Goal: Task Accomplishment & Management: Manage account settings

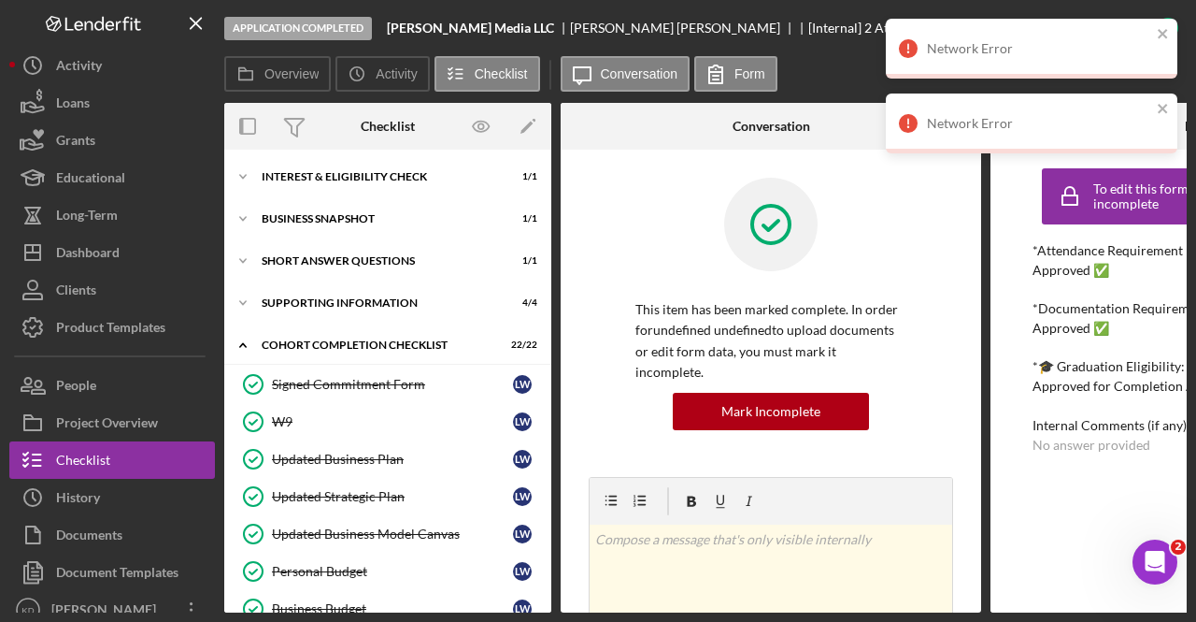
scroll to position [15, 0]
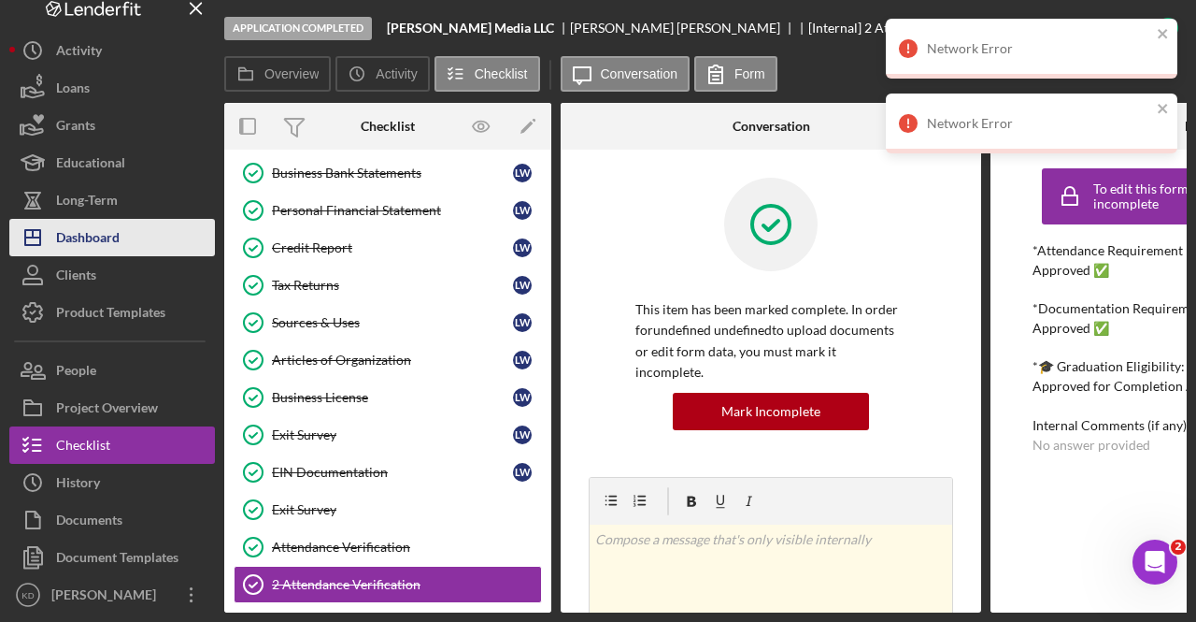
click at [62, 245] on div "Dashboard" at bounding box center [88, 240] width 64 height 42
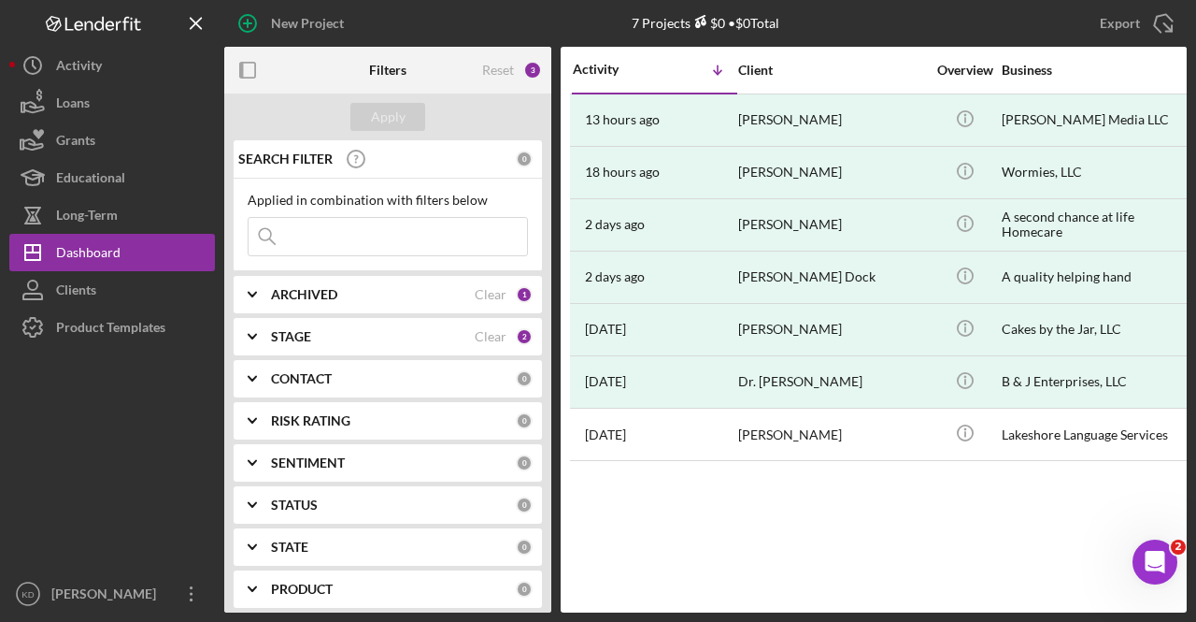
click at [1082, 519] on div "Activity Icon/Table Sort Arrow Client Overview Business Contact Product Categor…" at bounding box center [874, 329] width 626 height 565
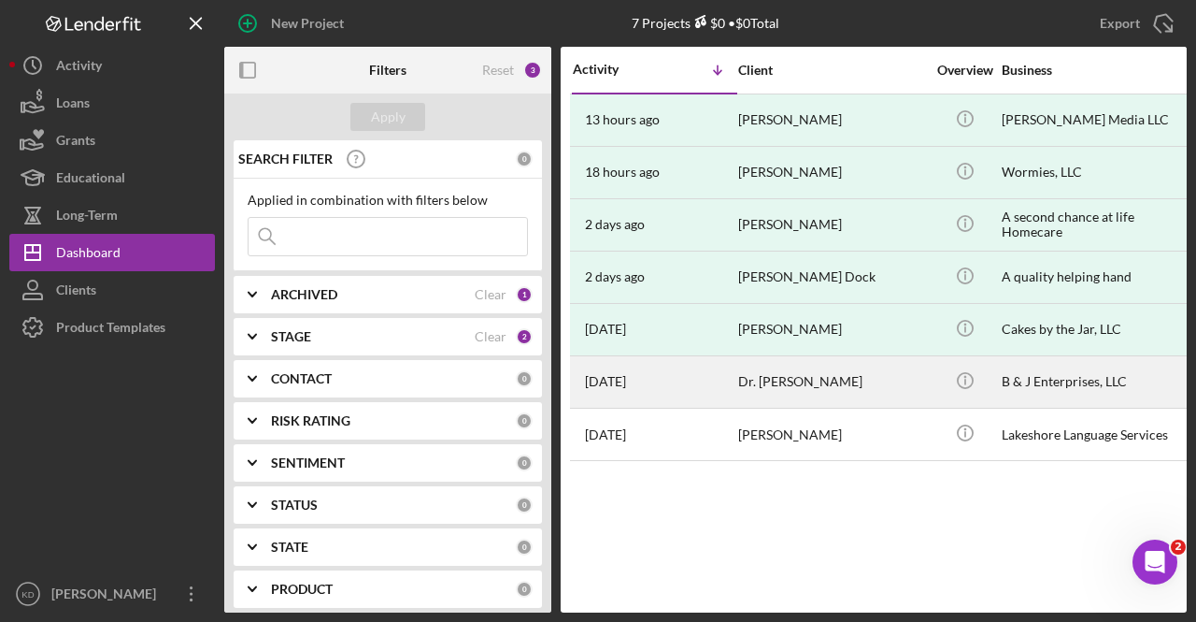
click at [1065, 383] on div "B & J Enterprises, LLC" at bounding box center [1095, 382] width 187 height 50
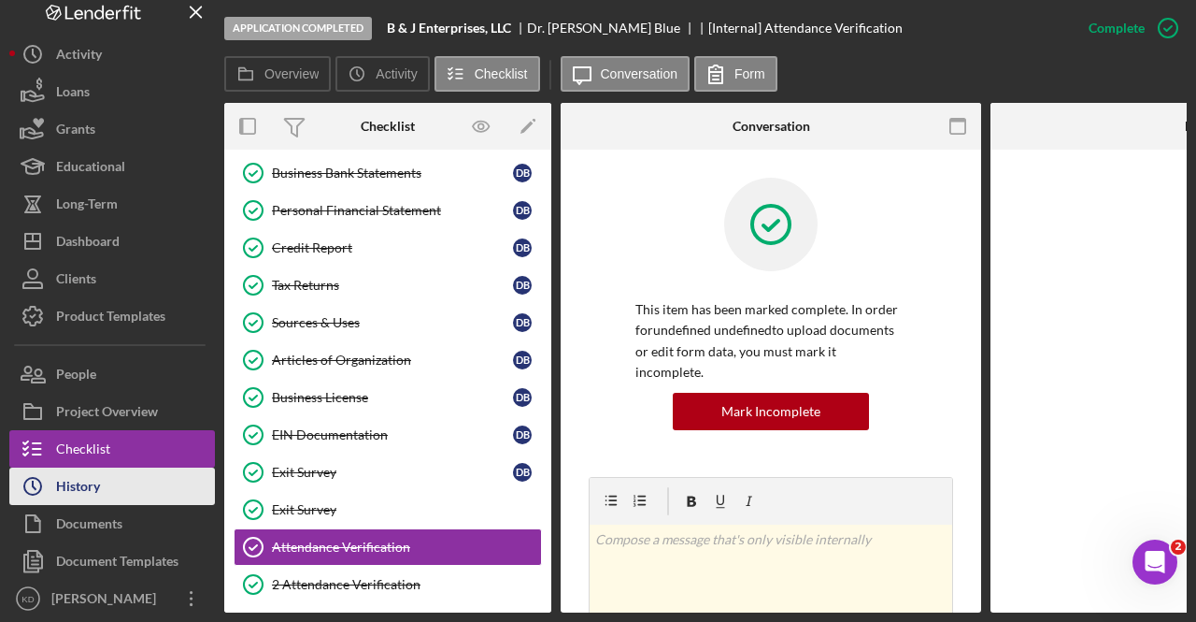
scroll to position [15, 0]
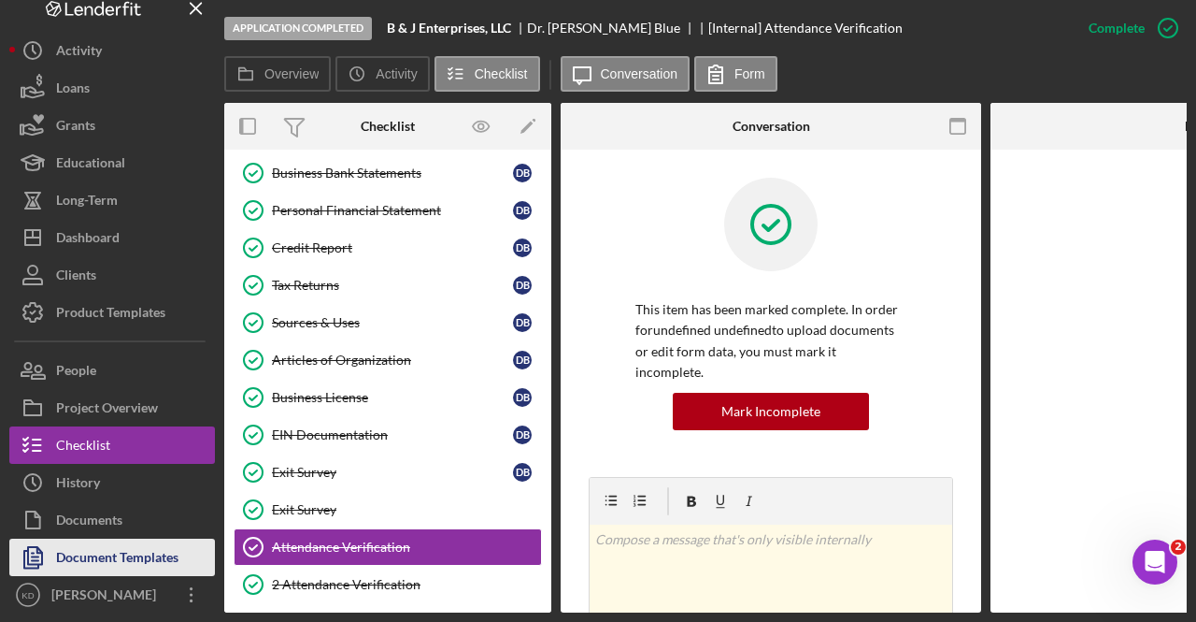
click at [120, 546] on div "Document Templates" at bounding box center [117, 559] width 122 height 42
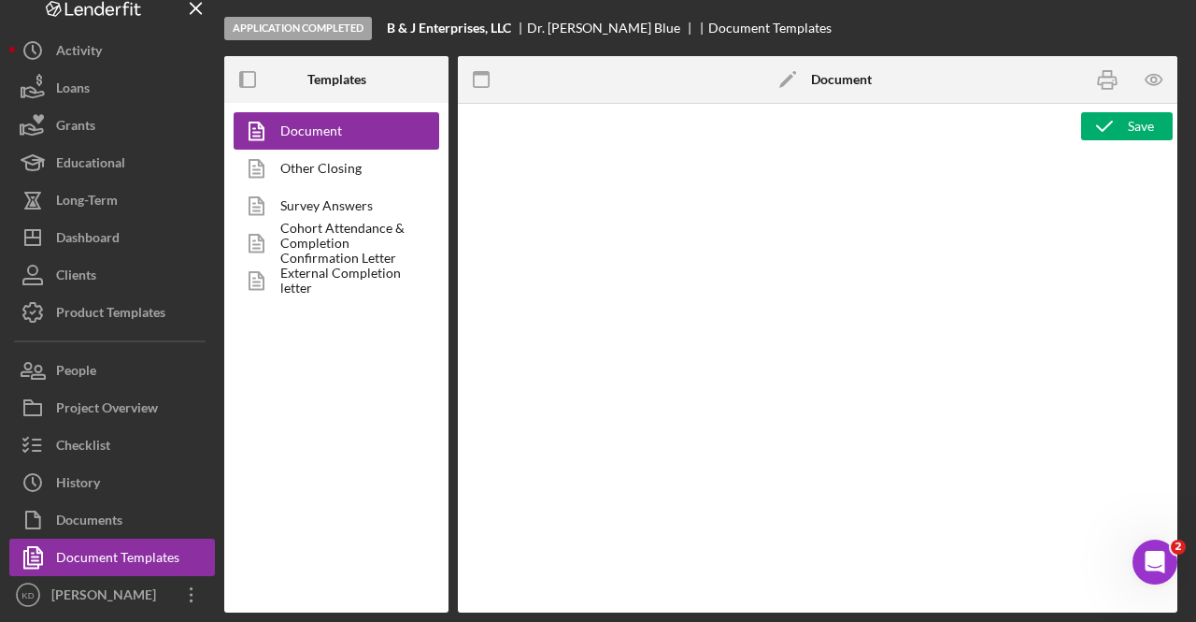
type textarea "<l7 ipsum="dolo-sitam: cons;"><adi elits="doeiu: temp;" inc="utlab://etdolo.mag…"
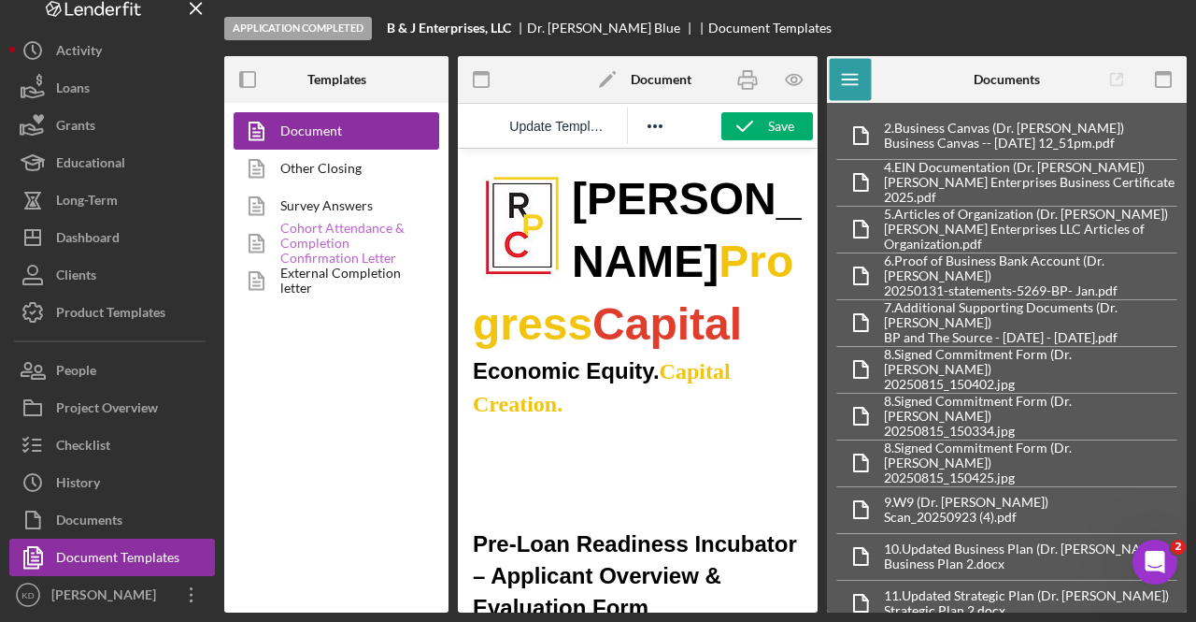
click at [347, 231] on link "Cohort Attendance & Completion Confirmation Letter" at bounding box center [332, 242] width 196 height 37
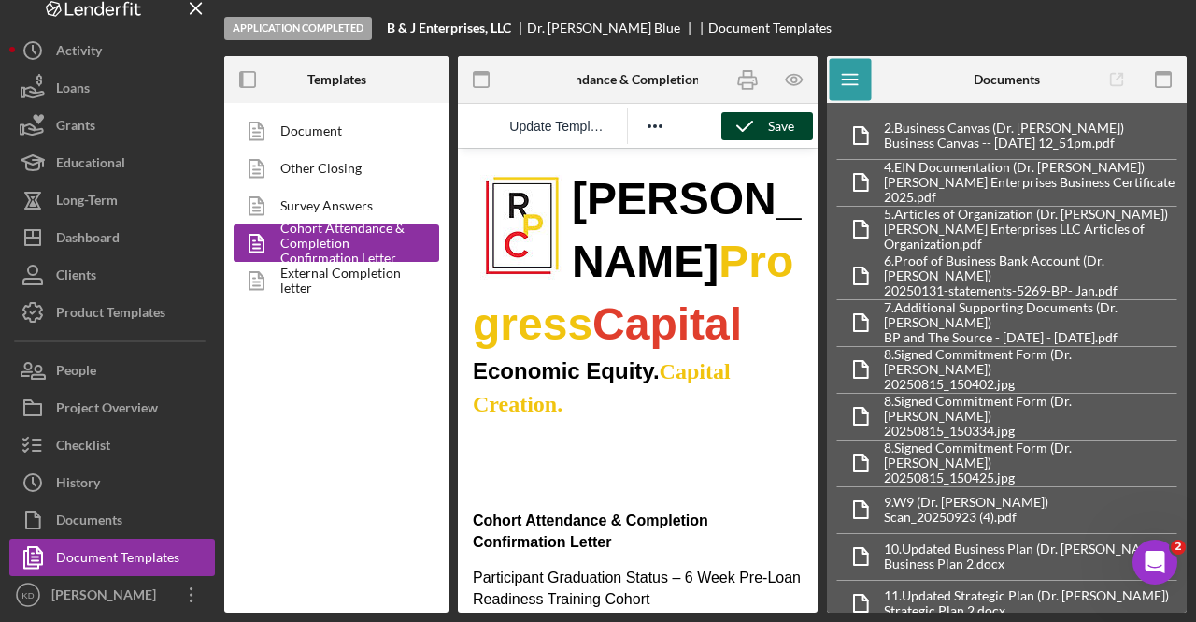
click at [760, 121] on icon "button" at bounding box center [745, 126] width 47 height 47
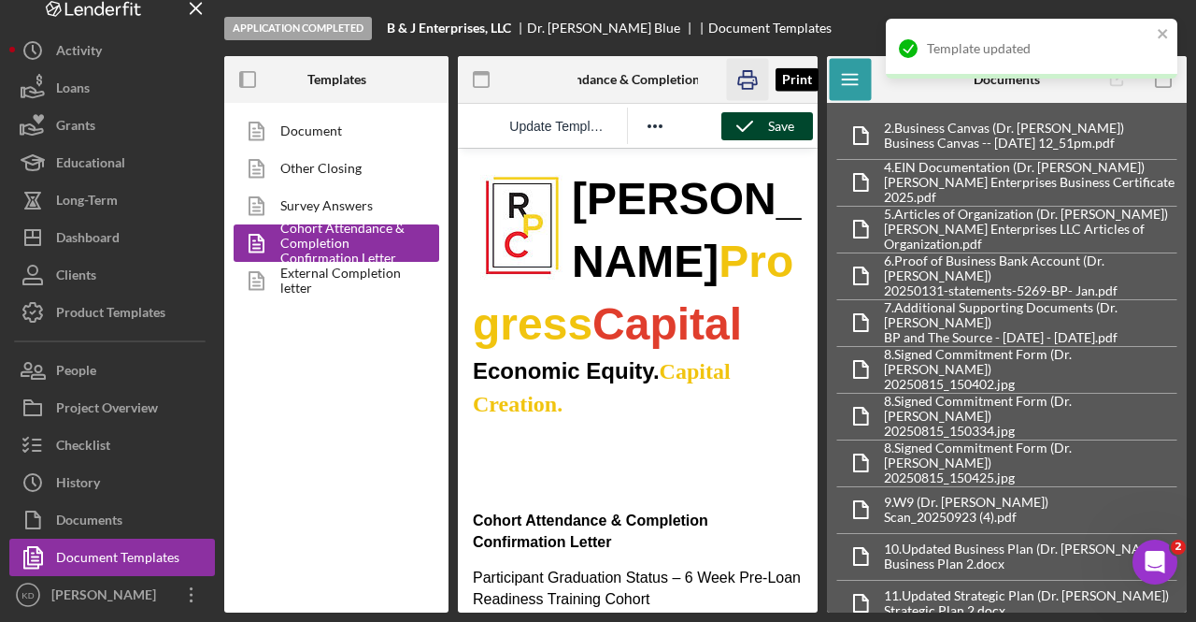
click at [748, 85] on icon "button" at bounding box center [747, 80] width 42 height 42
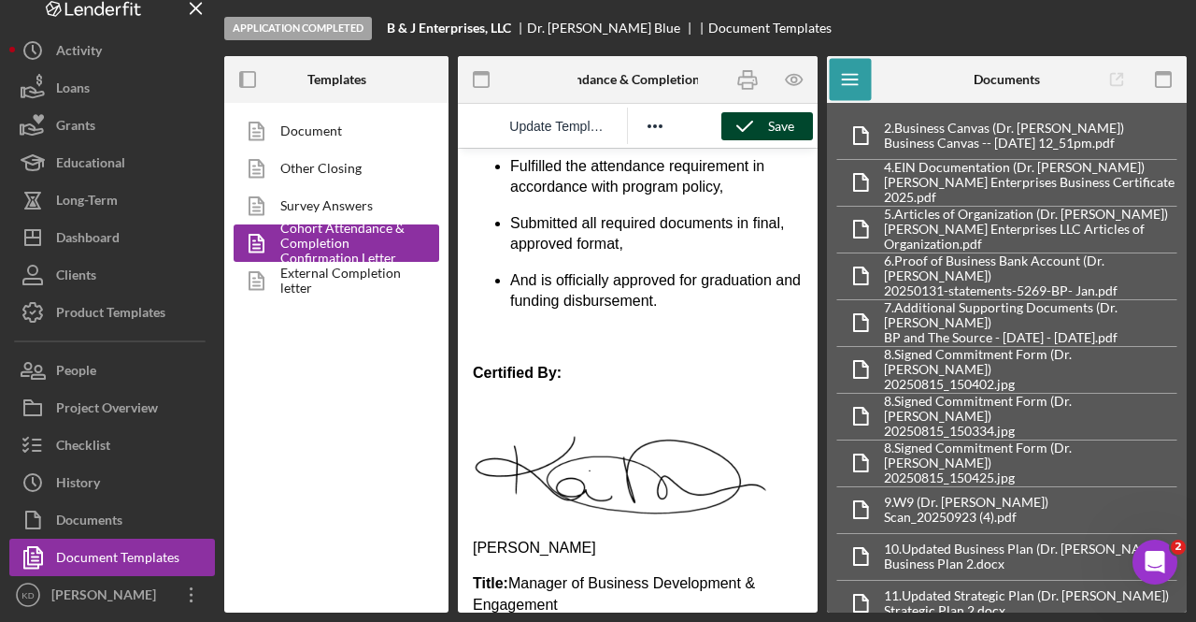
scroll to position [1222, 0]
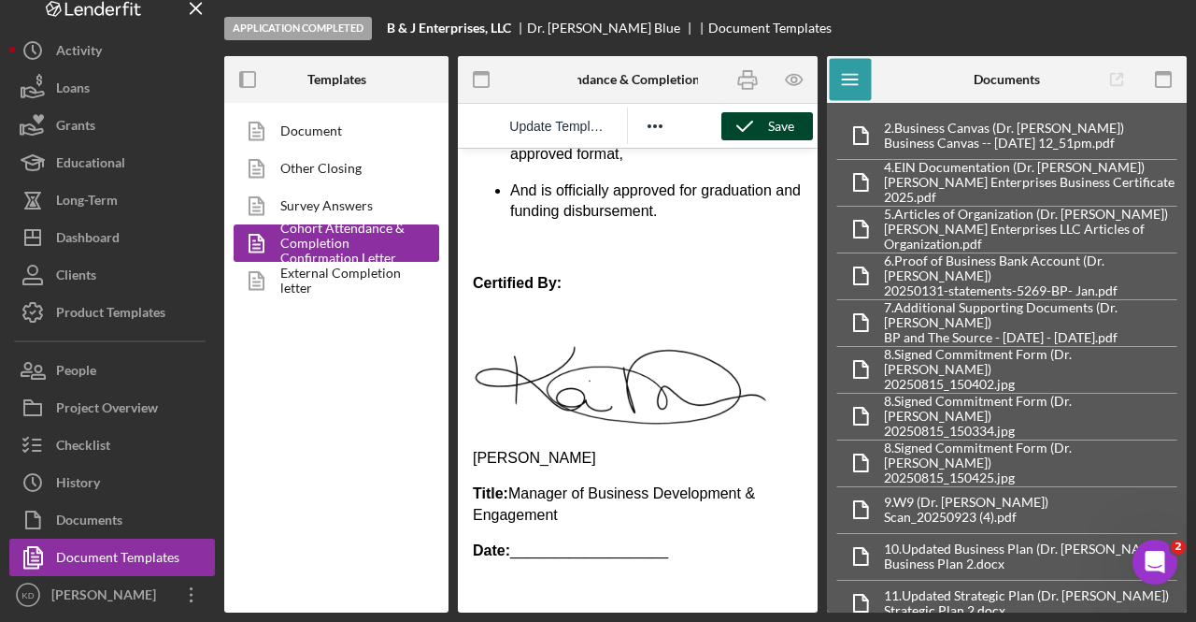
drag, startPoint x: 642, startPoint y: 545, endPoint x: 514, endPoint y: 543, distance: 128.1
click at [514, 543] on p "Date: ___________________" at bounding box center [638, 550] width 330 height 21
click at [746, 83] on rect "button" at bounding box center [748, 86] width 10 height 6
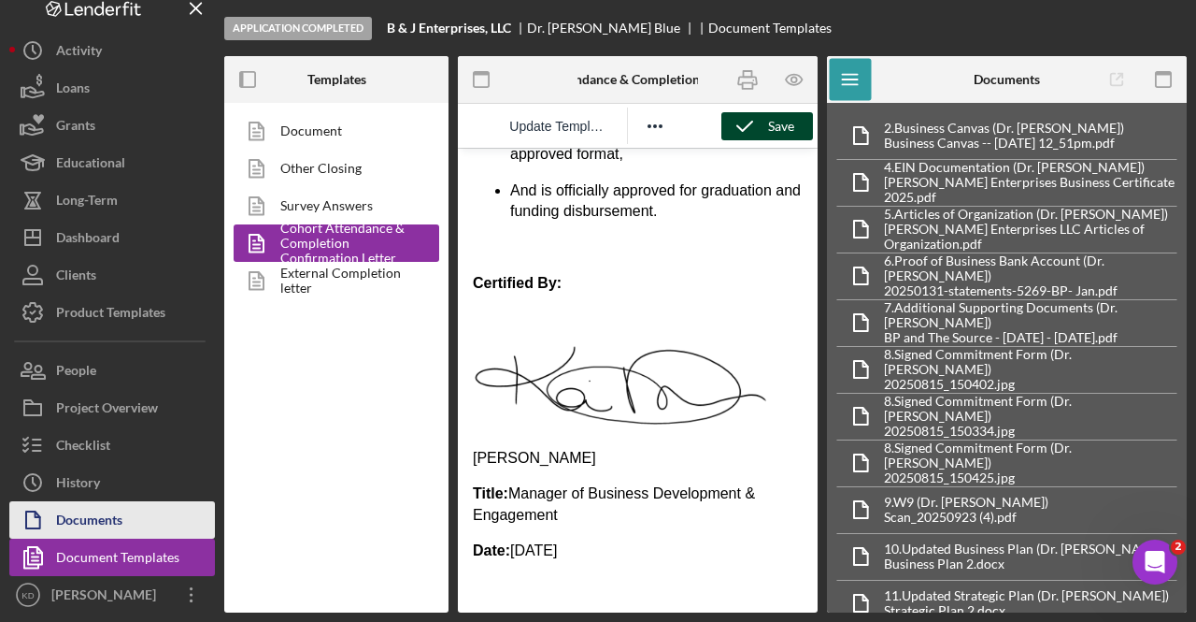
click at [93, 524] on div "Documents" at bounding box center [89, 522] width 66 height 42
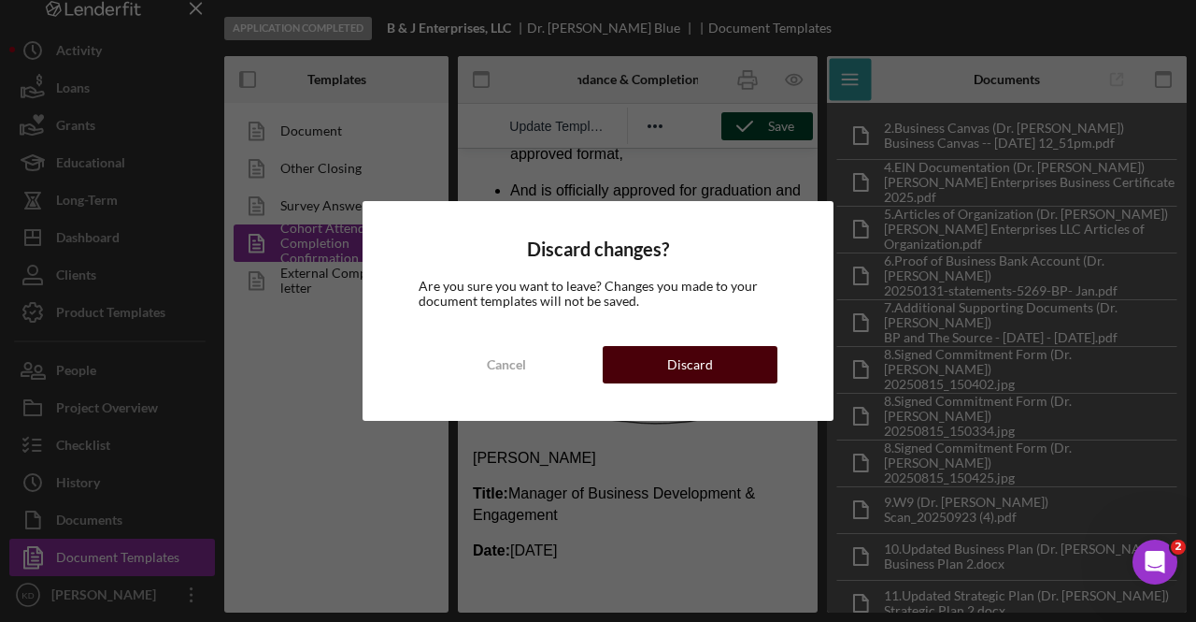
click at [717, 371] on button "Discard" at bounding box center [690, 364] width 175 height 37
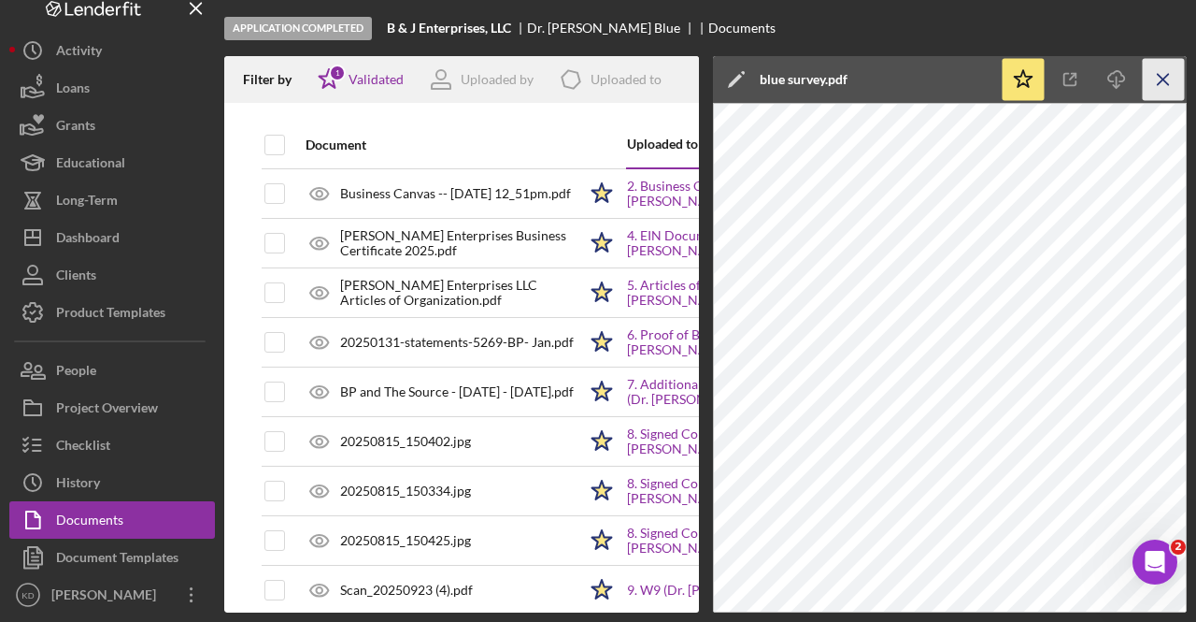
click at [1153, 81] on icon "Icon/Menu Close" at bounding box center [1164, 80] width 42 height 42
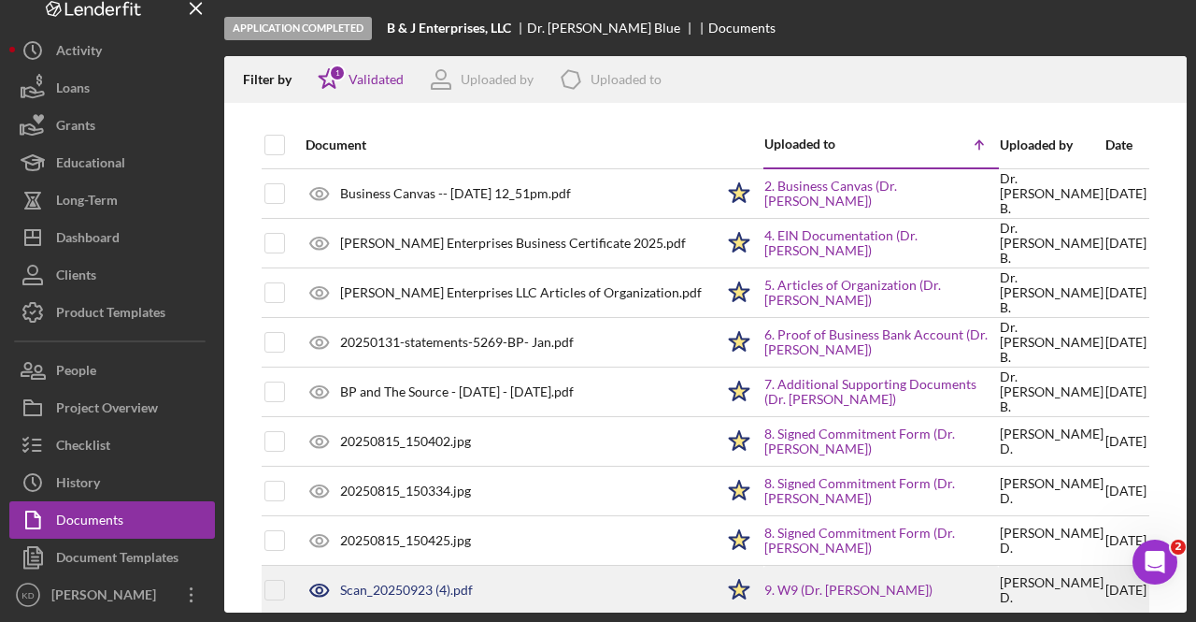
click at [424, 582] on div "Scan_20250923 (4).pdf" at bounding box center [406, 589] width 133 height 15
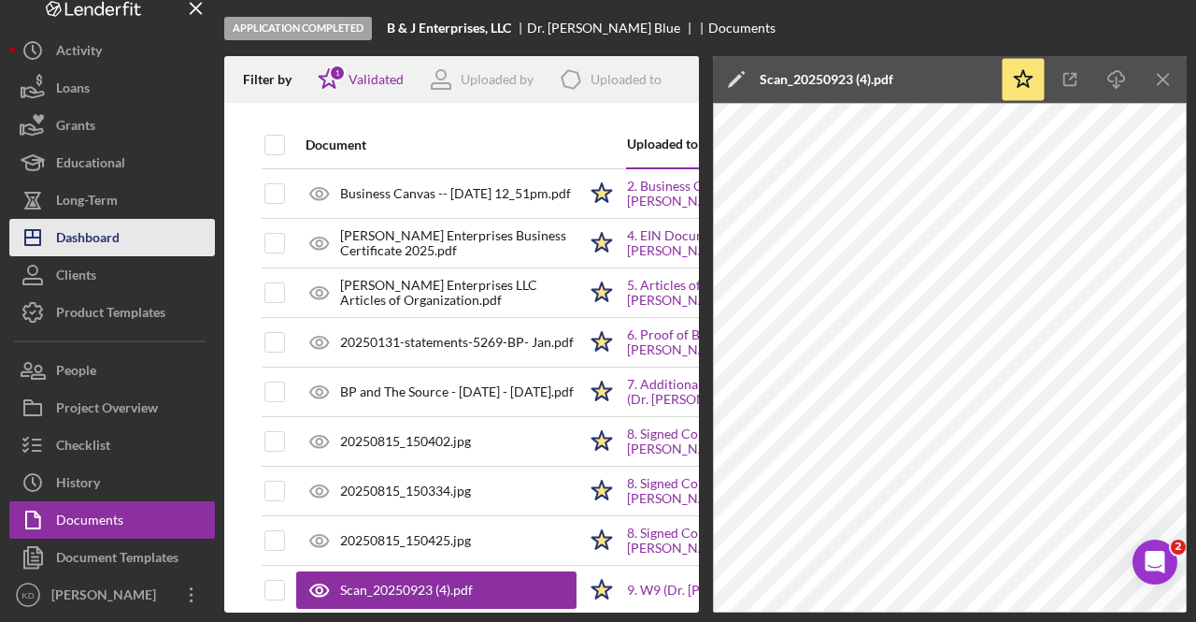
click at [88, 239] on div "Dashboard" at bounding box center [88, 240] width 64 height 42
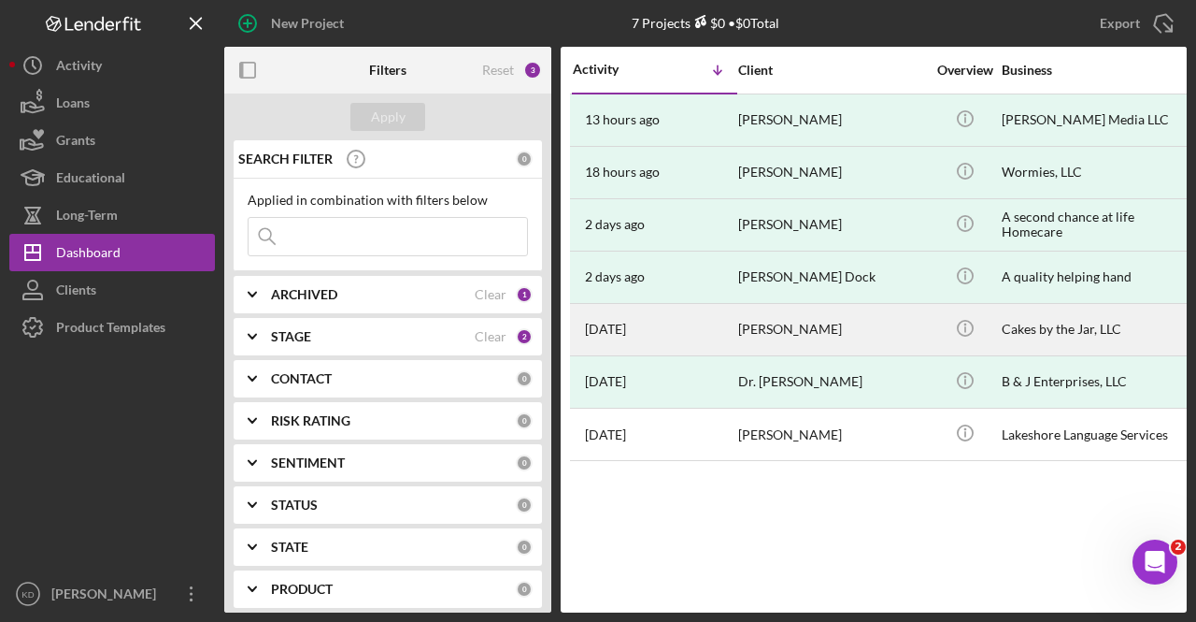
click at [904, 338] on div "[PERSON_NAME]" at bounding box center [831, 330] width 187 height 50
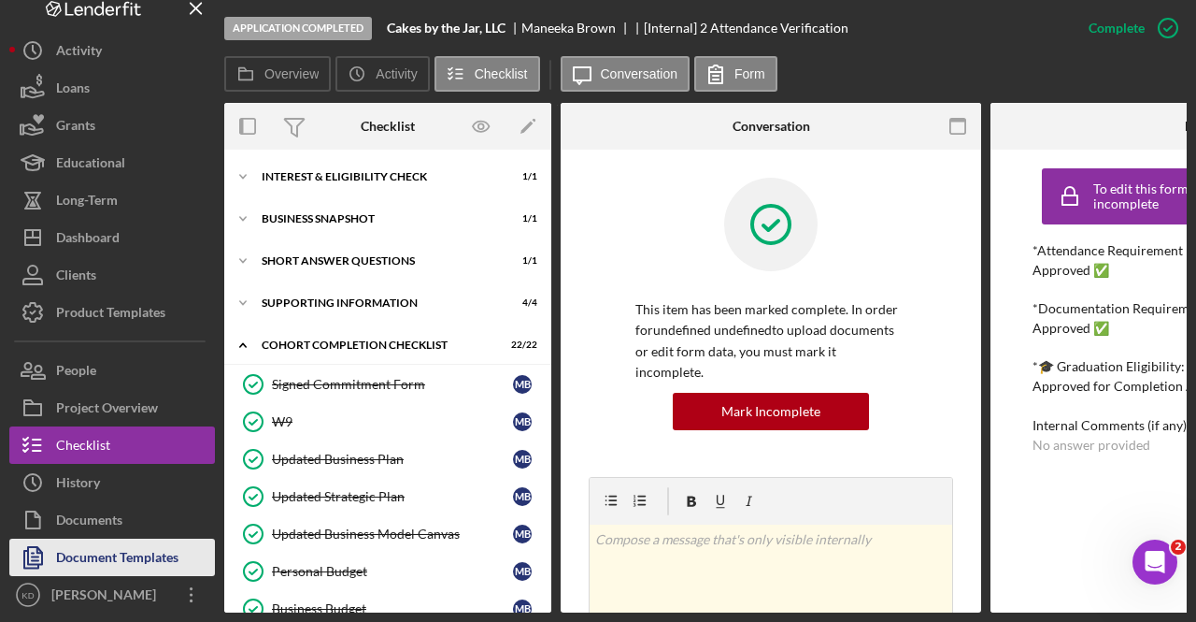
click at [49, 564] on icon "button" at bounding box center [32, 557] width 47 height 47
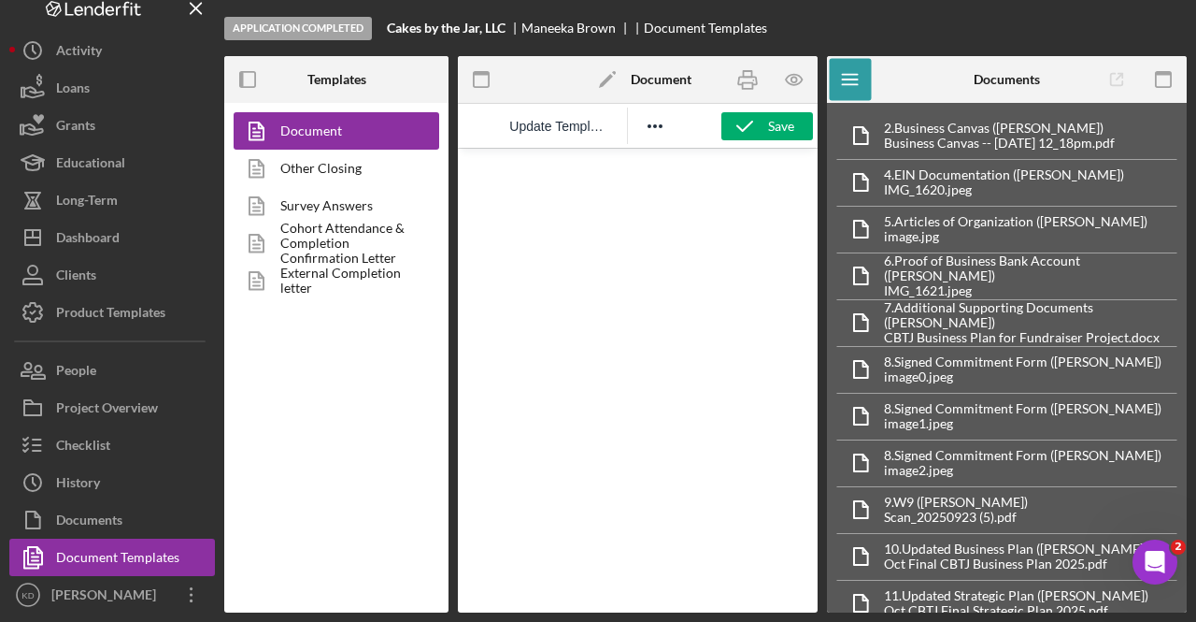
drag, startPoint x: 510, startPoint y: 28, endPoint x: 382, endPoint y: 33, distance: 128.1
click at [382, 33] on div "Application Completed Cakes by the Jar, LLC [PERSON_NAME] Document Templates" at bounding box center [705, 28] width 963 height 56
click at [317, 238] on link "Cohort Attendance & Completion Confirmation Letter" at bounding box center [332, 242] width 196 height 37
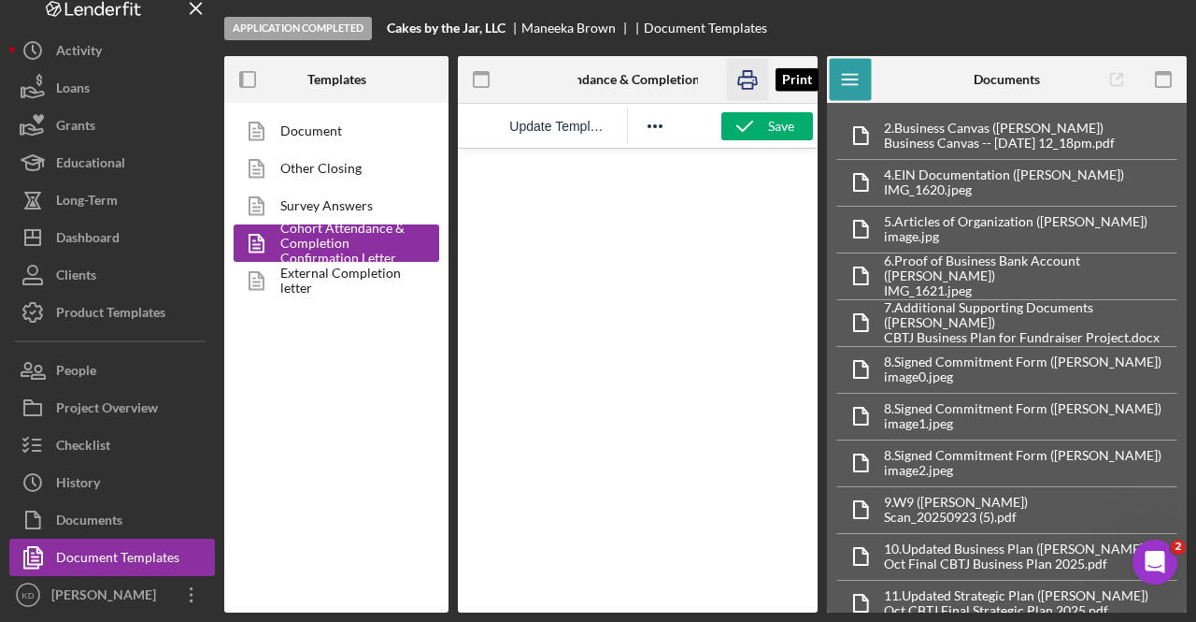
click at [748, 80] on icon "button" at bounding box center [747, 80] width 42 height 42
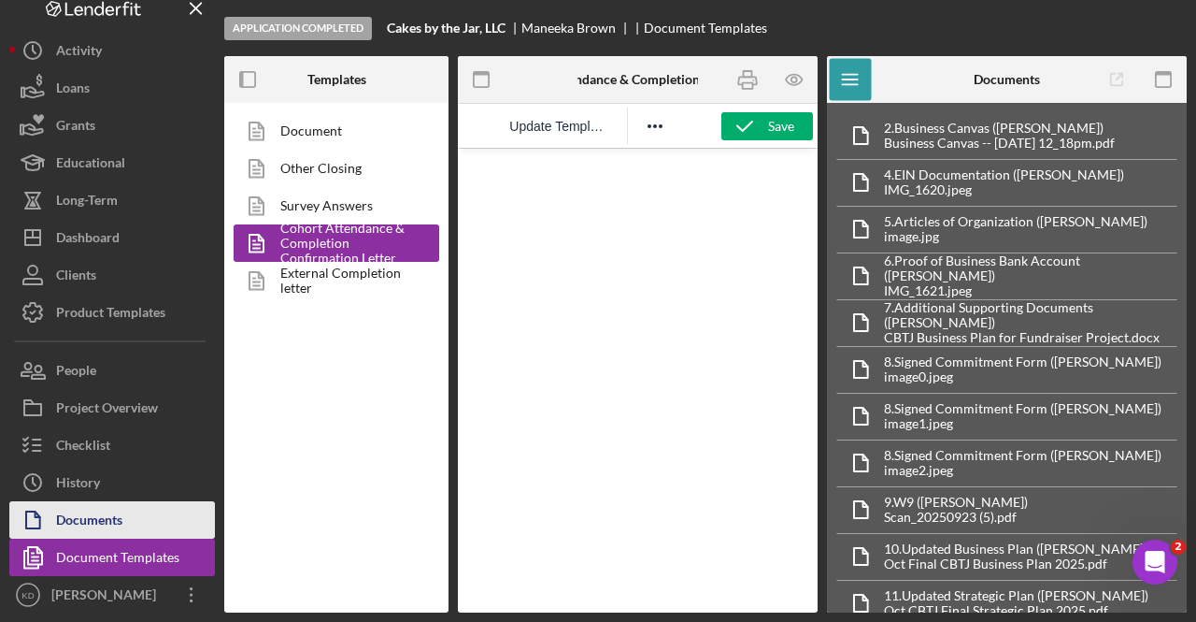
click at [77, 530] on div "Documents" at bounding box center [89, 522] width 66 height 42
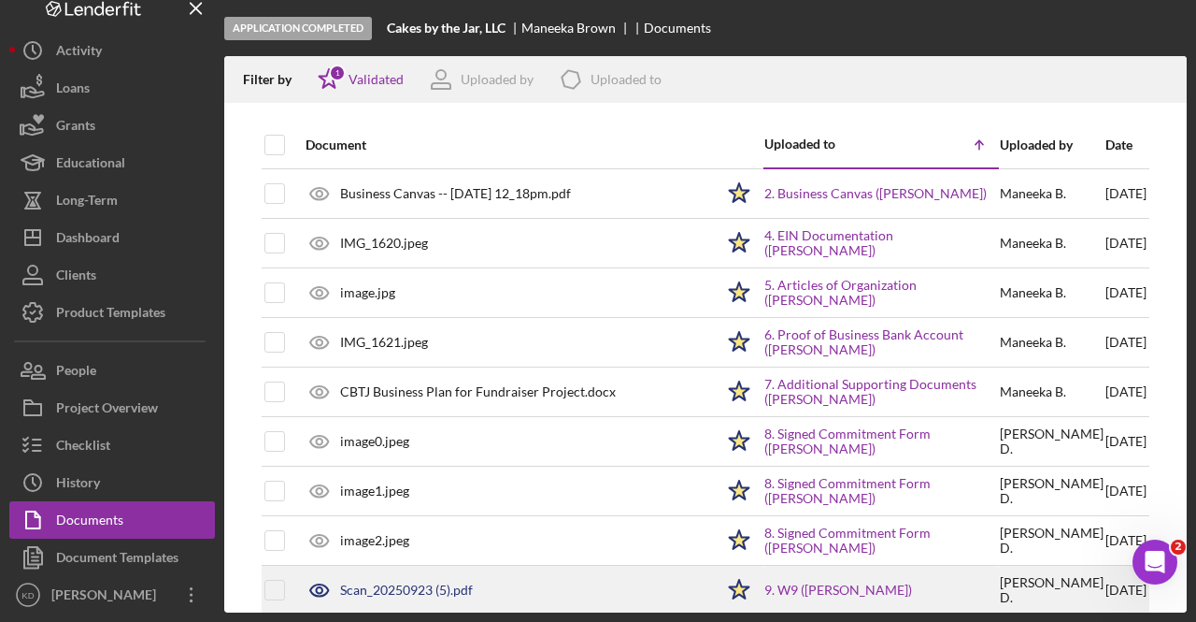
click at [385, 582] on div "Scan_20250923 (5).pdf" at bounding box center [406, 589] width 133 height 15
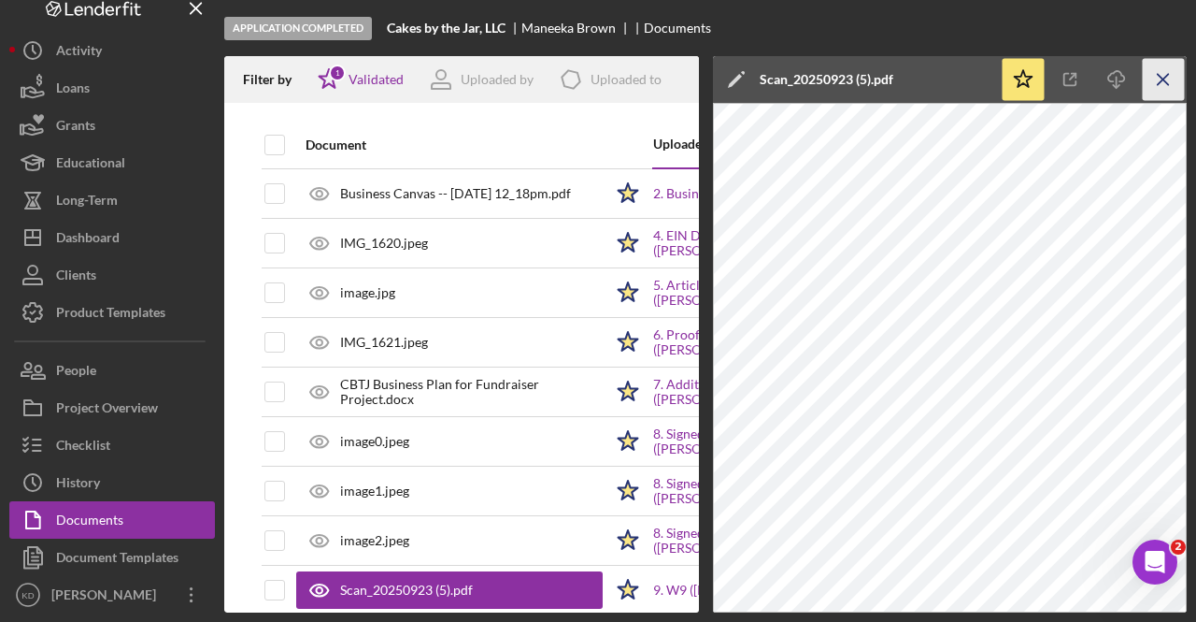
click at [1164, 79] on line "button" at bounding box center [1163, 79] width 10 height 10
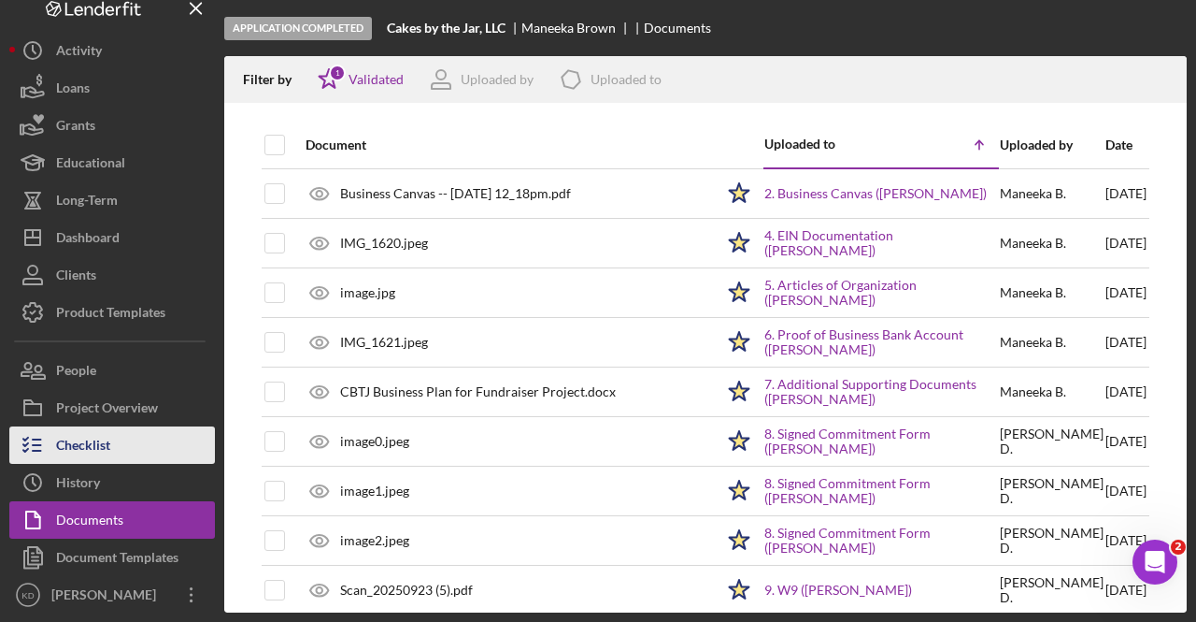
click at [102, 454] on div "Checklist" at bounding box center [83, 447] width 54 height 42
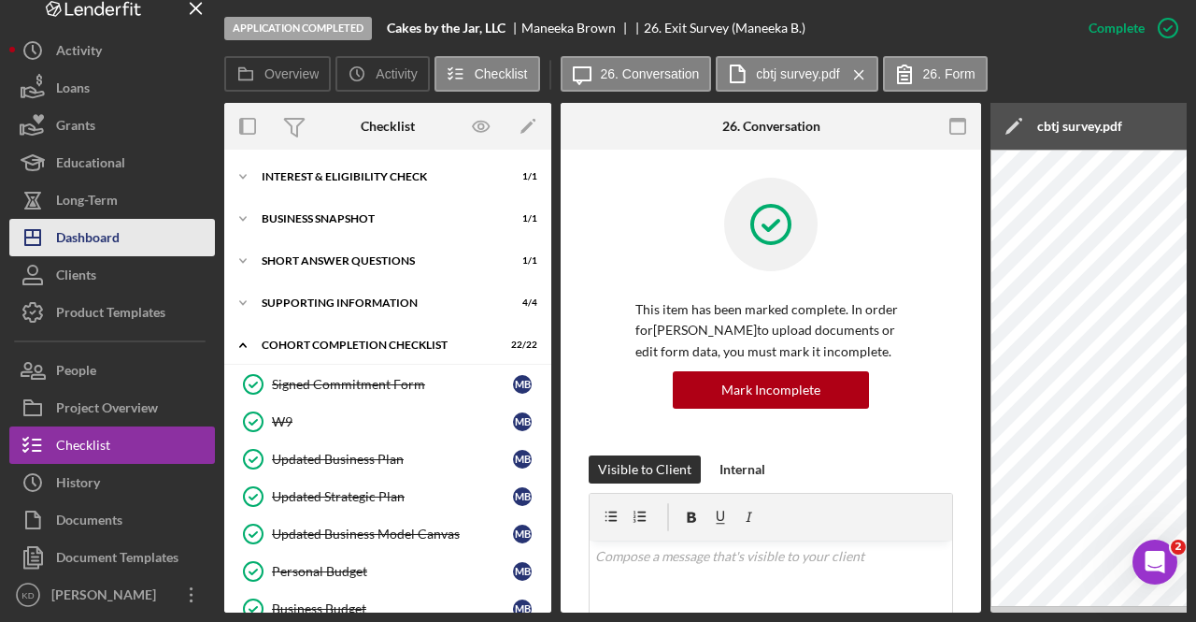
click at [100, 250] on div "Dashboard" at bounding box center [88, 240] width 64 height 42
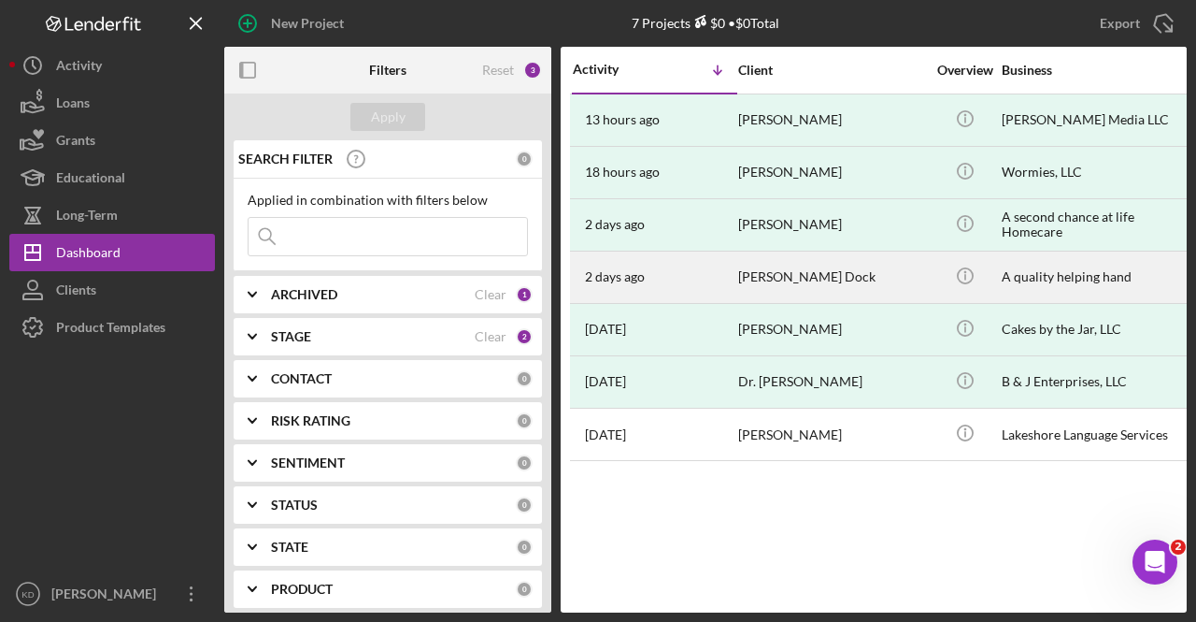
click at [873, 279] on div "[PERSON_NAME] Dock" at bounding box center [831, 277] width 187 height 50
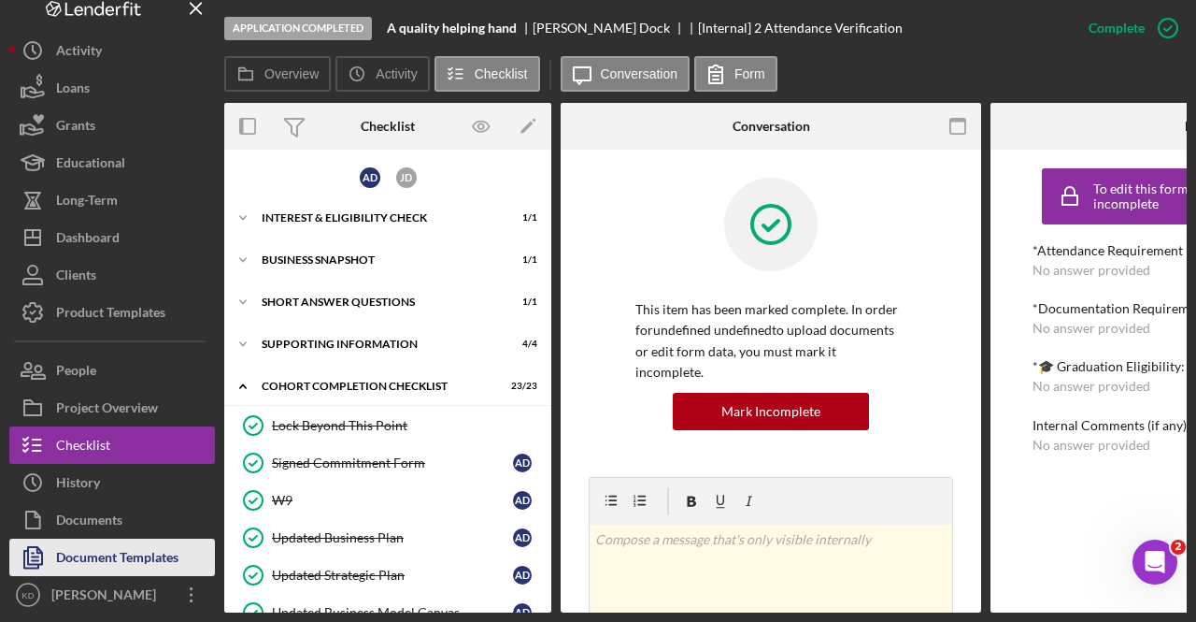
click at [157, 554] on div "Document Templates" at bounding box center [117, 559] width 122 height 42
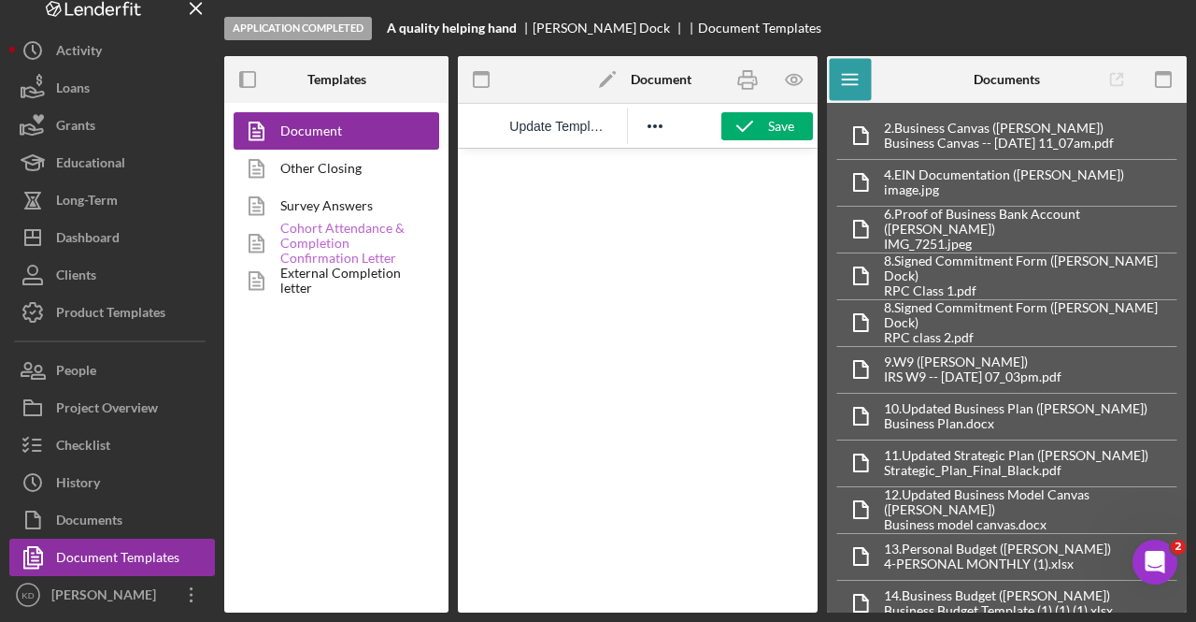
click at [310, 233] on link "Cohort Attendance & Completion Confirmation Letter" at bounding box center [332, 242] width 196 height 37
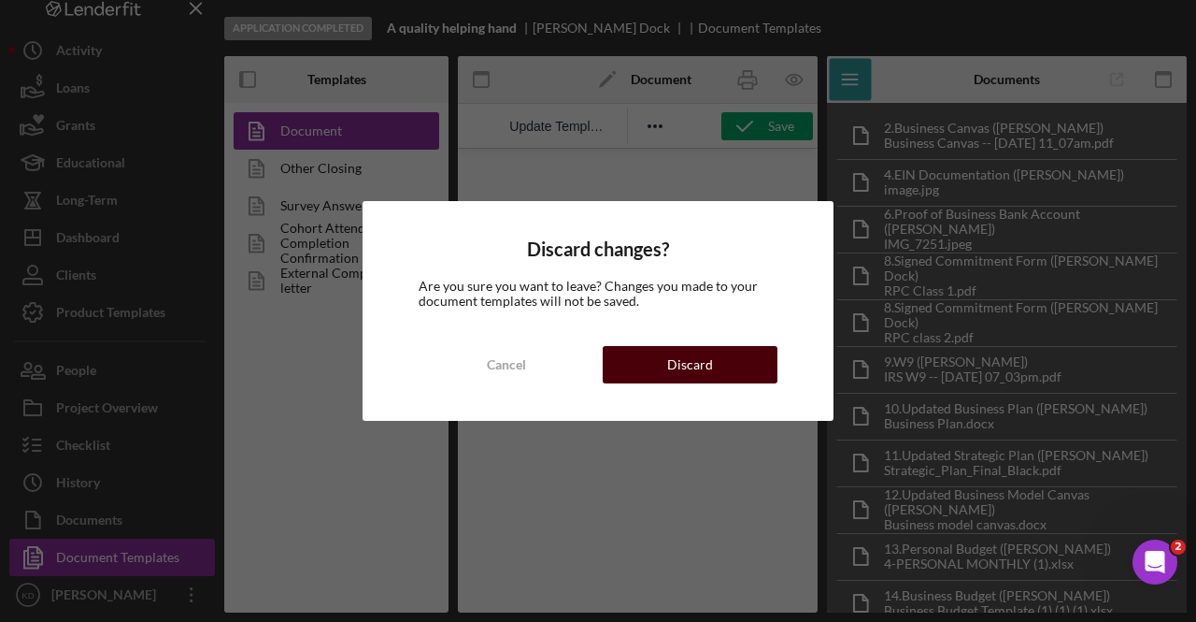
click at [665, 352] on button "Discard" at bounding box center [690, 364] width 175 height 37
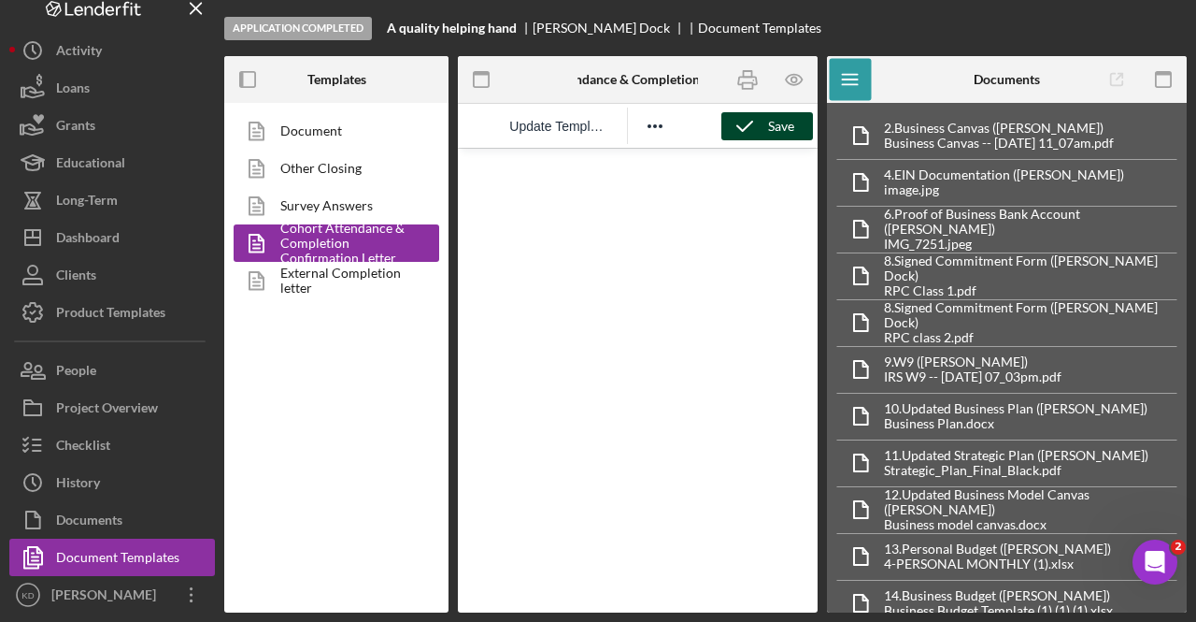
click at [759, 135] on icon "button" at bounding box center [745, 126] width 47 height 47
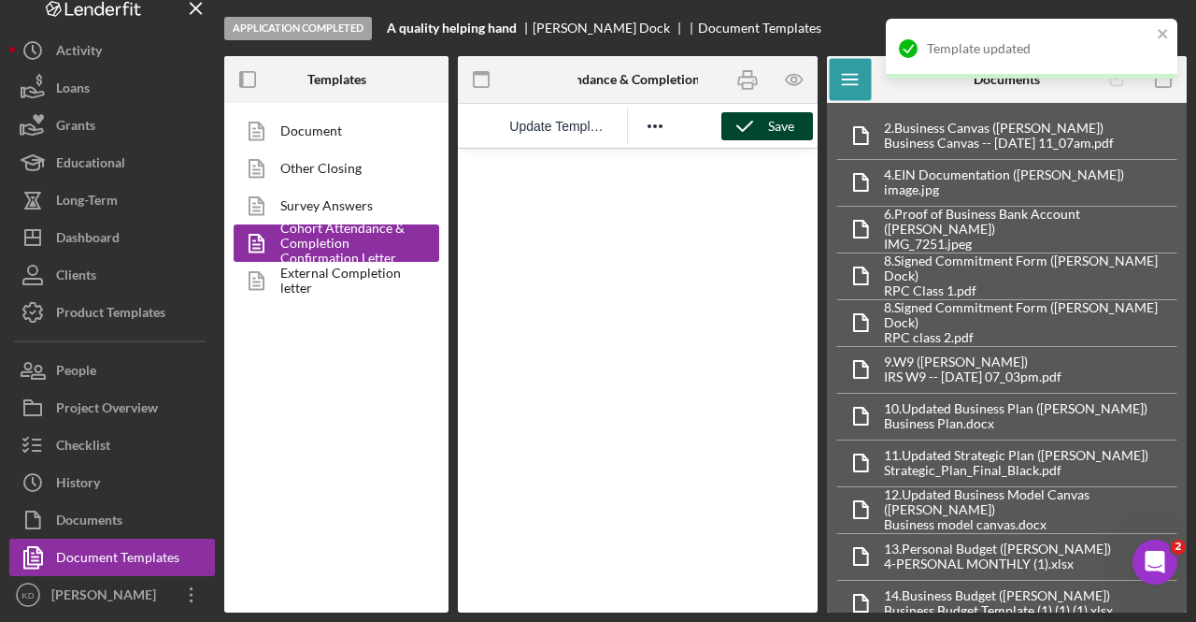
drag, startPoint x: 516, startPoint y: 31, endPoint x: 374, endPoint y: 32, distance: 142.1
click at [374, 32] on div "Application Completed A quality helping hand [PERSON_NAME] Dock Document Templa…" at bounding box center [705, 28] width 963 height 56
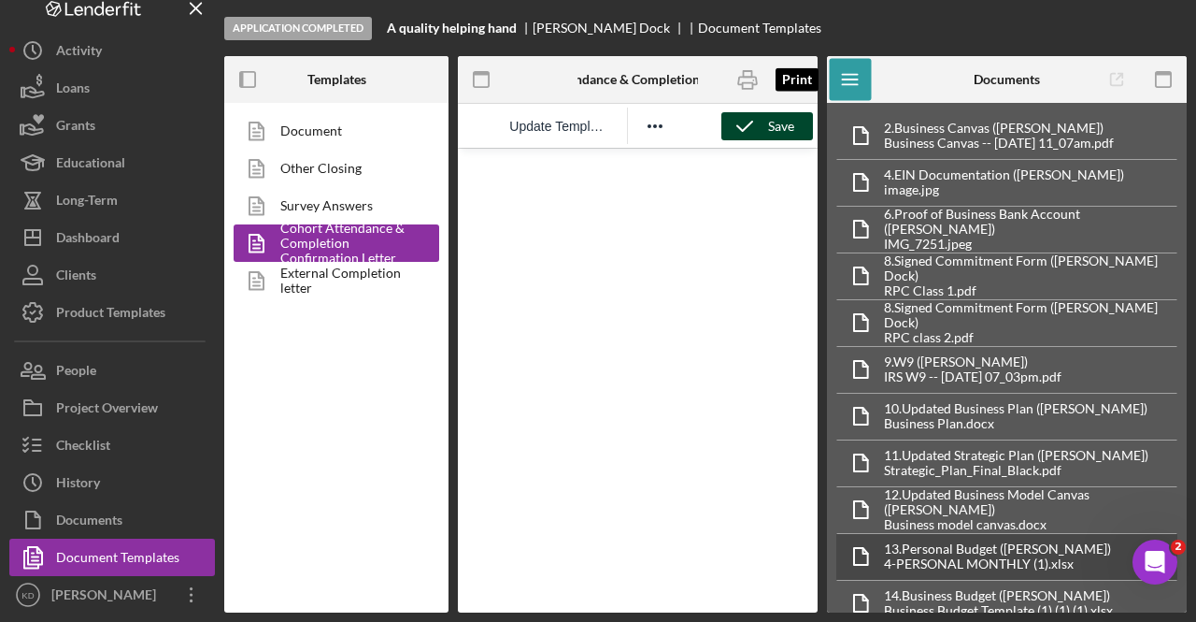
drag, startPoint x: 744, startPoint y: 80, endPoint x: 1009, endPoint y: 562, distance: 549.2
click at [744, 80] on icon "button" at bounding box center [747, 80] width 42 height 42
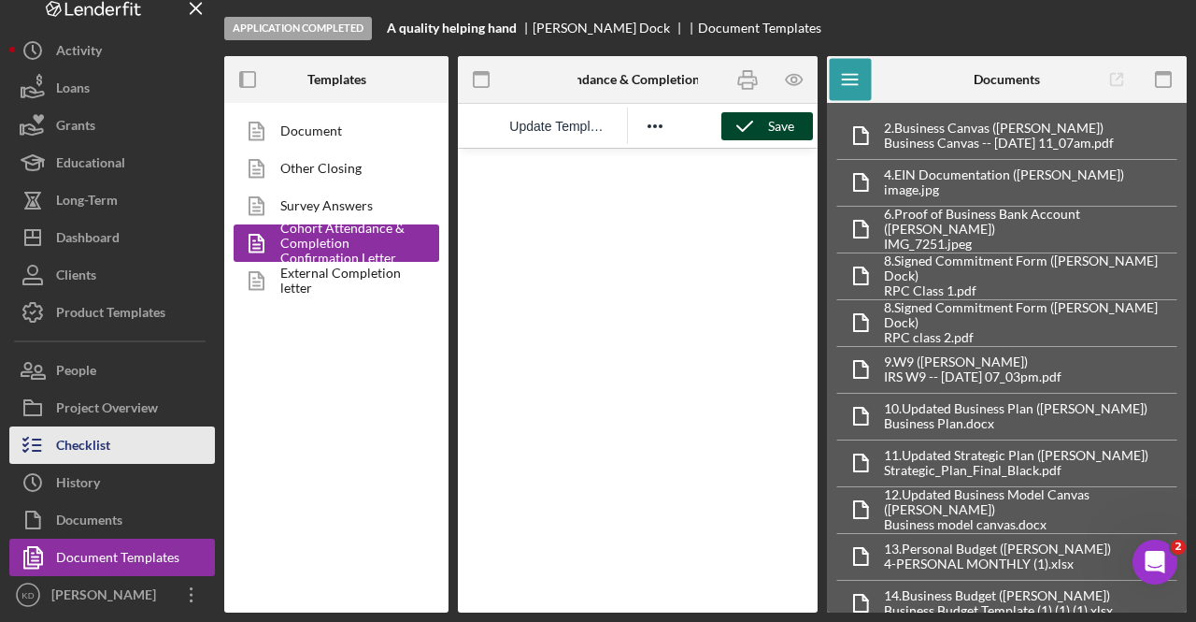
click at [88, 444] on div "Checklist" at bounding box center [83, 447] width 54 height 42
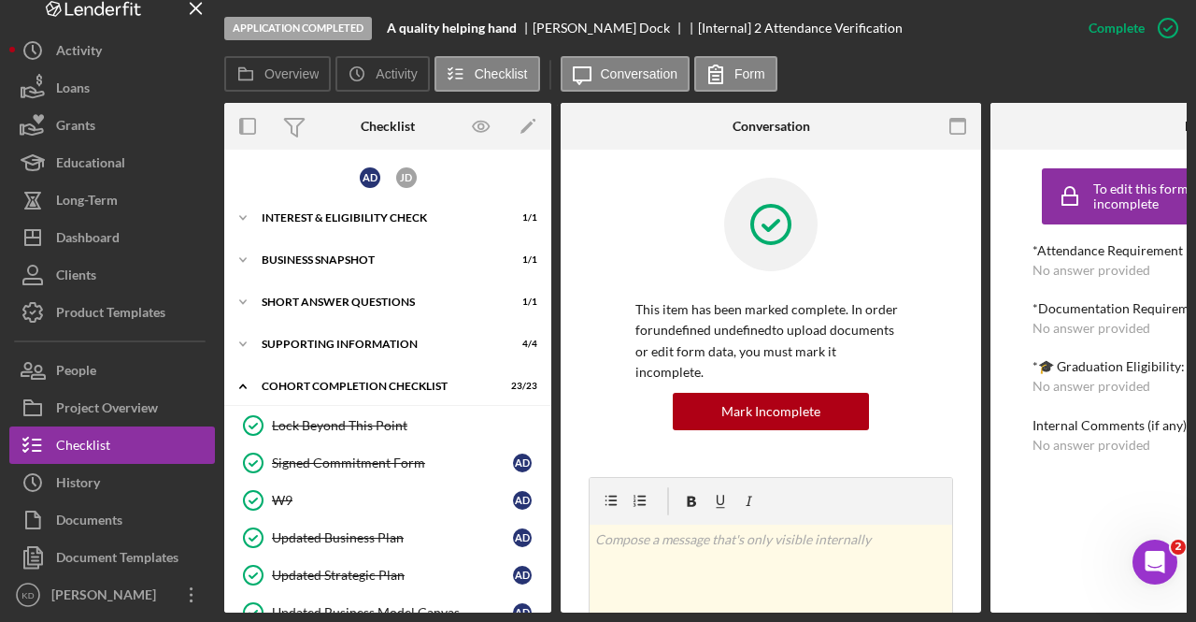
click at [744, 370] on div "This item has been marked complete. In order for undefined undefined to upload …" at bounding box center [771, 364] width 271 height 131
click at [744, 393] on div "Mark Incomplete" at bounding box center [771, 411] width 99 height 37
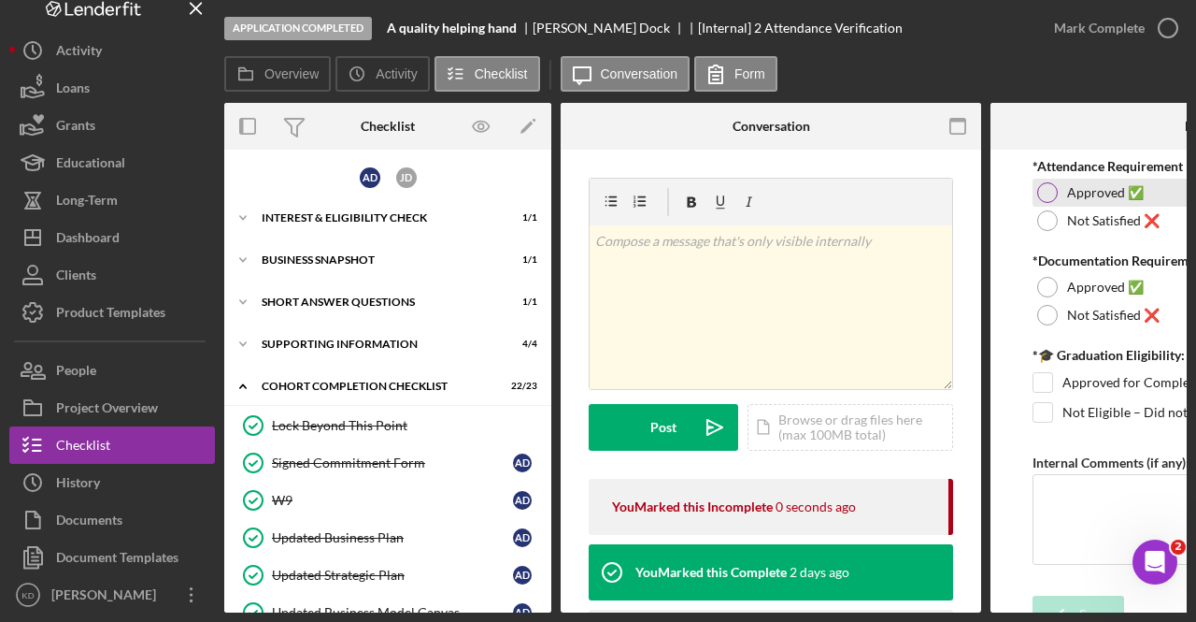
click at [1079, 194] on label "Approved ✅" at bounding box center [1105, 192] width 77 height 15
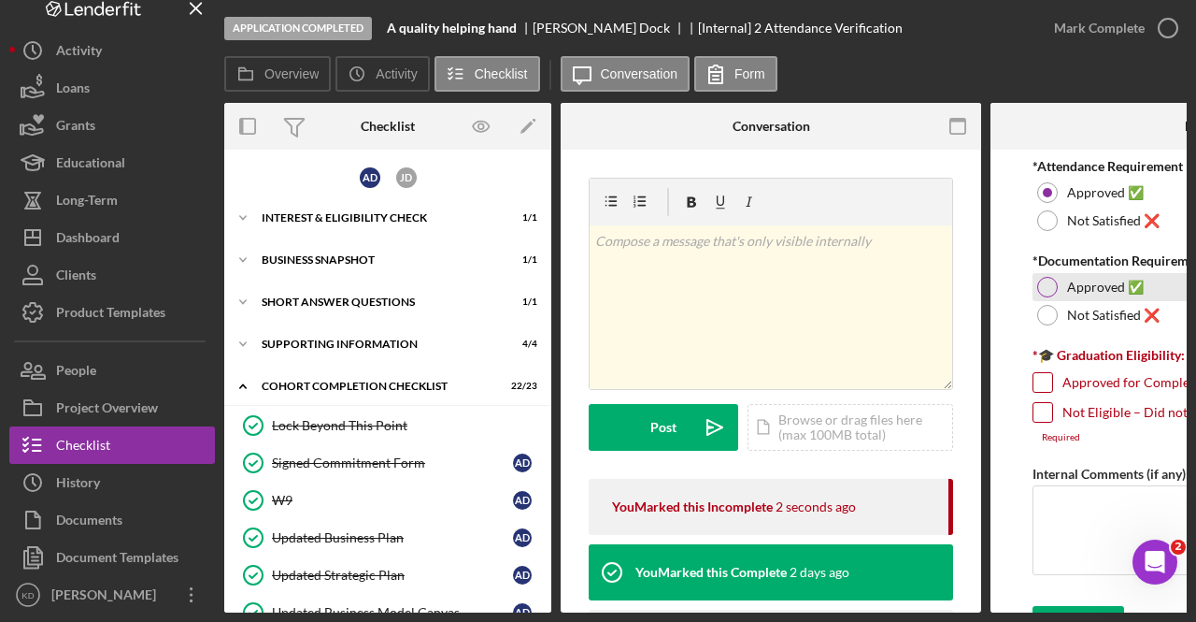
click at [1076, 288] on label "Approved ✅" at bounding box center [1105, 286] width 77 height 15
click at [1043, 384] on input "Approved for Completion Award ($1,000)" at bounding box center [1043, 382] width 19 height 19
checkbox input "true"
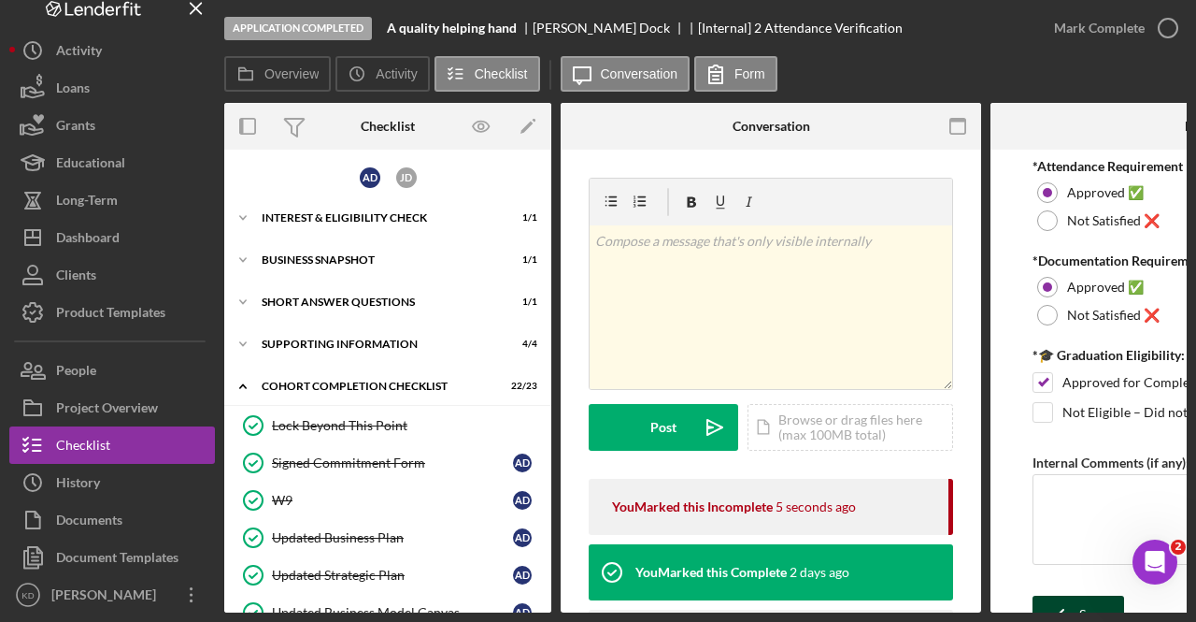
click at [1091, 595] on div "Save" at bounding box center [1093, 613] width 26 height 37
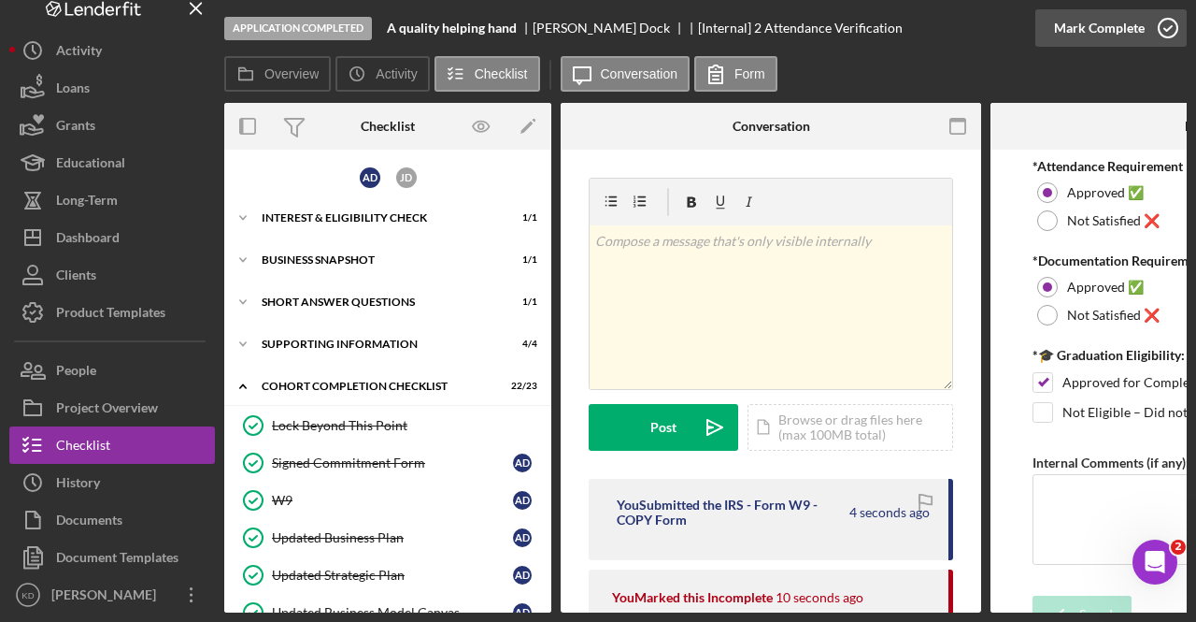
click at [1145, 36] on icon "button" at bounding box center [1168, 28] width 47 height 47
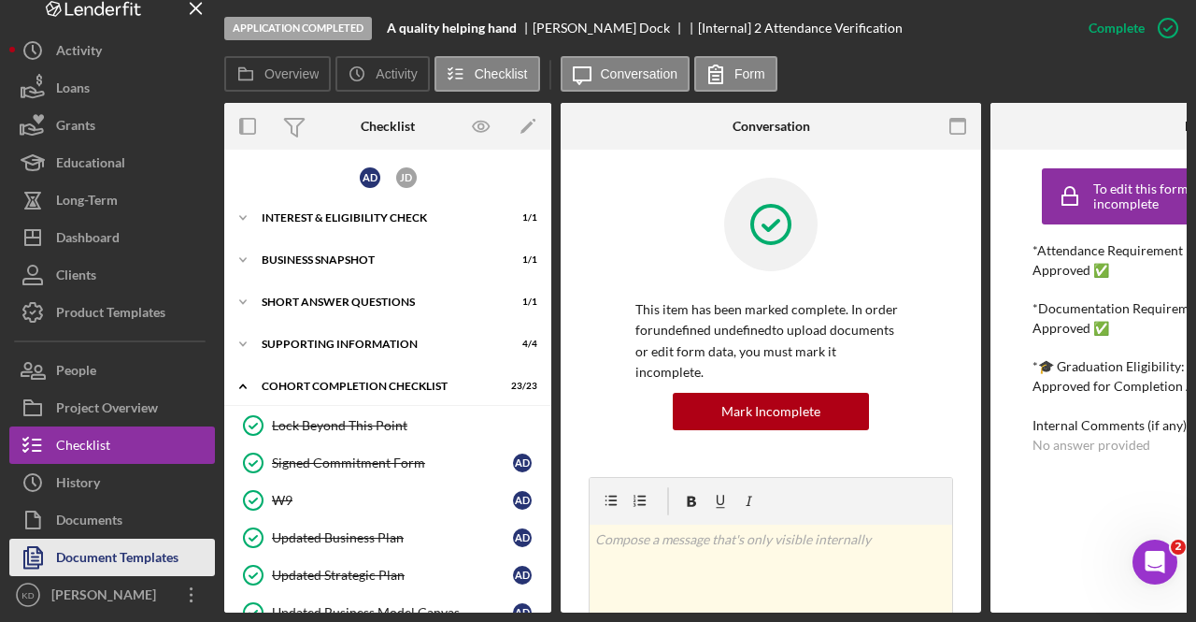
click at [80, 564] on div "Document Templates" at bounding box center [117, 559] width 122 height 42
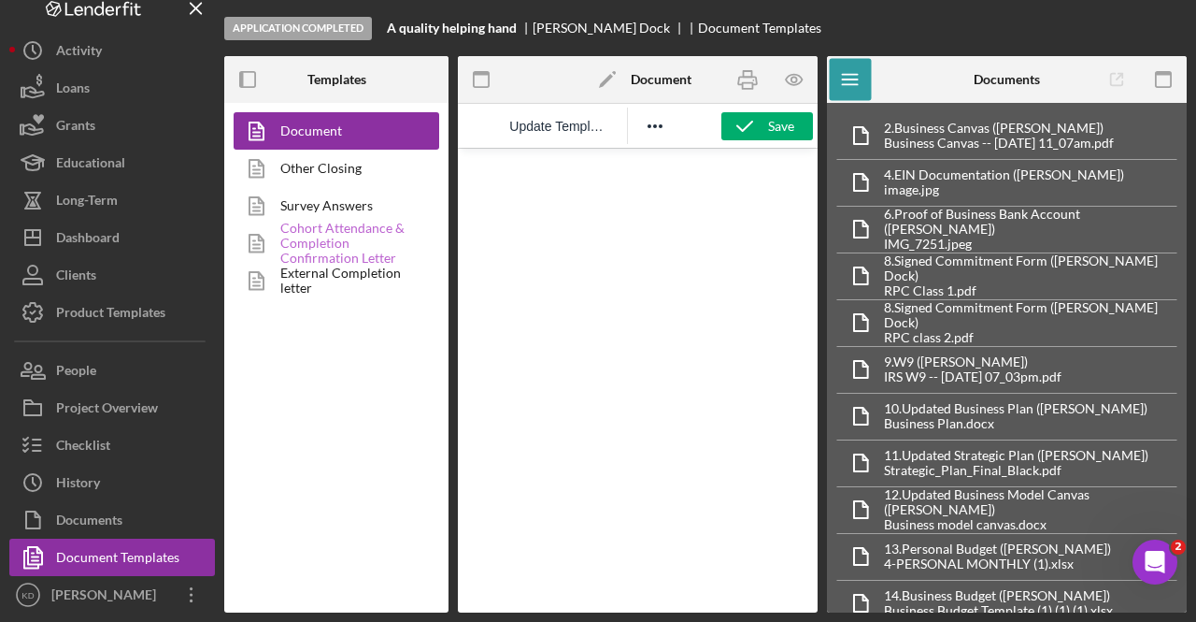
click at [366, 231] on link "Cohort Attendance & Completion Confirmation Letter" at bounding box center [332, 242] width 196 height 37
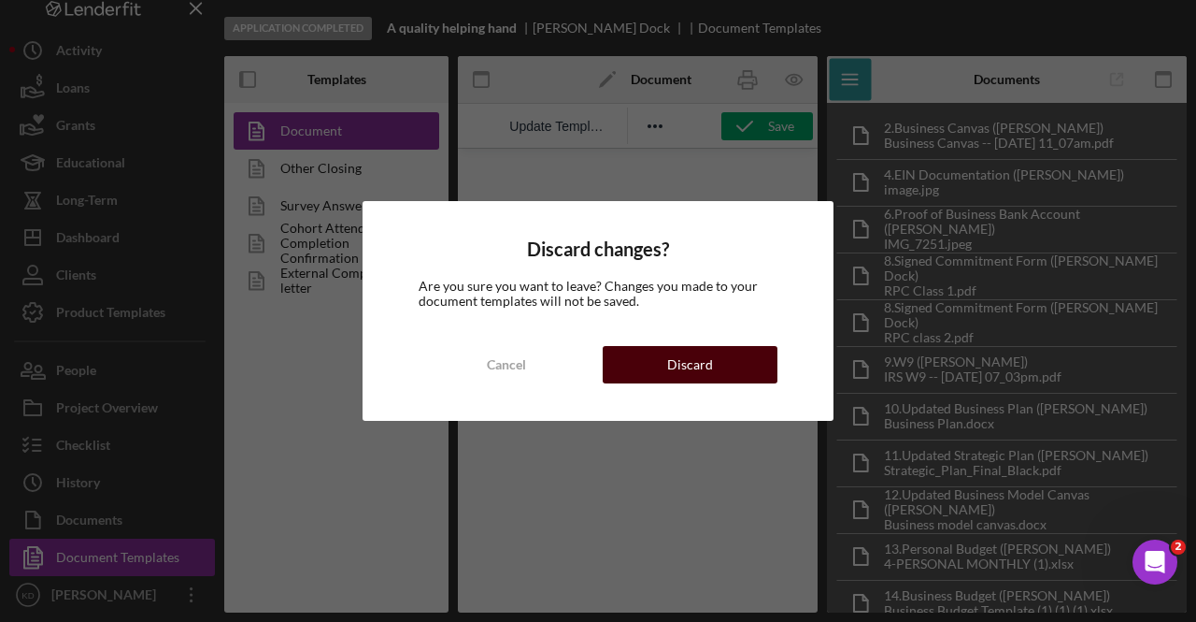
click at [685, 359] on div "Discard" at bounding box center [690, 364] width 46 height 37
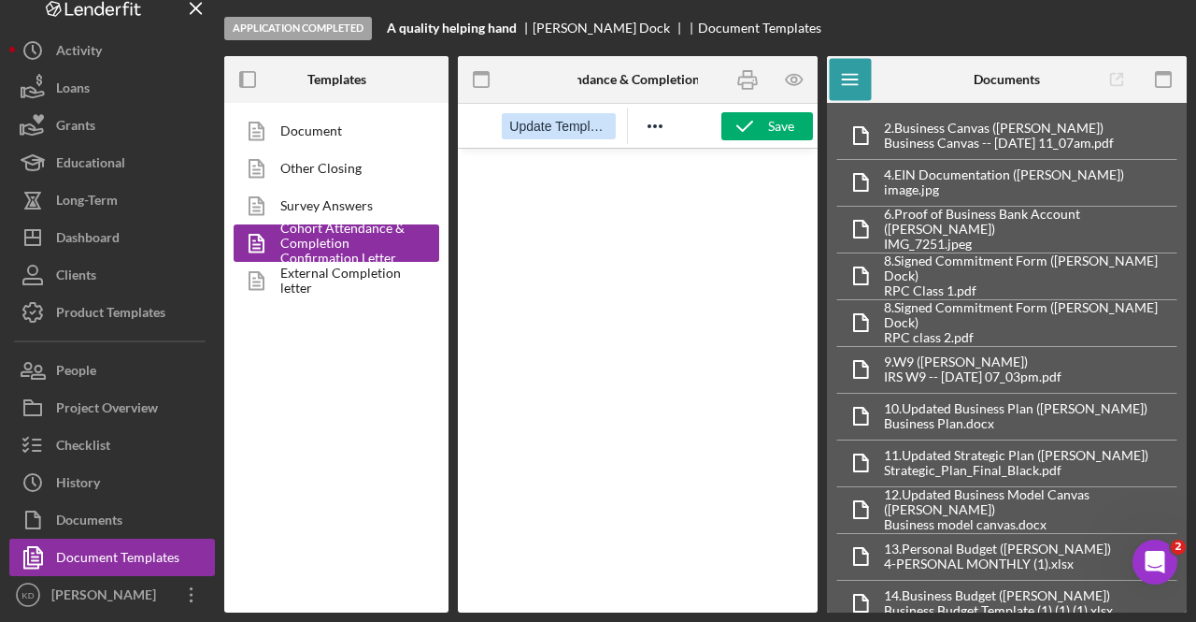
click at [559, 122] on span "Update Template" at bounding box center [558, 126] width 98 height 15
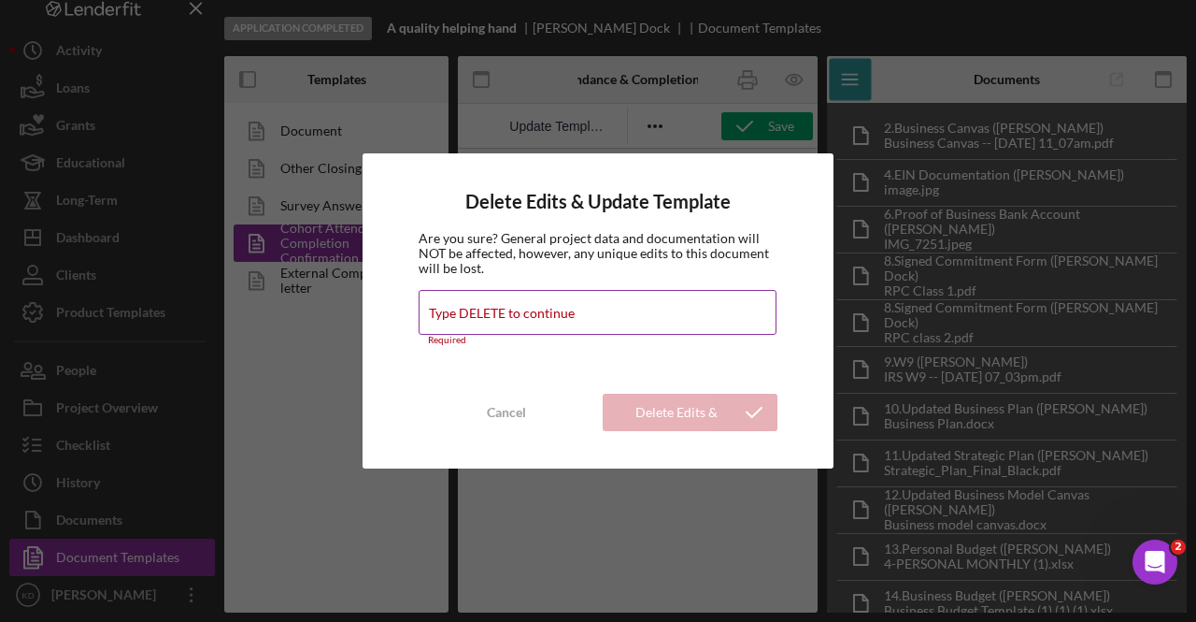
click at [608, 304] on div "Type DELETE to continue Required" at bounding box center [598, 318] width 359 height 56
click at [480, 319] on label "Type DELETE to continue" at bounding box center [502, 313] width 146 height 15
click at [480, 319] on input "Type DELETE to continue" at bounding box center [598, 312] width 358 height 45
type input "d"
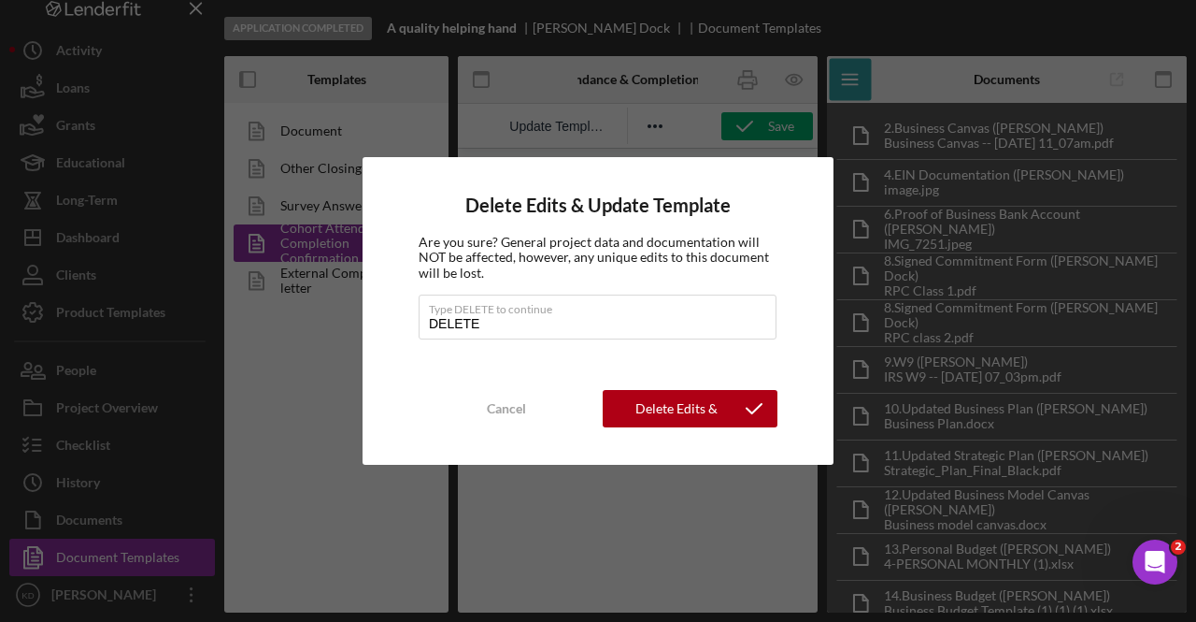
click at [665, 385] on div "Delete Edits & Update Template Are you sure? General project data and documenta…" at bounding box center [598, 310] width 471 height 307
click at [669, 403] on div "Delete Edits & Update Template" at bounding box center [676, 408] width 109 height 37
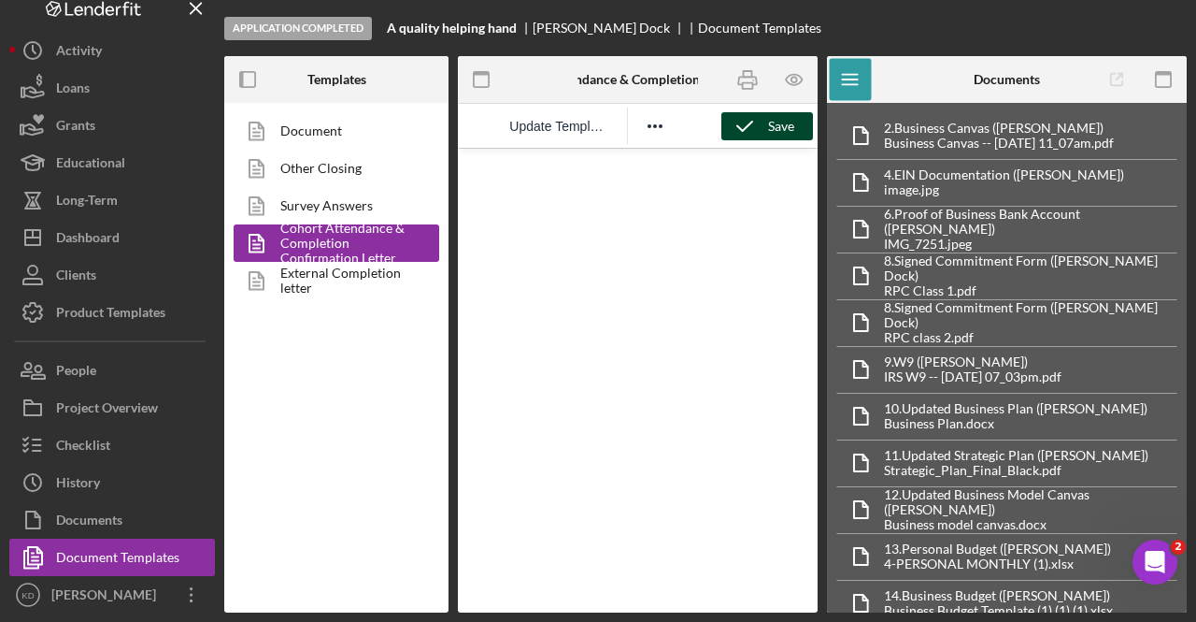
click at [759, 130] on icon "button" at bounding box center [745, 126] width 47 height 47
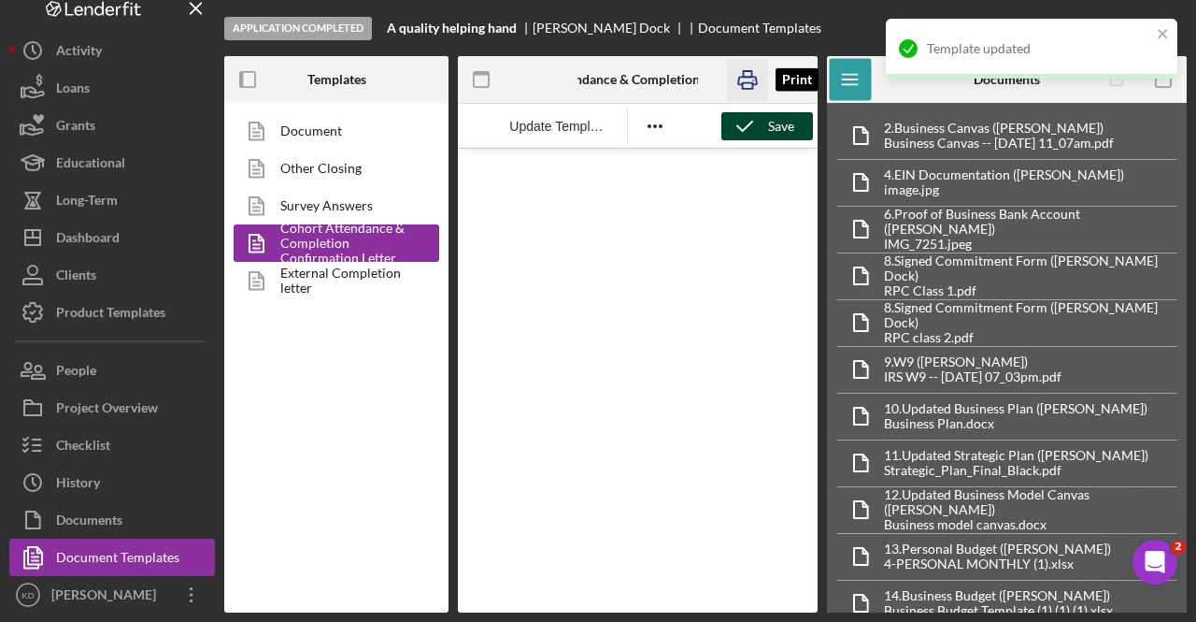
click at [751, 81] on icon "button" at bounding box center [747, 80] width 42 height 42
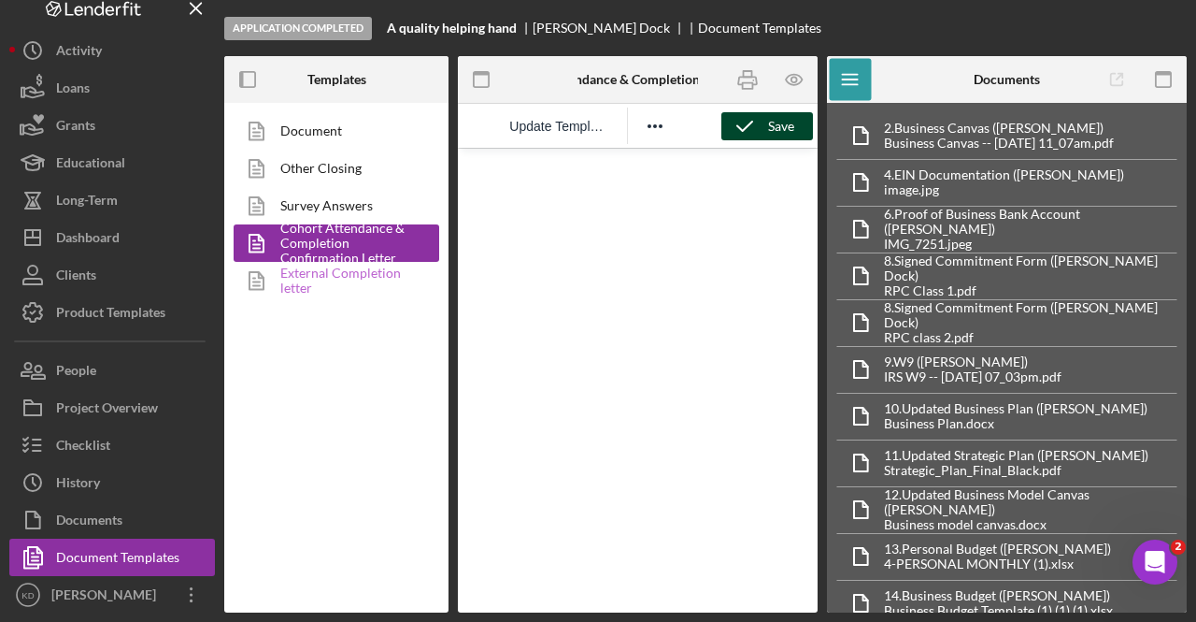
click at [352, 278] on link "External Completion letter" at bounding box center [332, 280] width 196 height 37
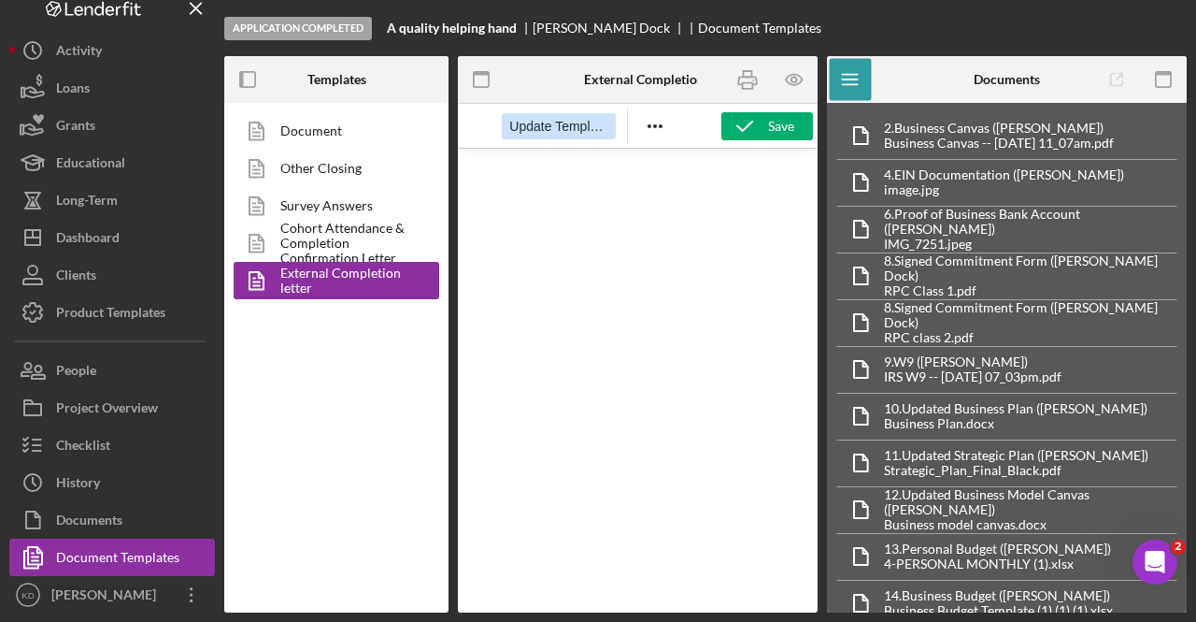
click at [559, 125] on span "Update Template" at bounding box center [558, 126] width 98 height 15
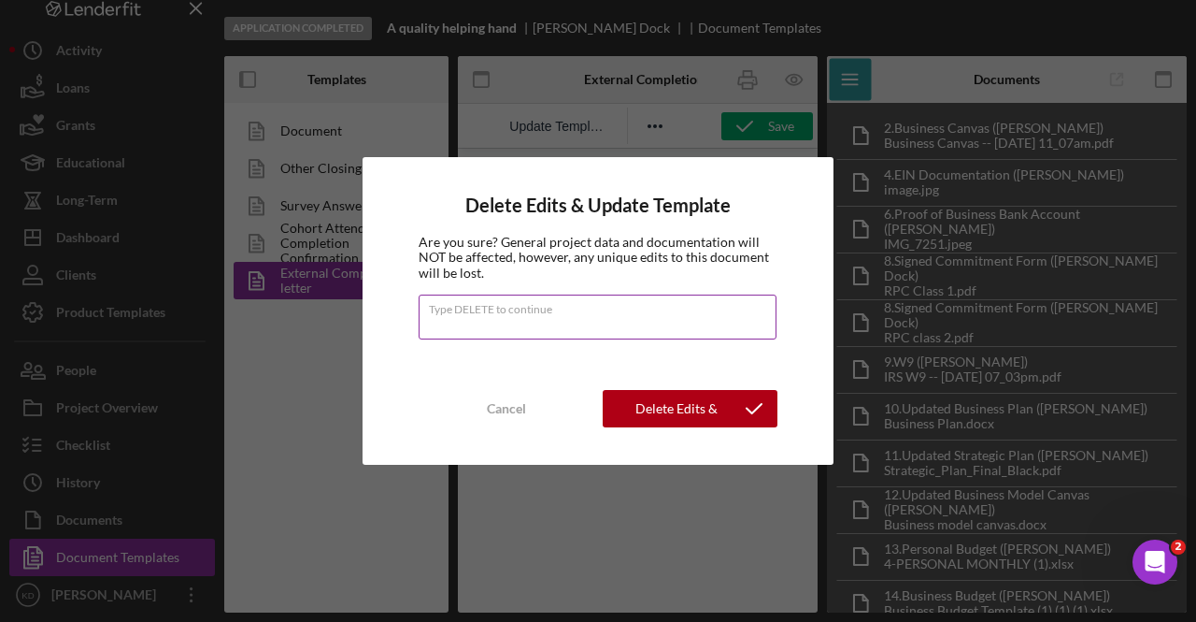
click at [641, 327] on input "Type DELETE to continue" at bounding box center [598, 316] width 358 height 45
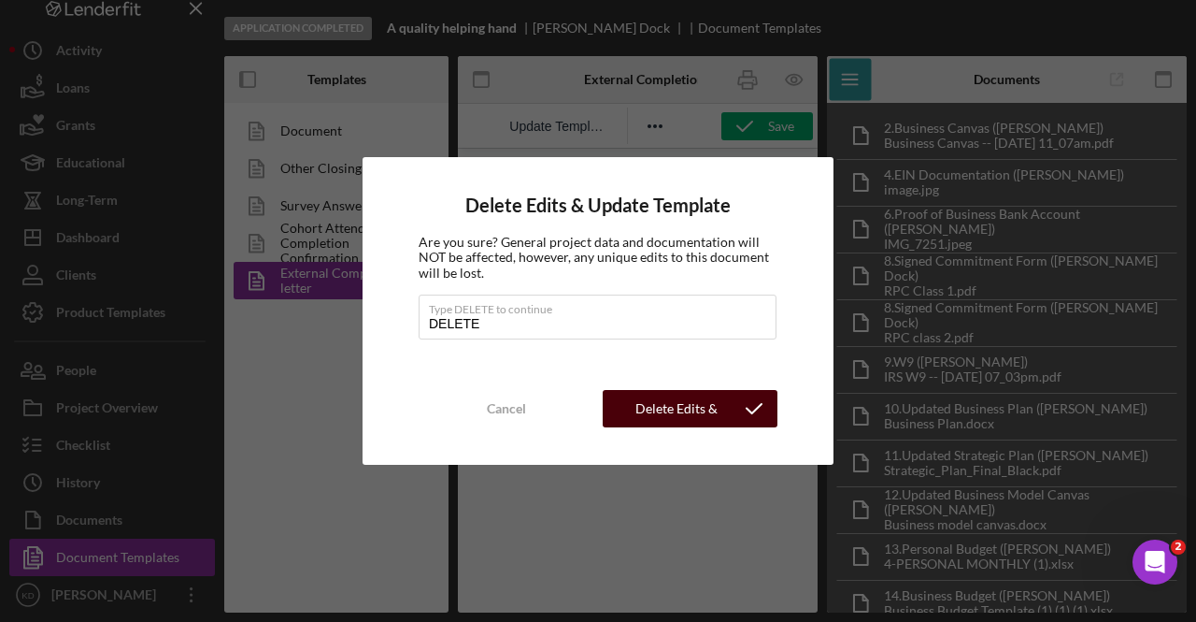
click at [654, 410] on div "Delete Edits & Update Template" at bounding box center [676, 408] width 109 height 37
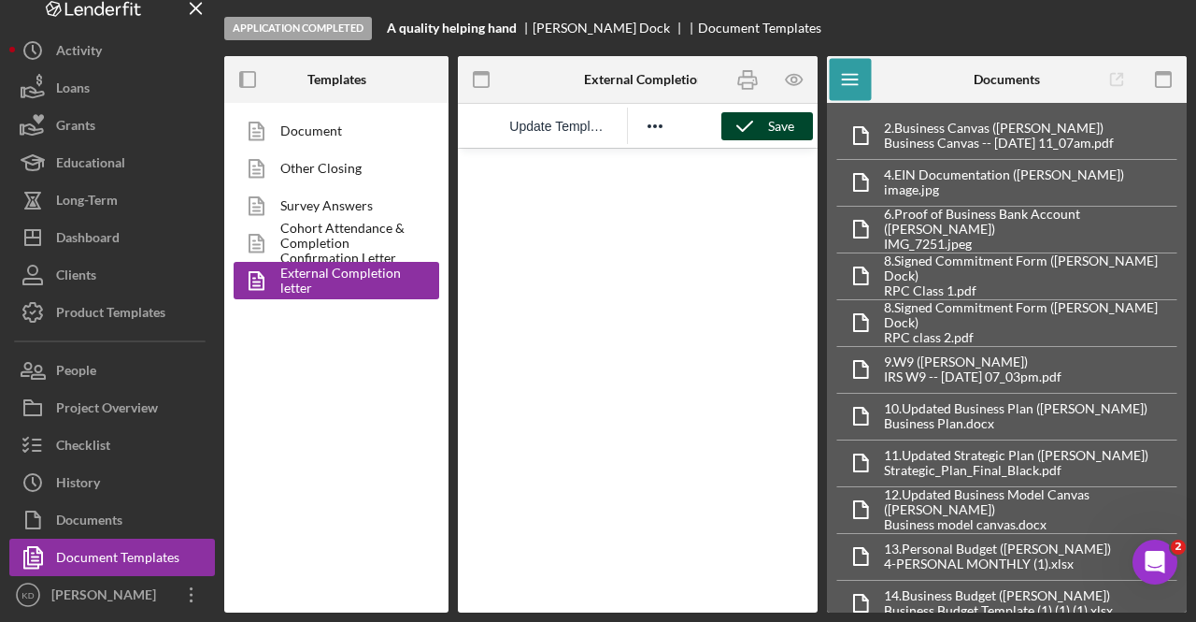
click at [755, 124] on icon "button" at bounding box center [745, 126] width 47 height 47
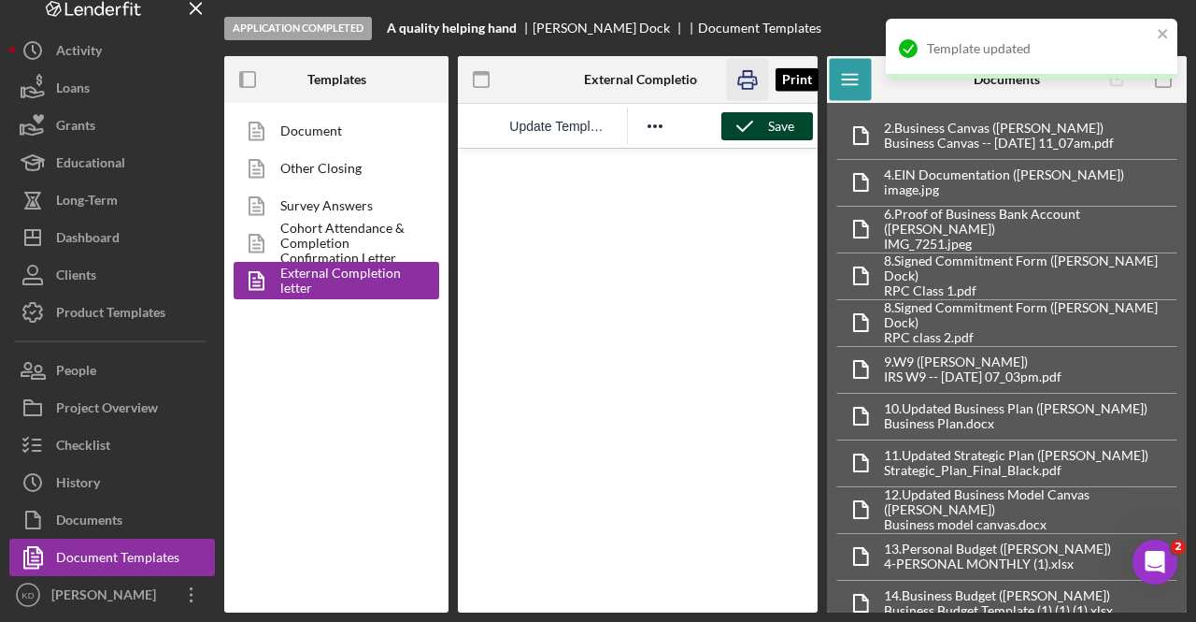
click at [746, 79] on icon "button" at bounding box center [747, 80] width 42 height 42
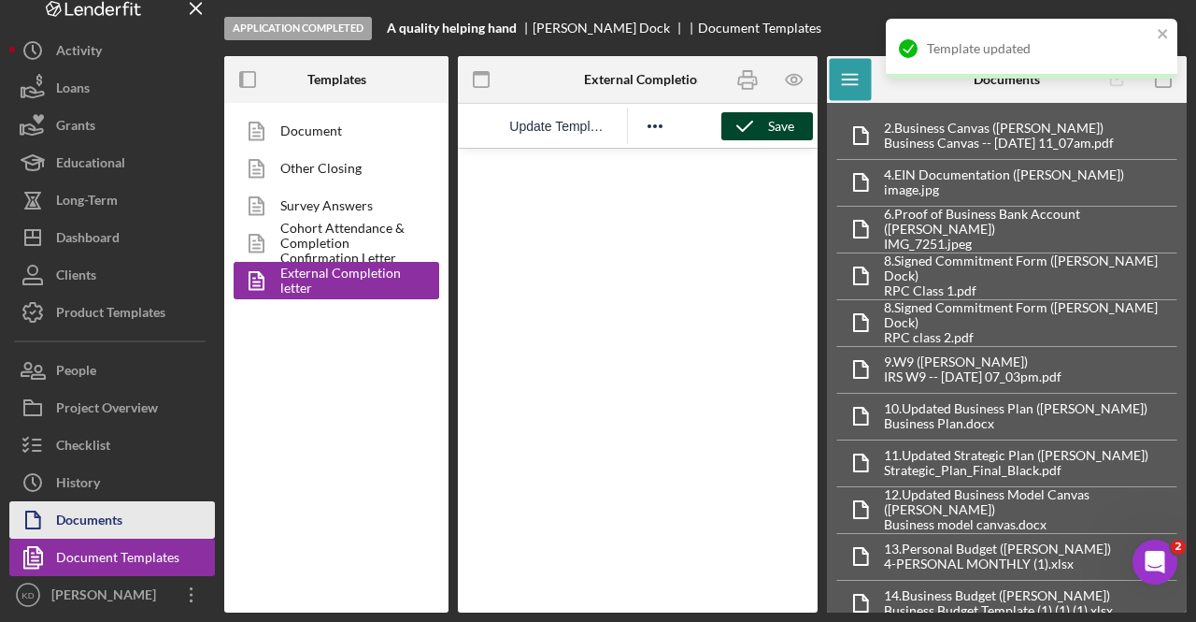
click at [90, 528] on div "Documents" at bounding box center [89, 522] width 66 height 42
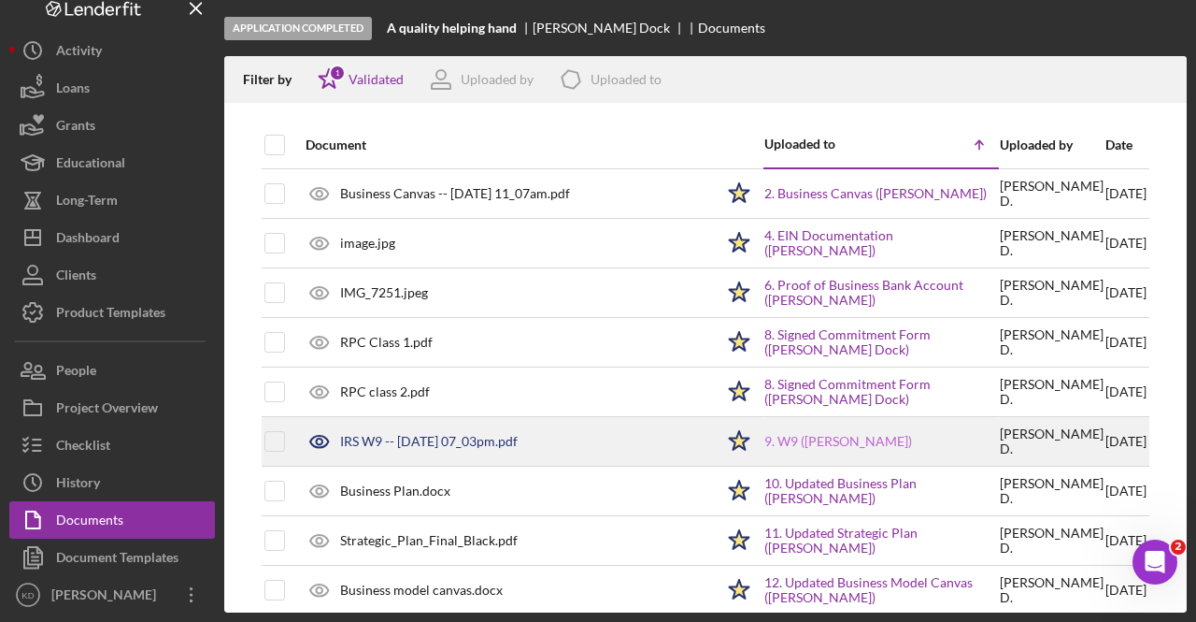
click at [789, 435] on link "9. W9 ([PERSON_NAME][GEOGRAPHIC_DATA])" at bounding box center [839, 441] width 148 height 15
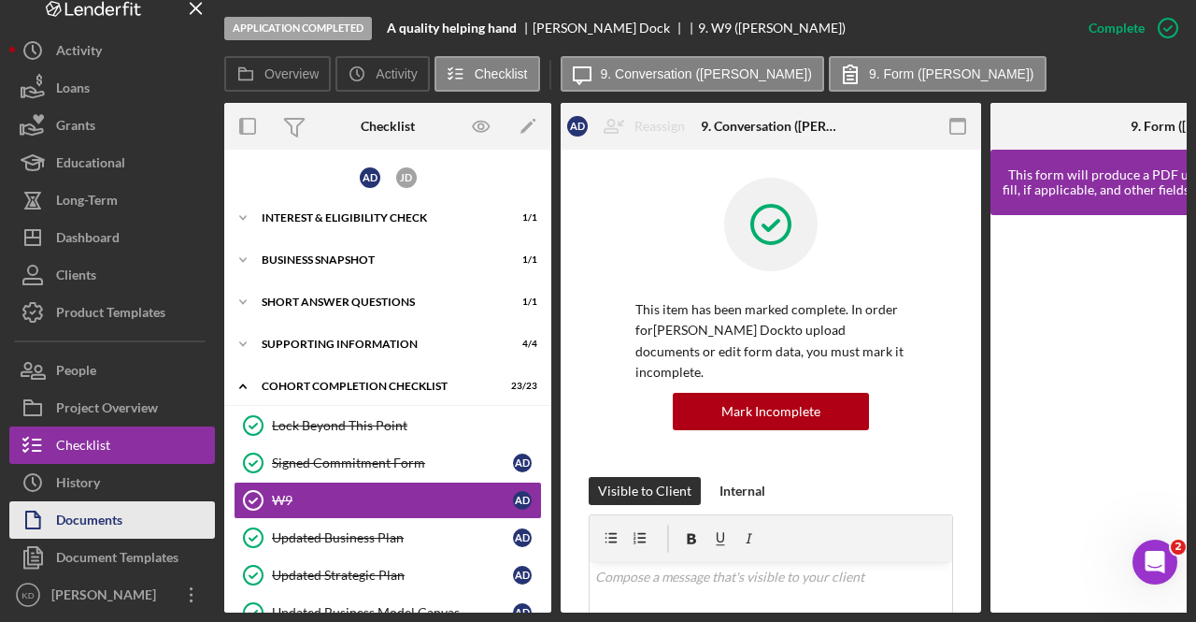
click at [84, 518] on div "Documents" at bounding box center [89, 522] width 66 height 42
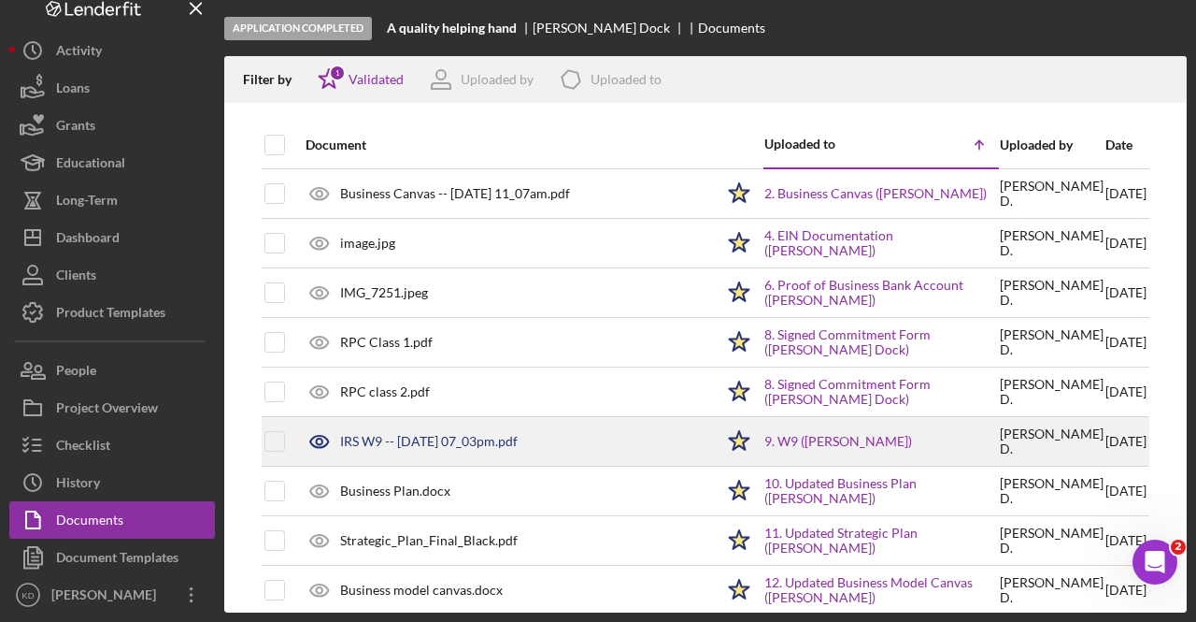
click at [455, 443] on div "IRS W9 -- [DATE] 07_03pm.pdf" at bounding box center [429, 441] width 178 height 15
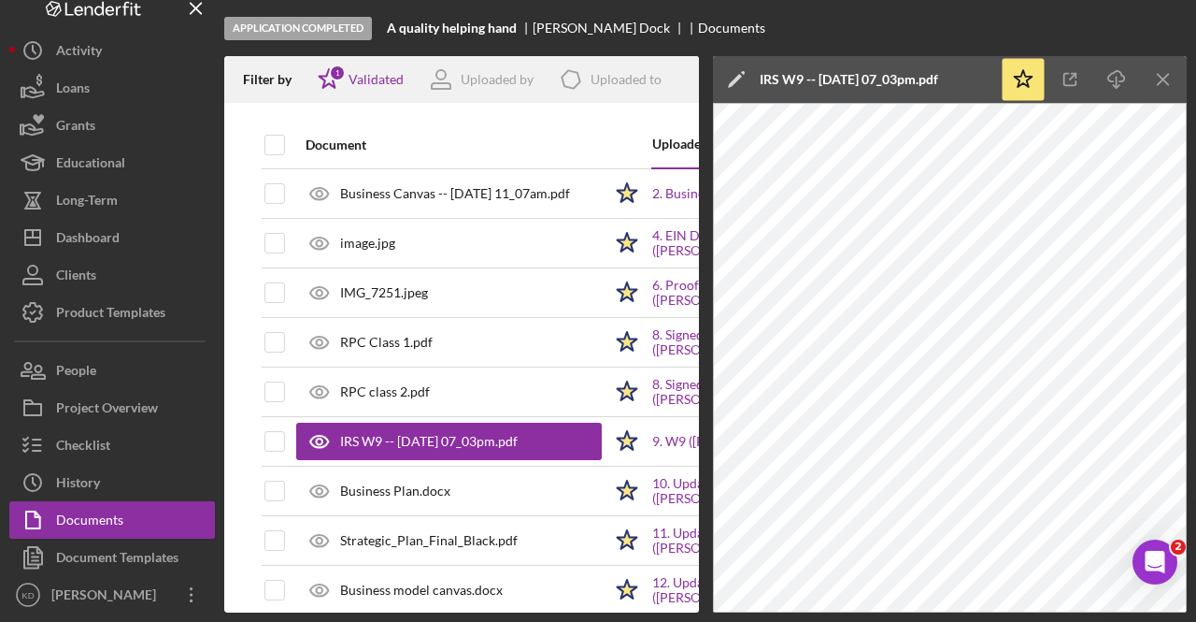
click at [1172, 32] on div "Application Completed A quality helping hand [PERSON_NAME] Dock Documents" at bounding box center [705, 28] width 963 height 56
click at [1160, 84] on icon "Icon/Menu Close" at bounding box center [1164, 80] width 42 height 42
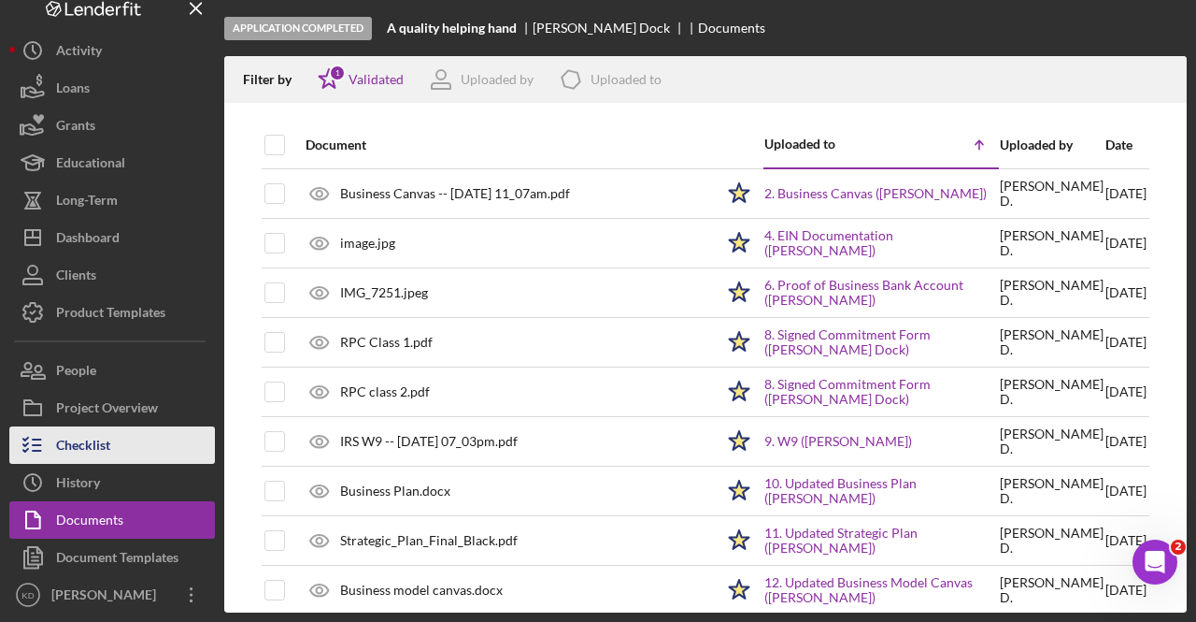
click at [99, 443] on div "Checklist" at bounding box center [83, 447] width 54 height 42
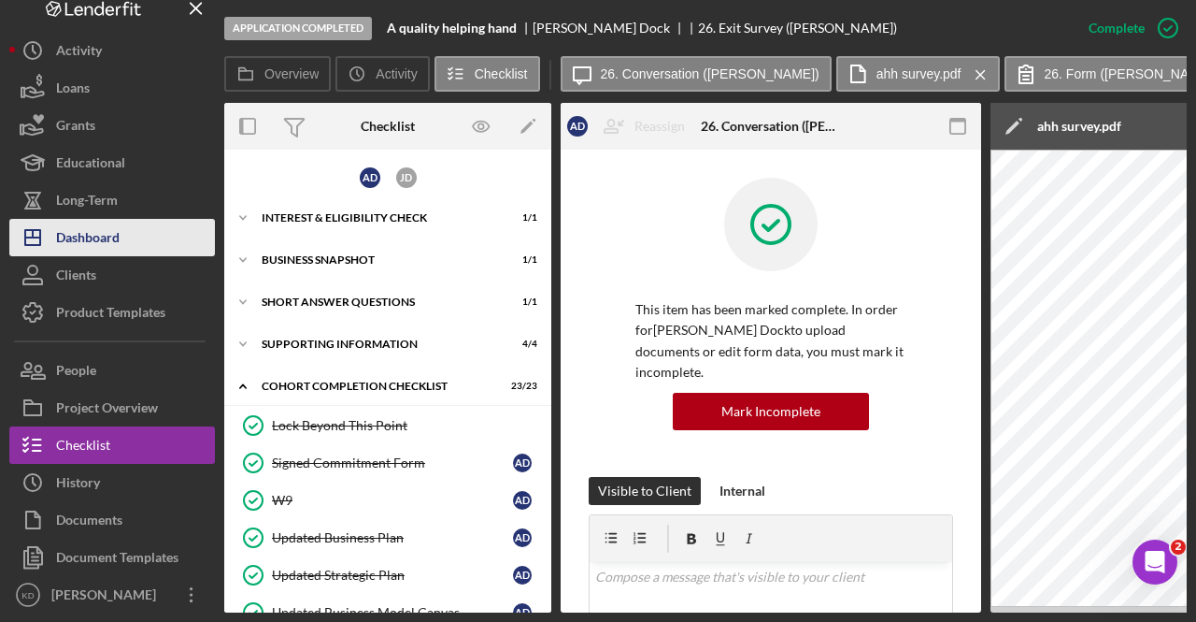
click at [85, 255] on div "Dashboard" at bounding box center [88, 240] width 64 height 42
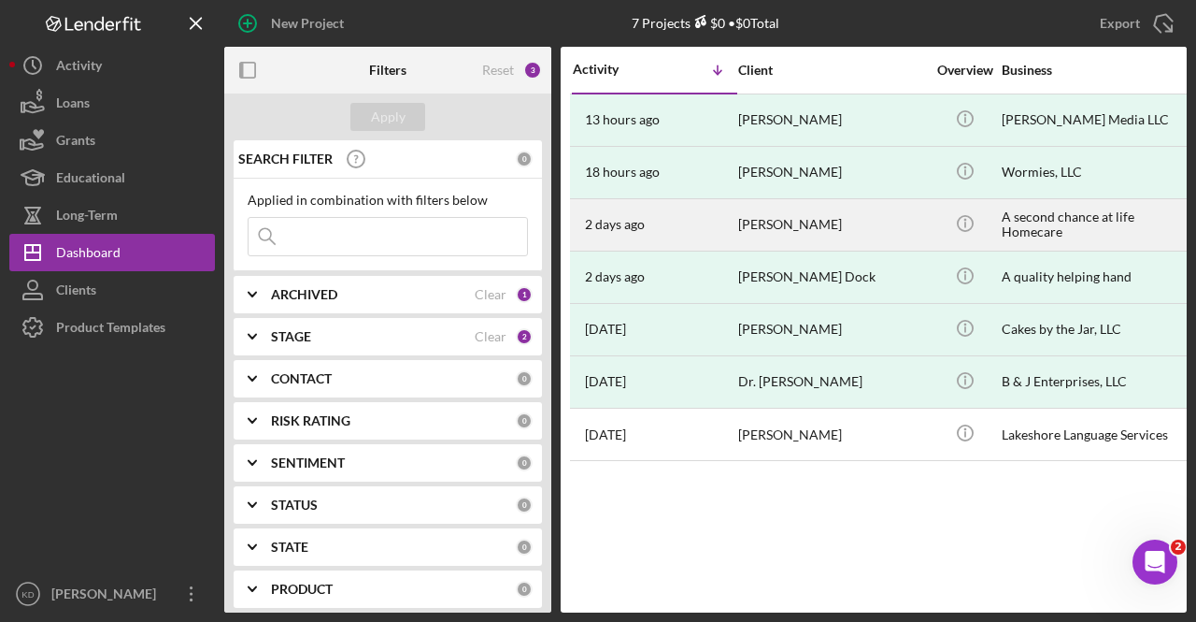
click at [839, 230] on div "[PERSON_NAME]" at bounding box center [831, 225] width 187 height 50
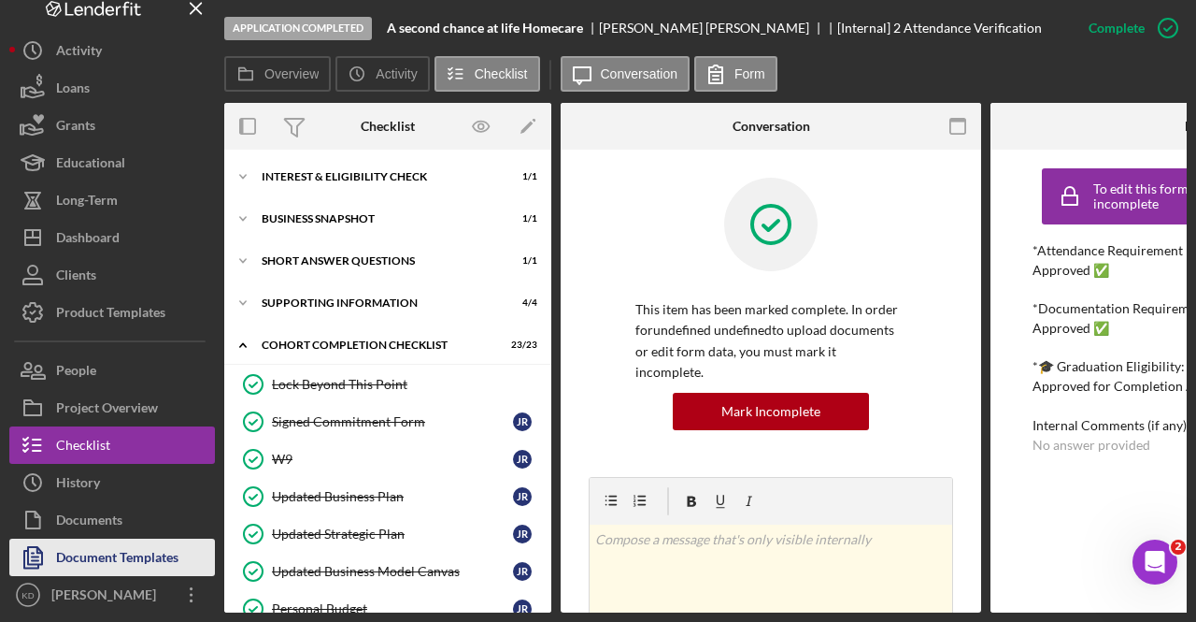
click at [122, 551] on div "Document Templates" at bounding box center [117, 559] width 122 height 42
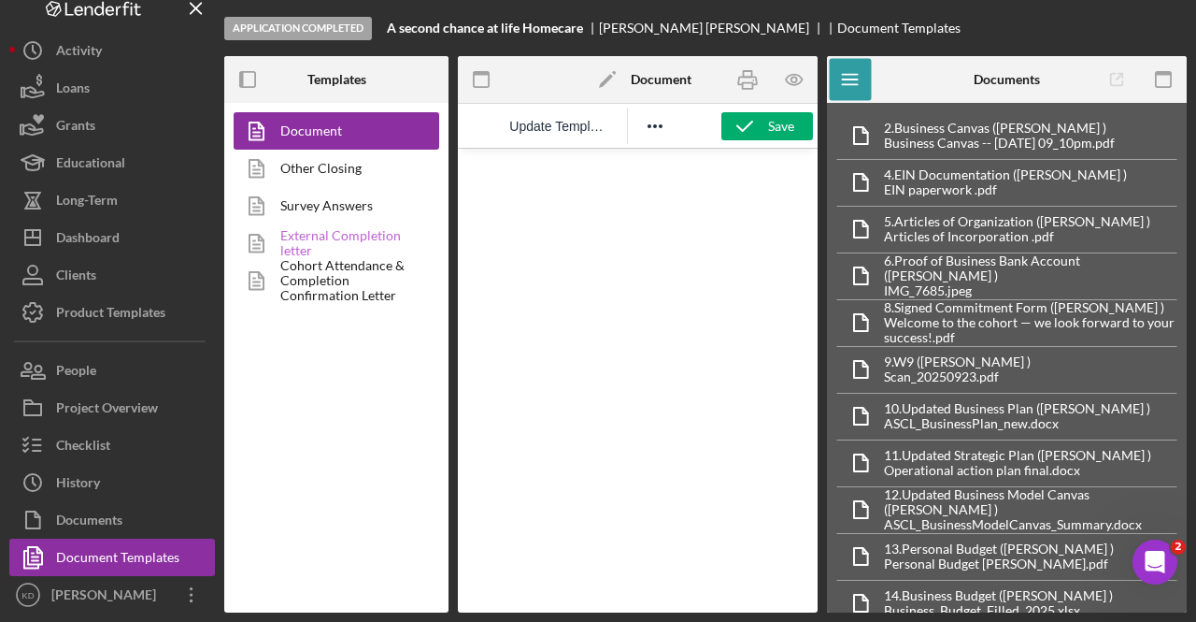
click at [346, 241] on link "External Completion letter" at bounding box center [332, 242] width 196 height 37
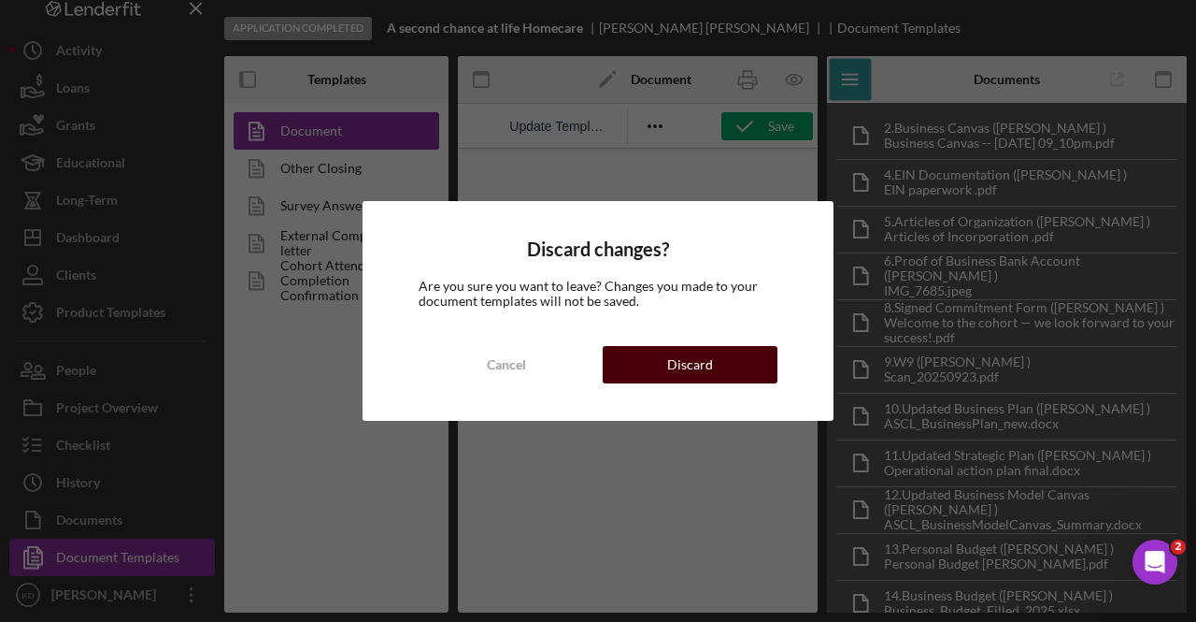
click at [700, 370] on div "Discard" at bounding box center [690, 364] width 46 height 37
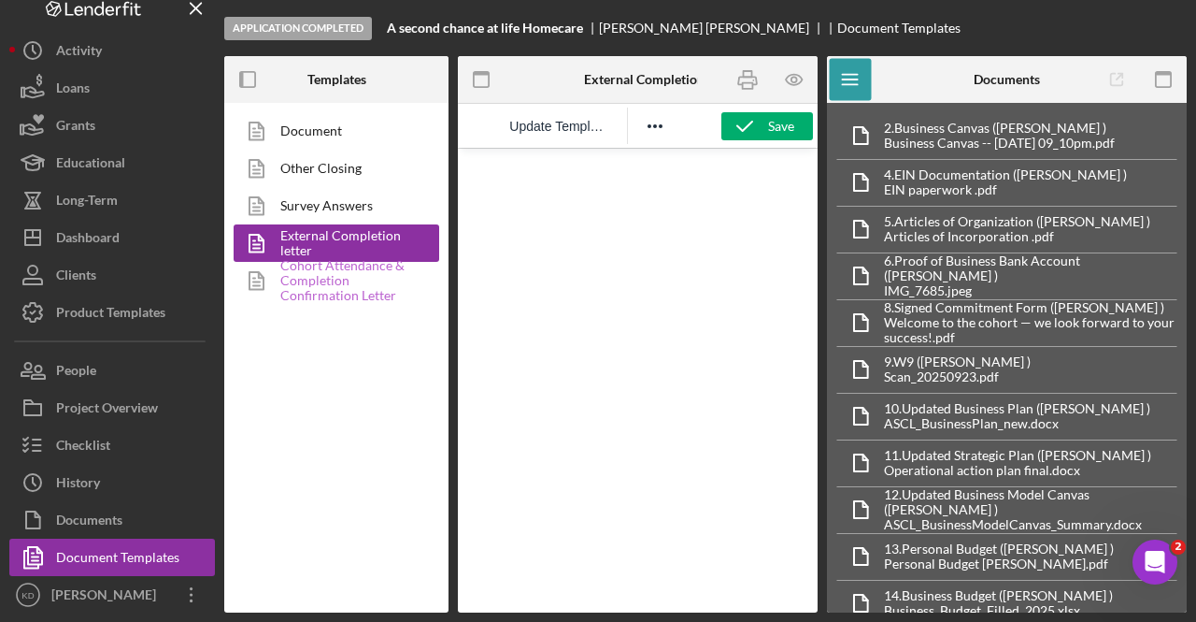
click at [277, 278] on icon at bounding box center [257, 280] width 47 height 47
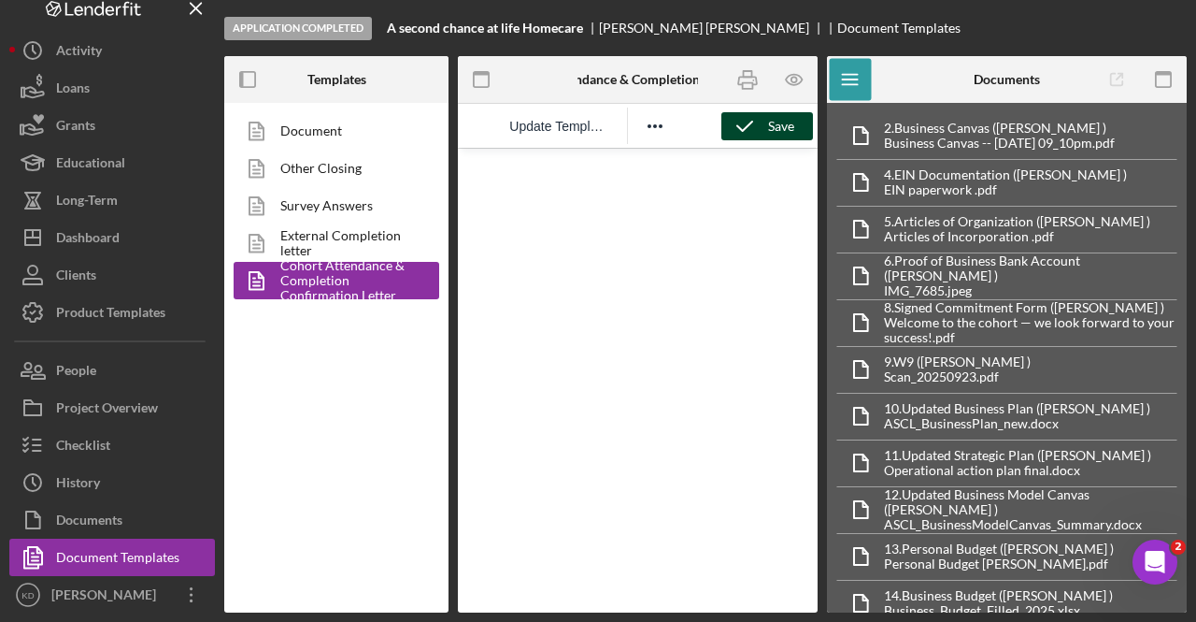
click at [768, 130] on div "Save" at bounding box center [781, 126] width 26 height 28
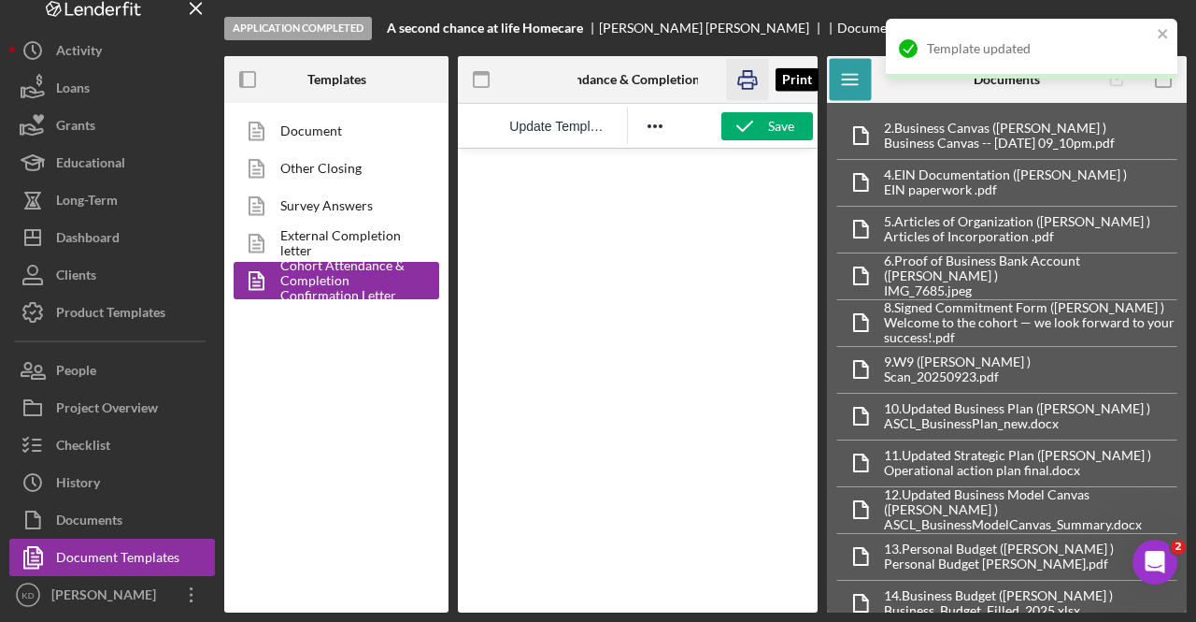
click at [751, 84] on icon "button" at bounding box center [747, 80] width 42 height 42
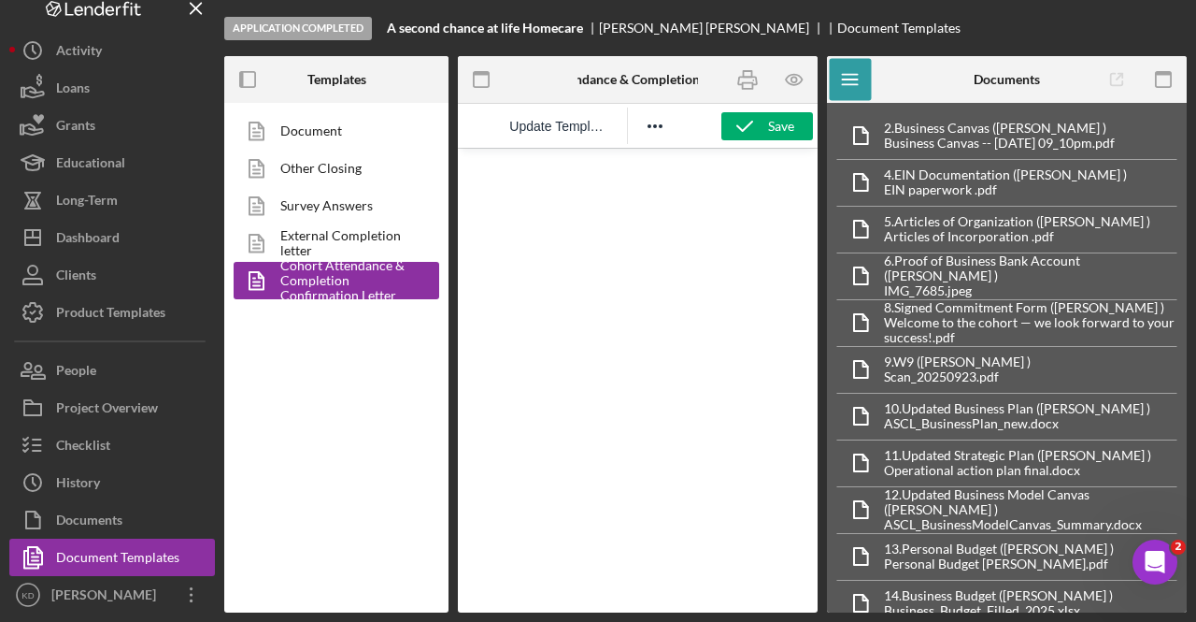
drag, startPoint x: 586, startPoint y: 27, endPoint x: 379, endPoint y: 41, distance: 208.0
click at [376, 34] on div "Application Completed A second chance at life Homecare [PERSON_NAME] Document T…" at bounding box center [705, 28] width 963 height 56
click at [737, 78] on icon "button" at bounding box center [747, 80] width 42 height 42
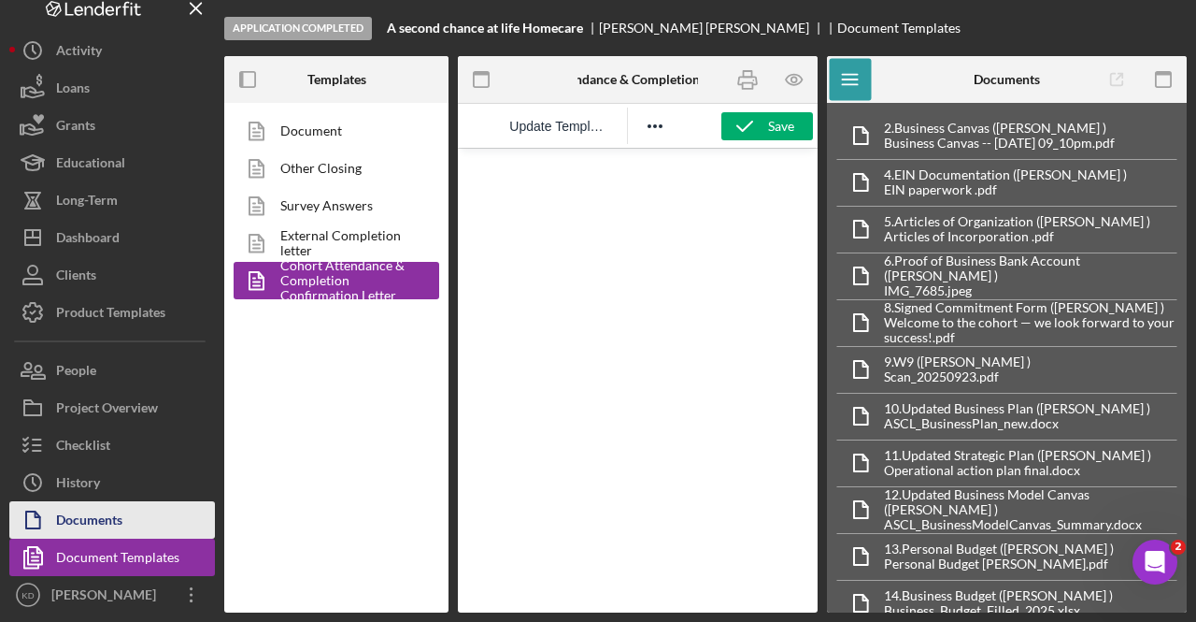
click at [172, 525] on button "Documents" at bounding box center [112, 519] width 206 height 37
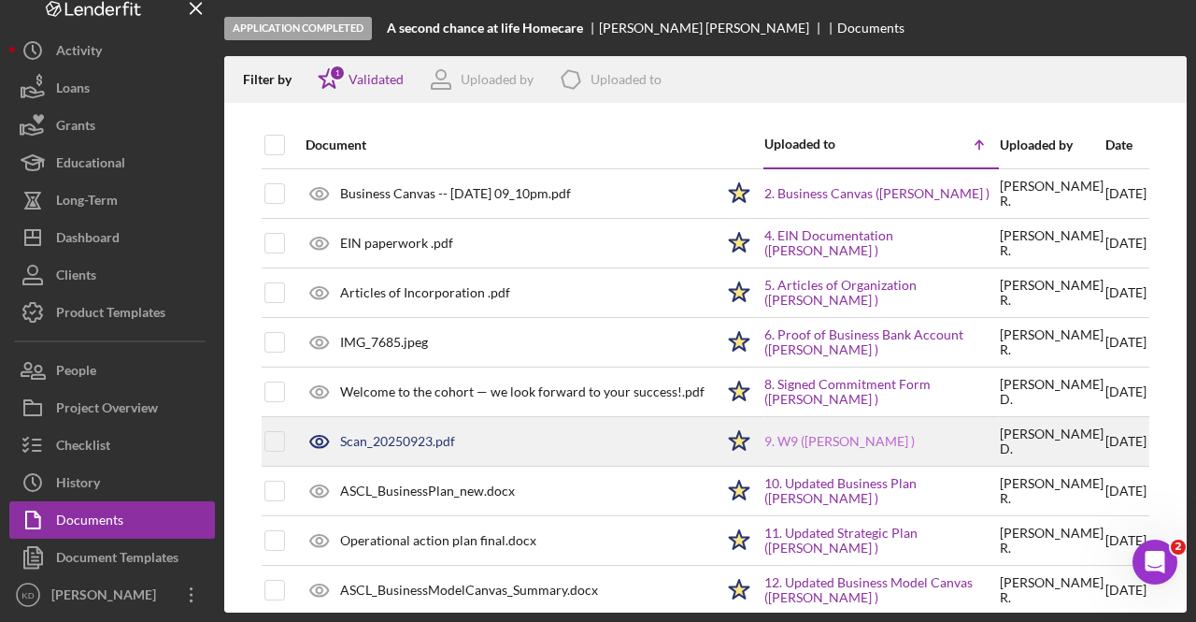
click at [790, 440] on link "9. W9 ([PERSON_NAME] )" at bounding box center [840, 441] width 150 height 15
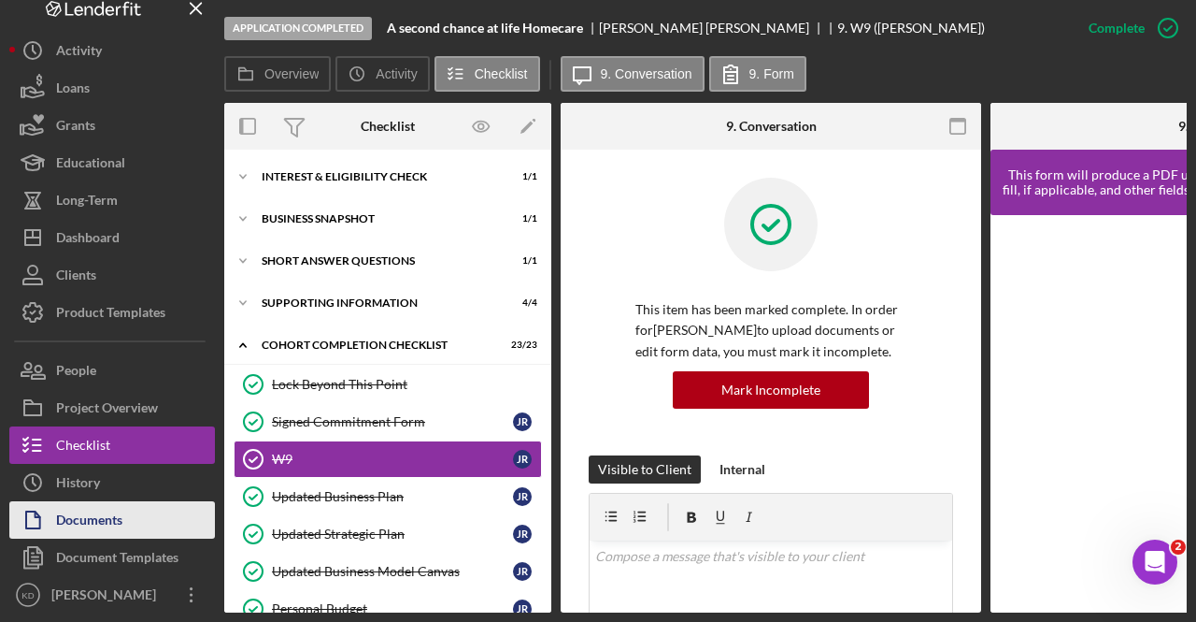
click at [120, 522] on div "Documents" at bounding box center [89, 522] width 66 height 42
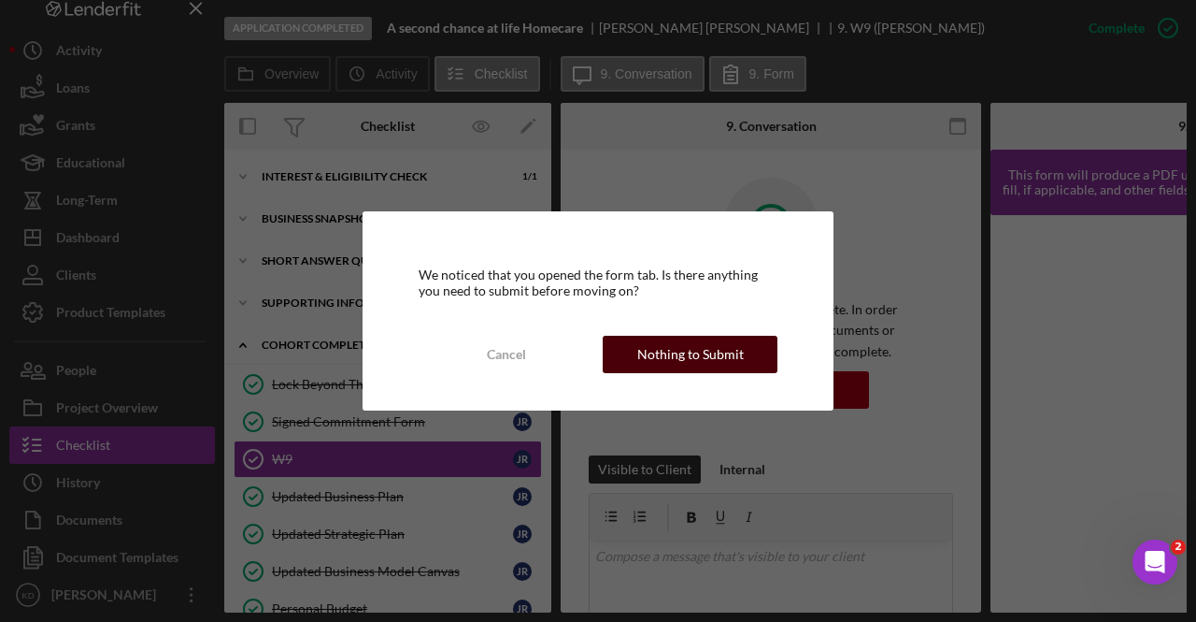
click at [722, 347] on div "Nothing to Submit" at bounding box center [690, 354] width 107 height 37
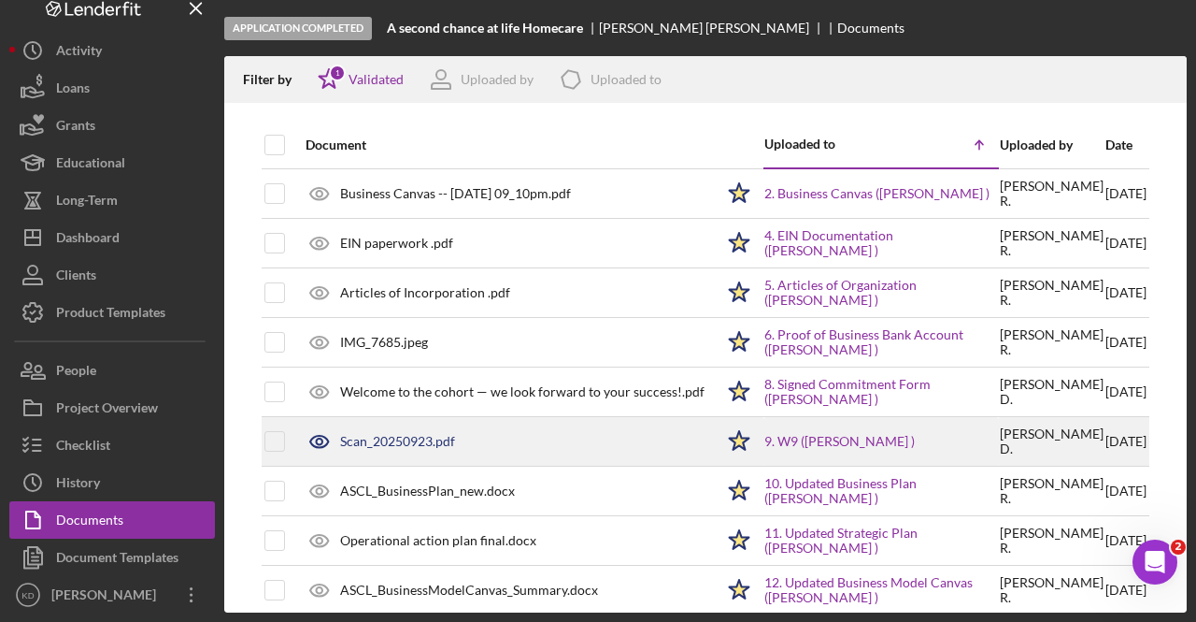
click at [419, 436] on div "Scan_20250923.pdf" at bounding box center [397, 441] width 115 height 15
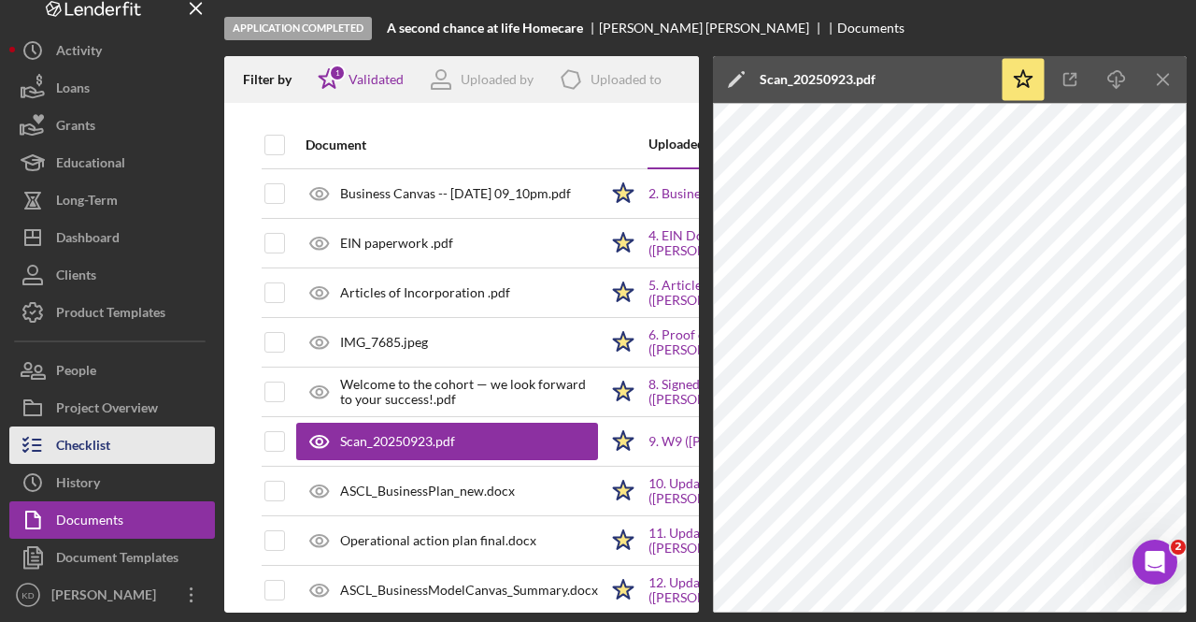
click at [99, 429] on div "Checklist" at bounding box center [83, 447] width 54 height 42
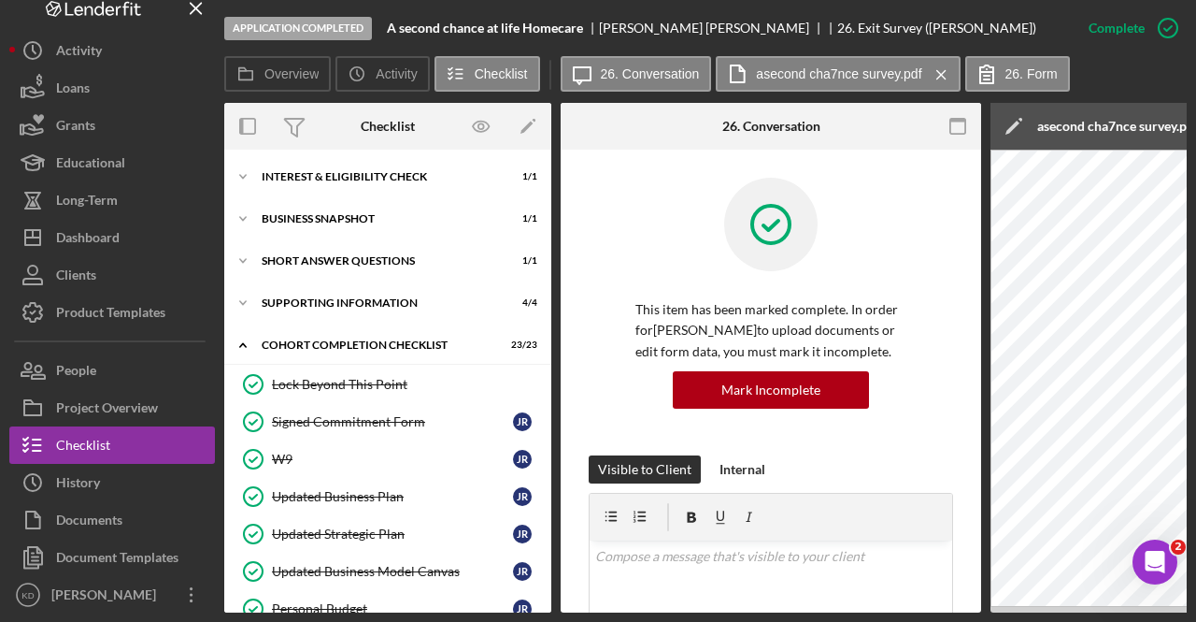
click at [1179, 66] on div "Overview Icon/History Activity Checklist Icon/Message 26. Conversation asecond …" at bounding box center [705, 74] width 963 height 37
click at [99, 461] on div "Checklist" at bounding box center [83, 447] width 54 height 42
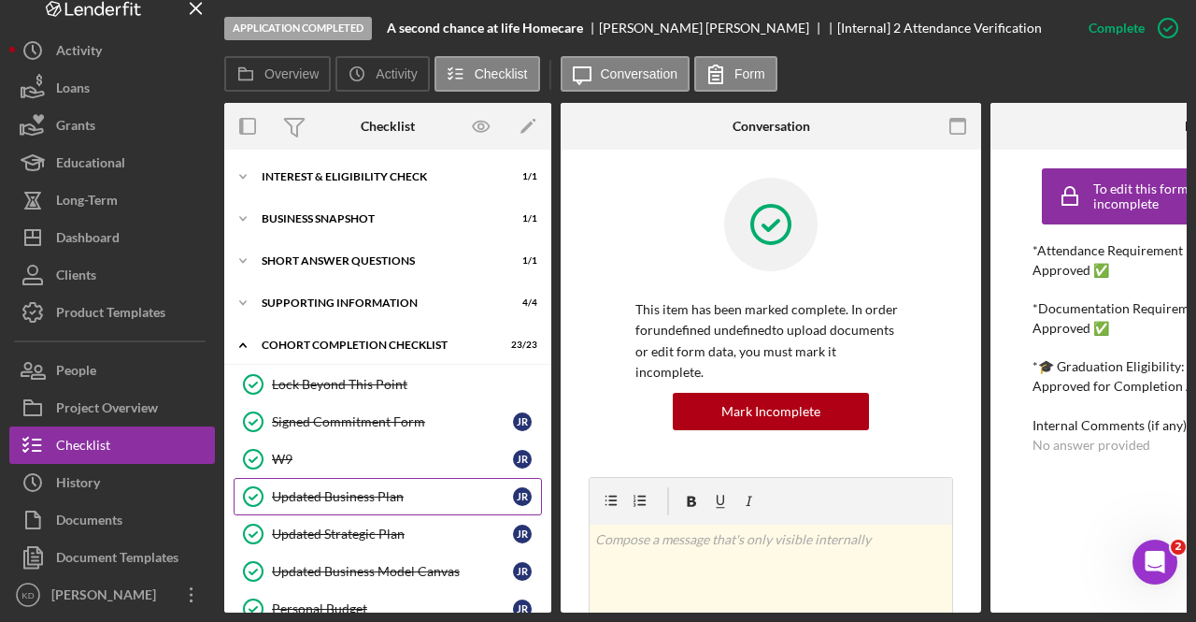
click at [417, 489] on div "Updated Business Plan" at bounding box center [392, 496] width 241 height 15
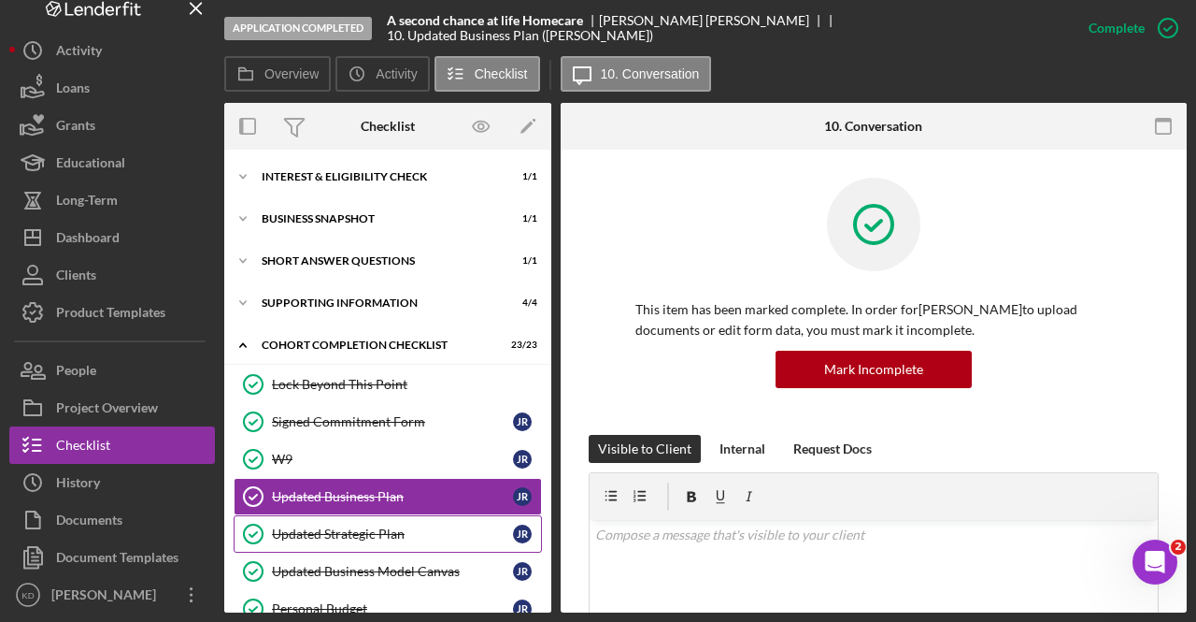
click at [366, 515] on link "Updated Strategic Plan Updated Strategic Plan J R" at bounding box center [388, 533] width 308 height 37
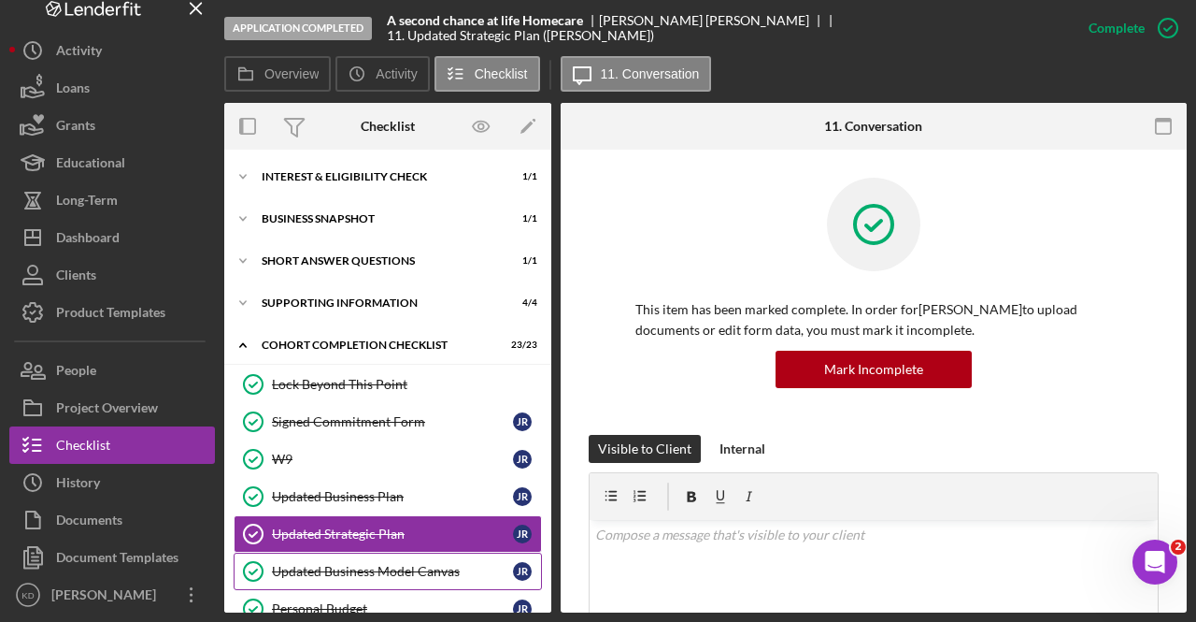
click at [424, 564] on div "Updated Business Model Canvas" at bounding box center [392, 571] width 241 height 15
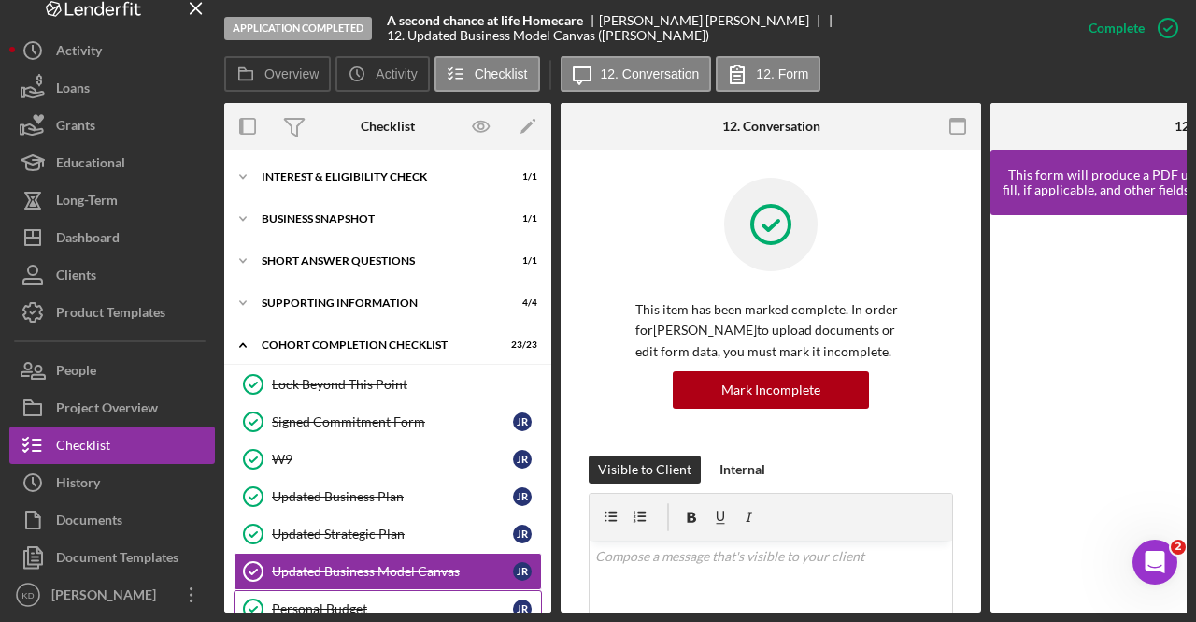
click at [302, 601] on div "Personal Budget" at bounding box center [392, 608] width 241 height 15
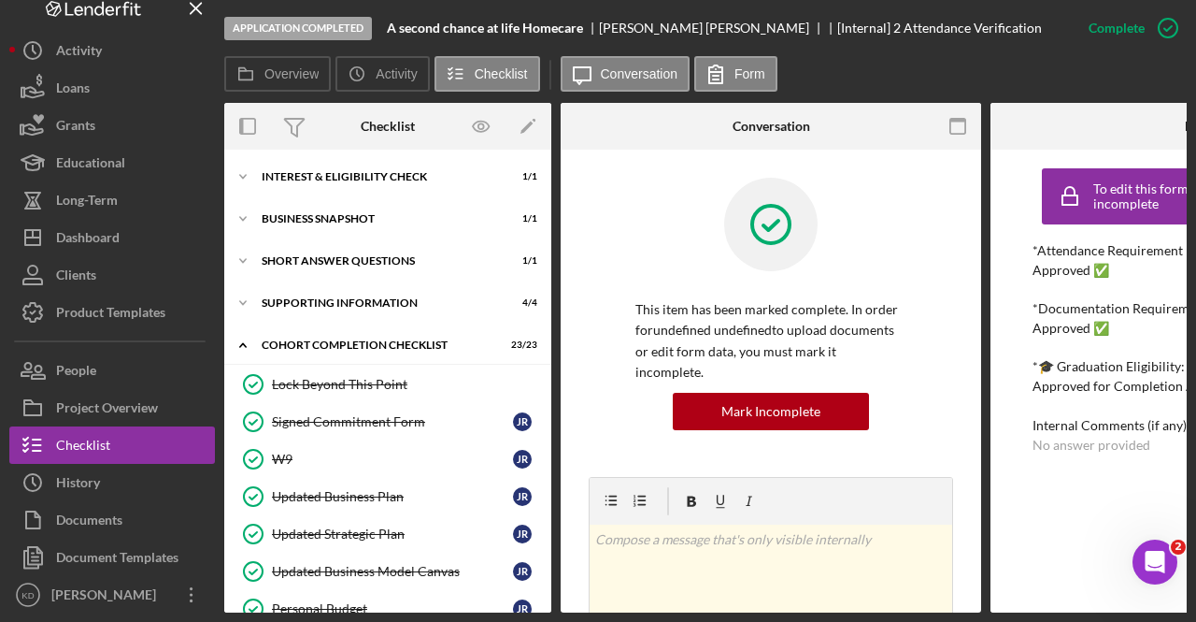
click at [570, 566] on div "This item has been marked complete. In order for undefined undefined to upload …" at bounding box center [771, 607] width 421 height 915
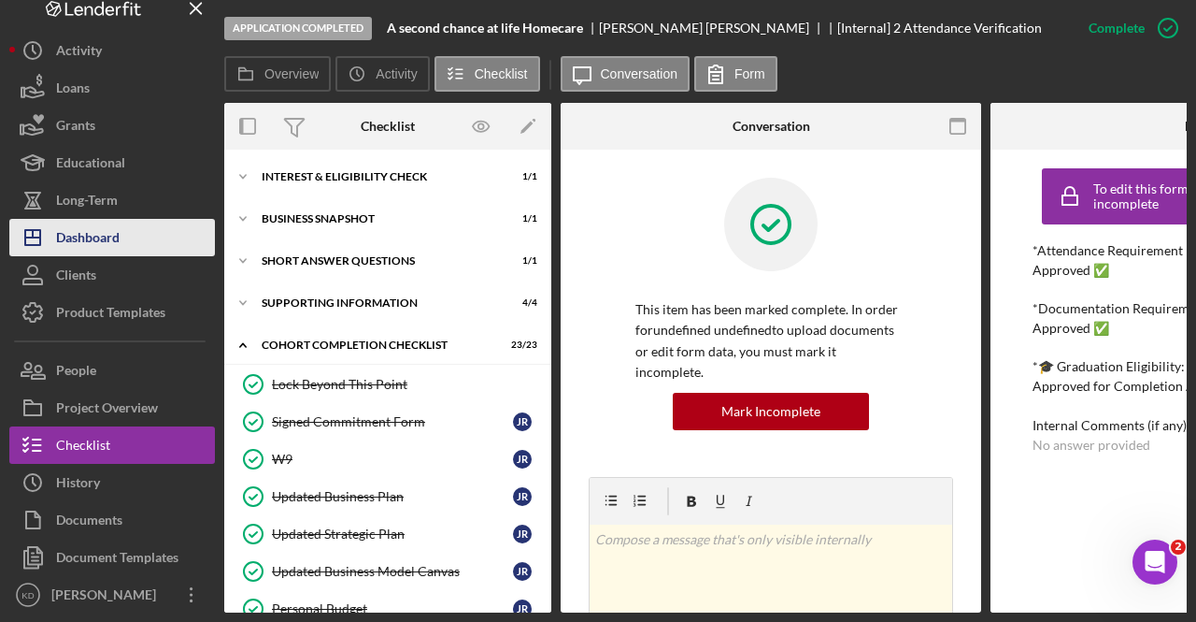
click at [40, 245] on polygon "button" at bounding box center [32, 237] width 15 height 15
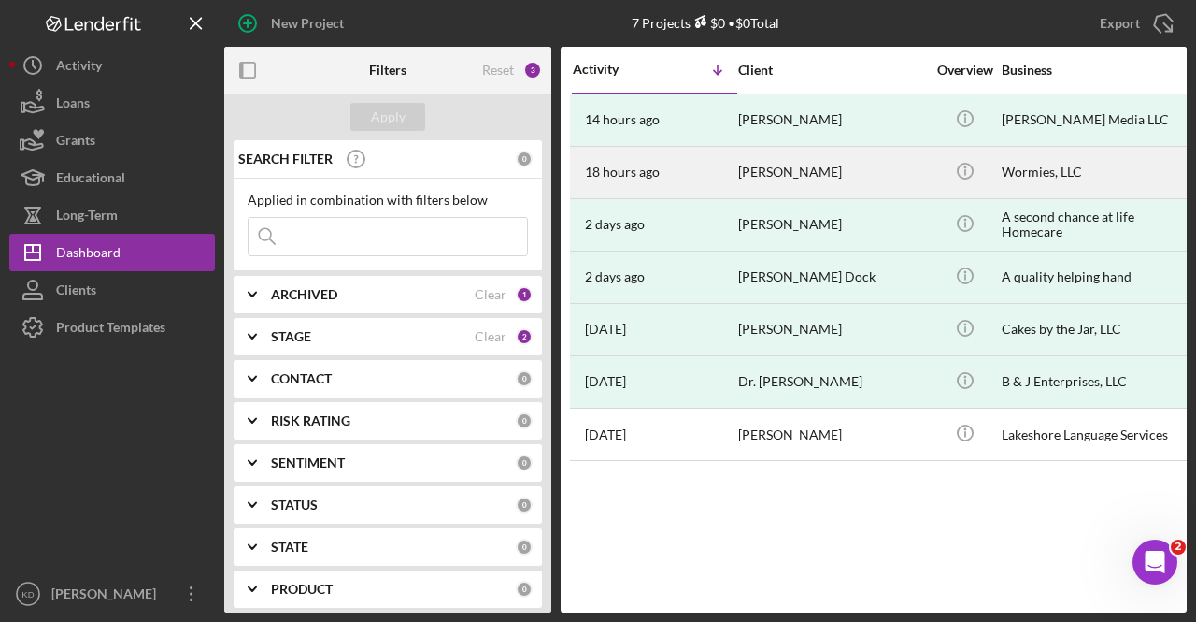
click at [1027, 164] on div "Wormies, LLC" at bounding box center [1095, 173] width 187 height 50
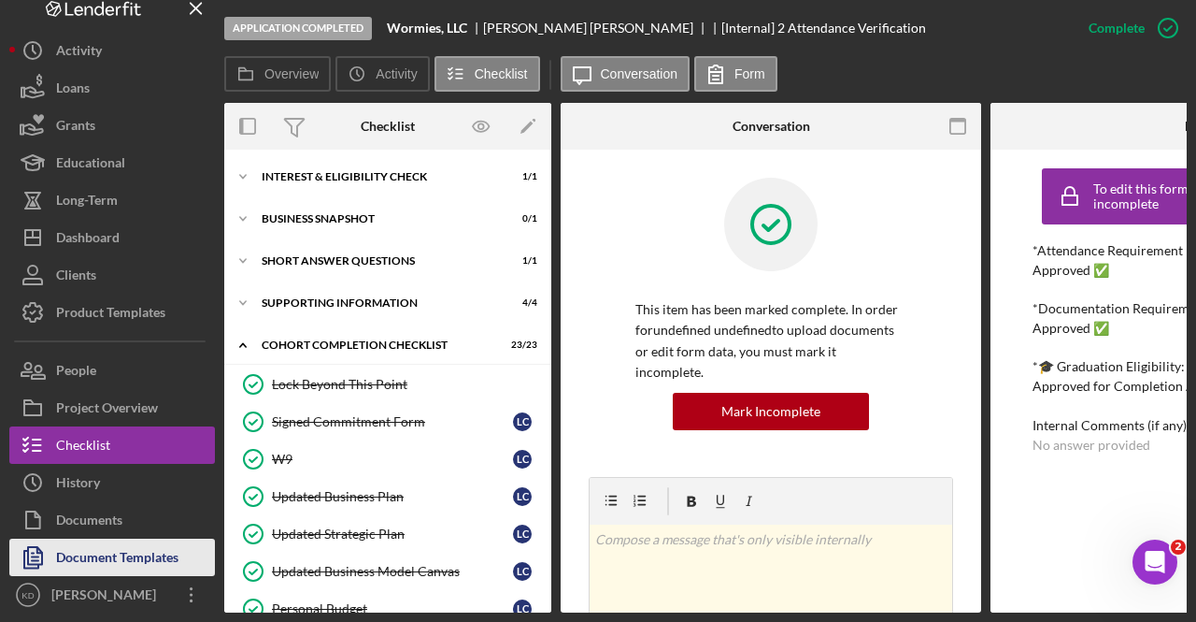
click at [129, 578] on div "Document Templates" at bounding box center [117, 559] width 122 height 42
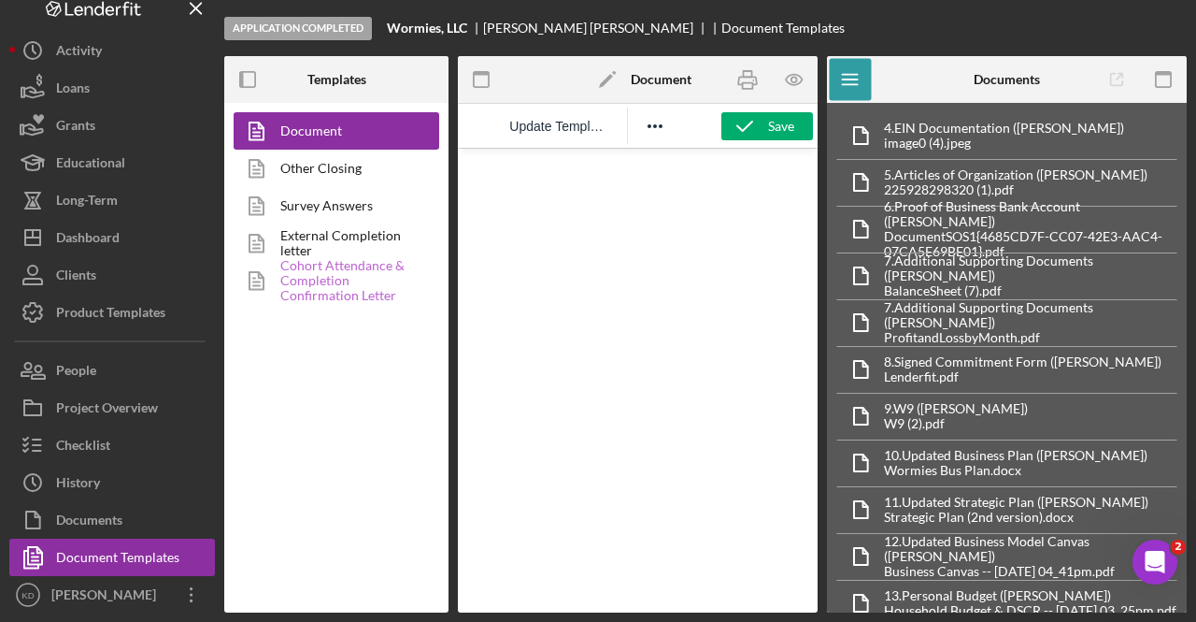
click at [334, 278] on link "Cohort Attendance & Completion Confirmation Letter" at bounding box center [332, 280] width 196 height 37
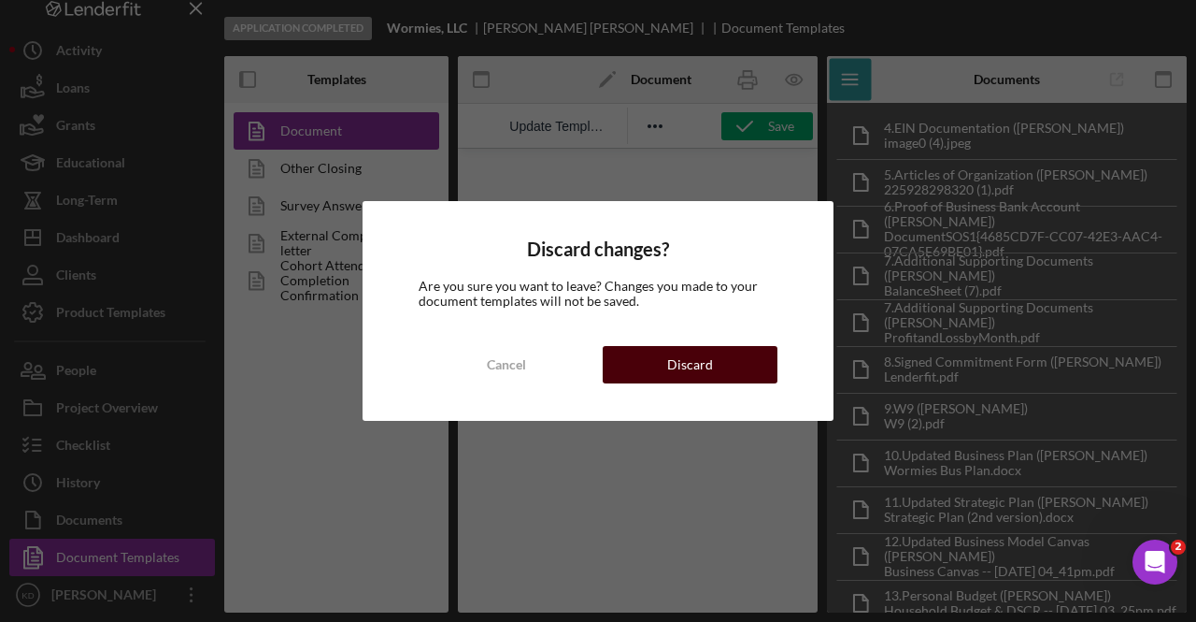
click at [714, 365] on button "Discard" at bounding box center [690, 364] width 175 height 37
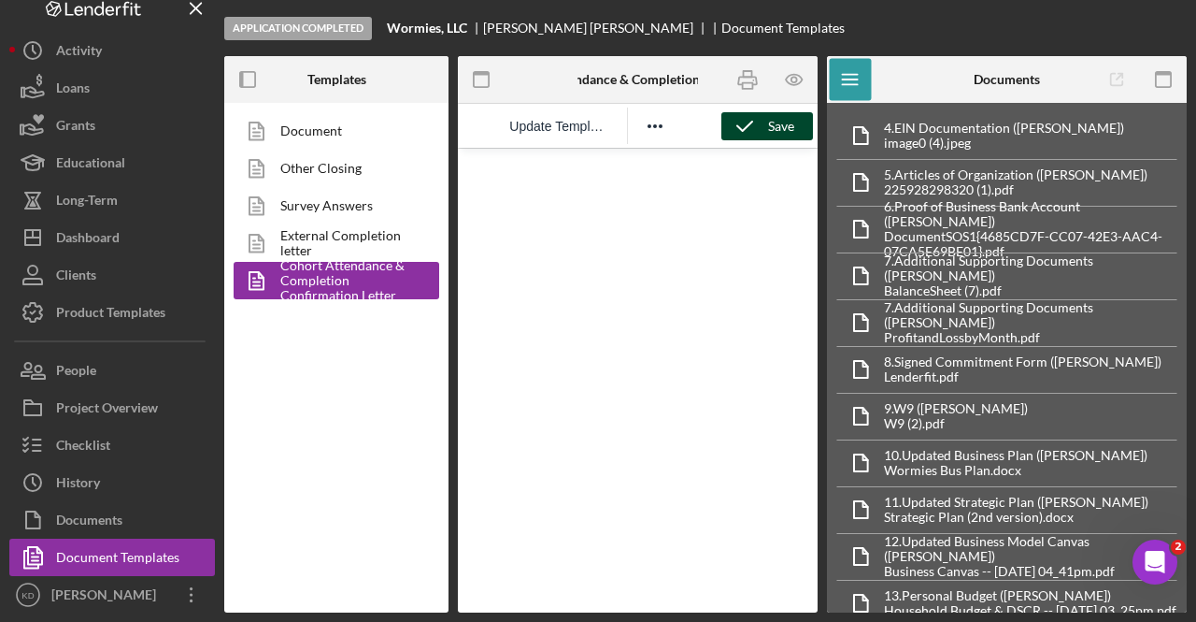
click at [745, 129] on icon "button" at bounding box center [745, 126] width 47 height 47
click at [749, 78] on icon "button" at bounding box center [747, 80] width 42 height 42
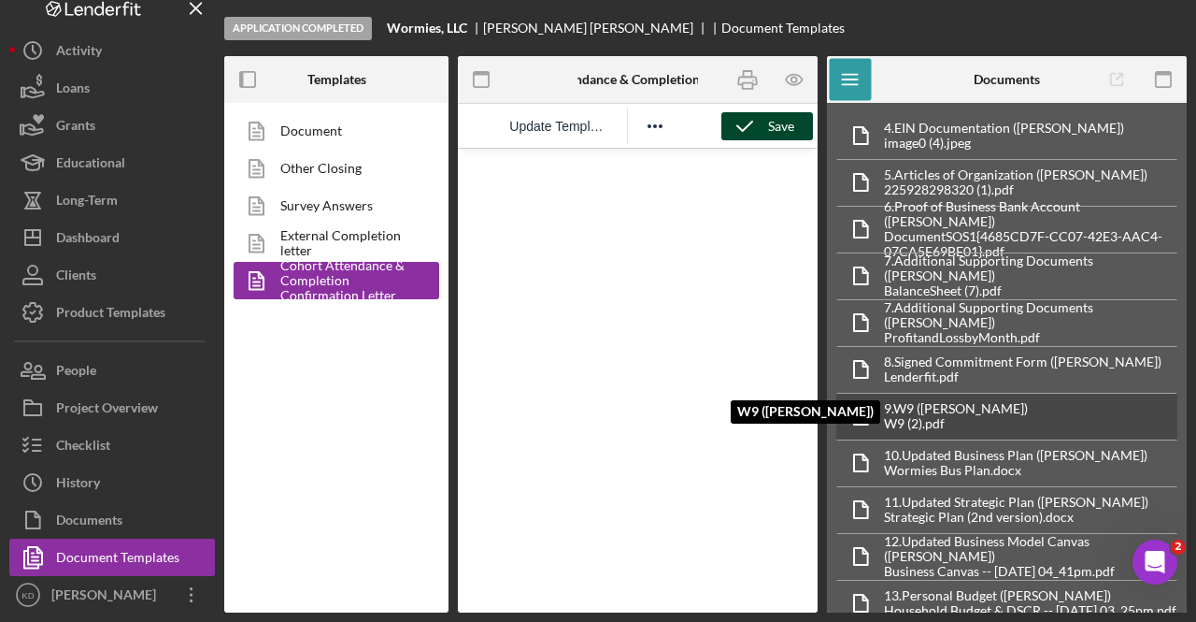
click at [948, 408] on div "9. W9 ([PERSON_NAME])" at bounding box center [956, 408] width 144 height 15
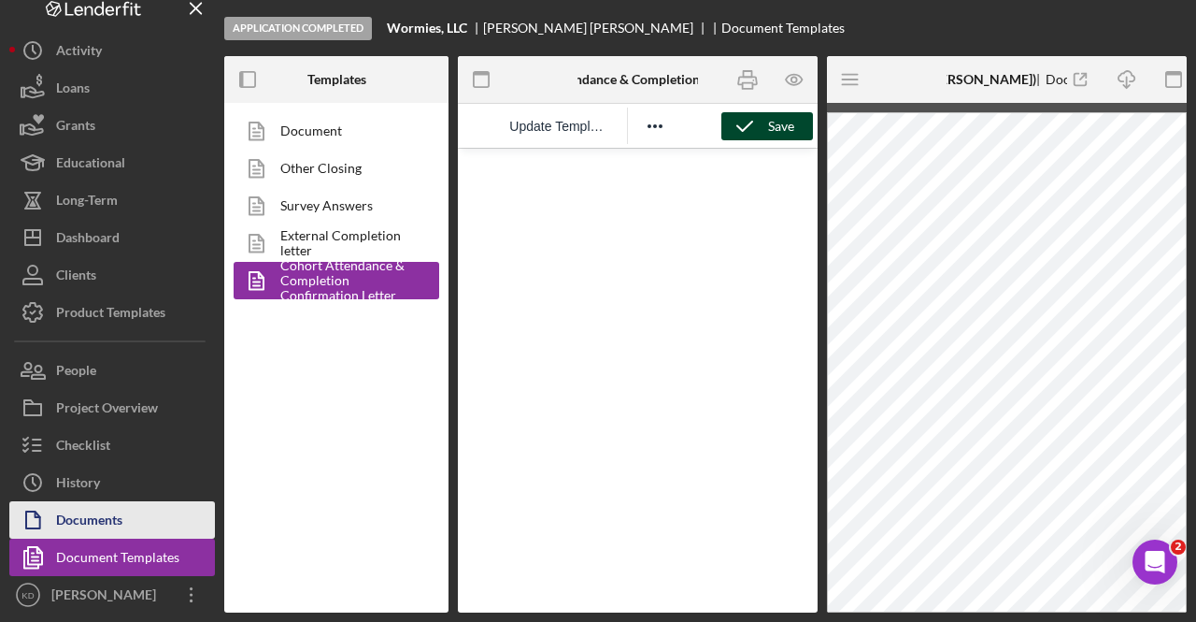
click at [65, 530] on div "Documents" at bounding box center [89, 522] width 66 height 42
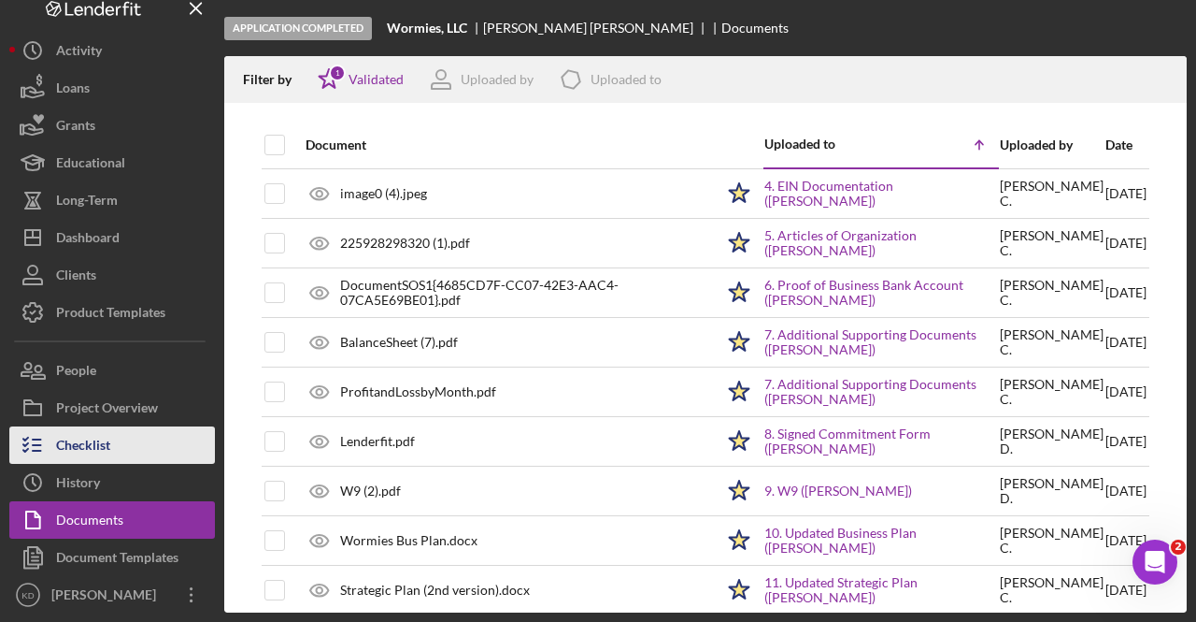
click at [80, 465] on div "Checklist" at bounding box center [83, 447] width 54 height 42
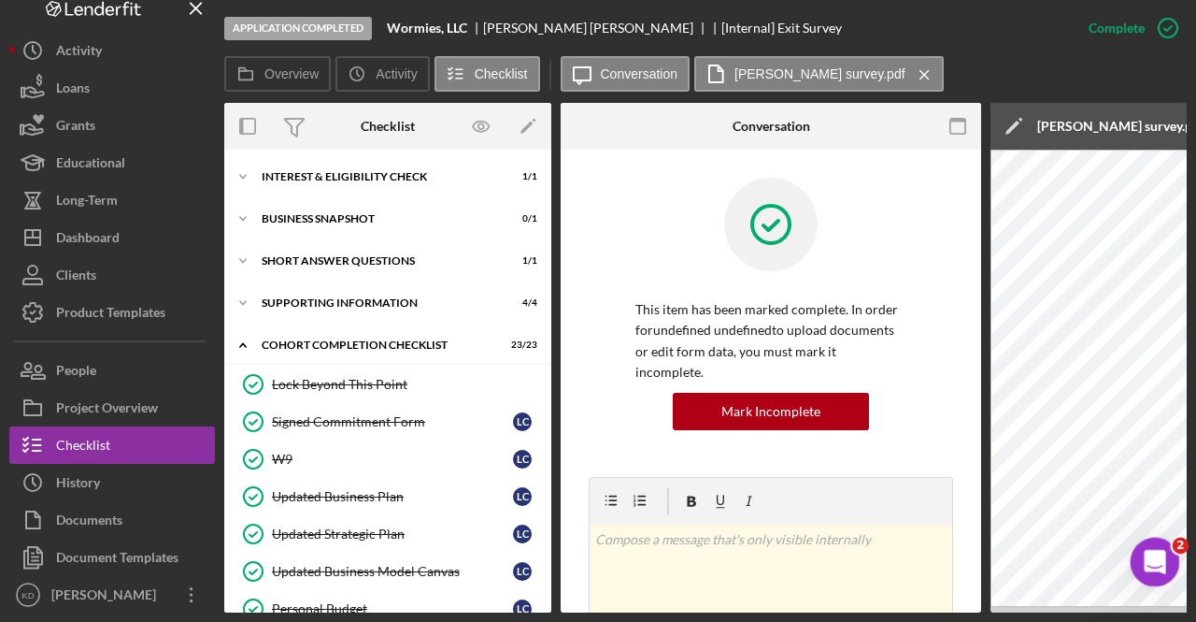
drag, startPoint x: 2039, startPoint y: 1149, endPoint x: 1148, endPoint y: 562, distance: 1066.8
drag, startPoint x: 880, startPoint y: 586, endPoint x: 892, endPoint y: 586, distance: 11.2
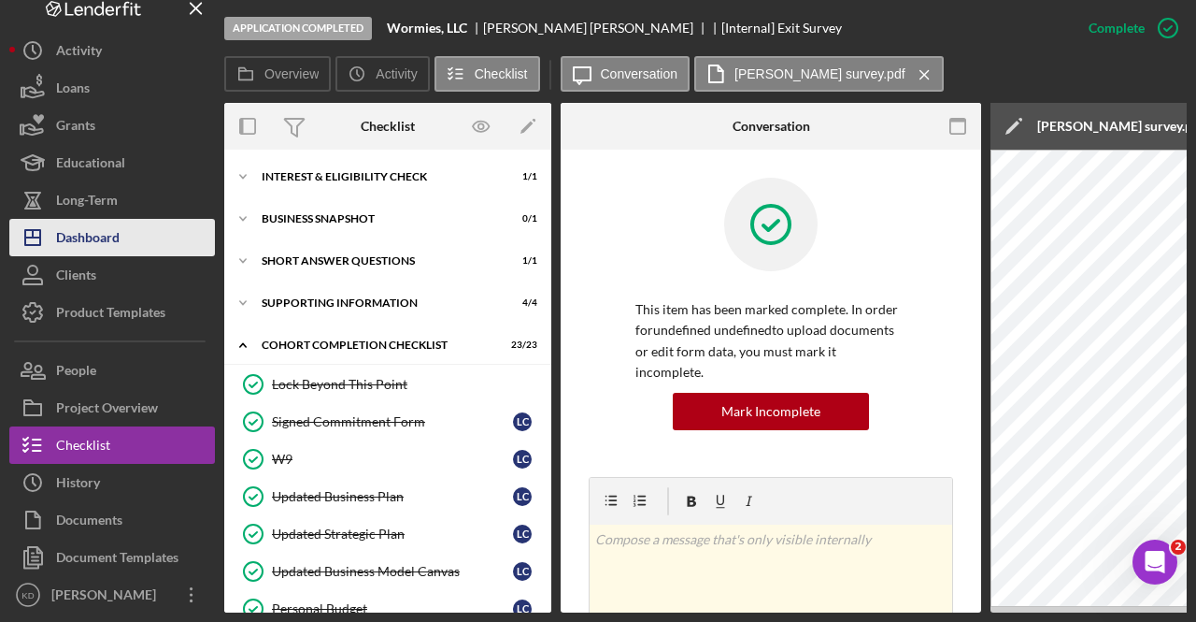
click at [135, 256] on button "Icon/Dashboard Dashboard" at bounding box center [112, 237] width 206 height 37
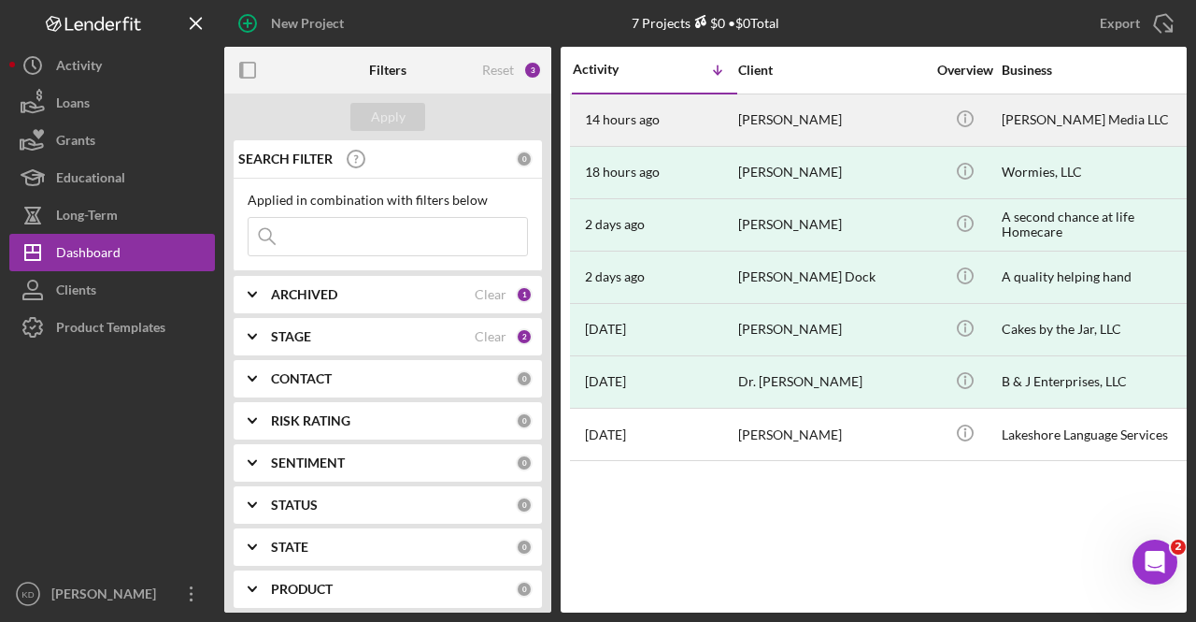
click at [896, 122] on div "[PERSON_NAME]" at bounding box center [831, 120] width 187 height 50
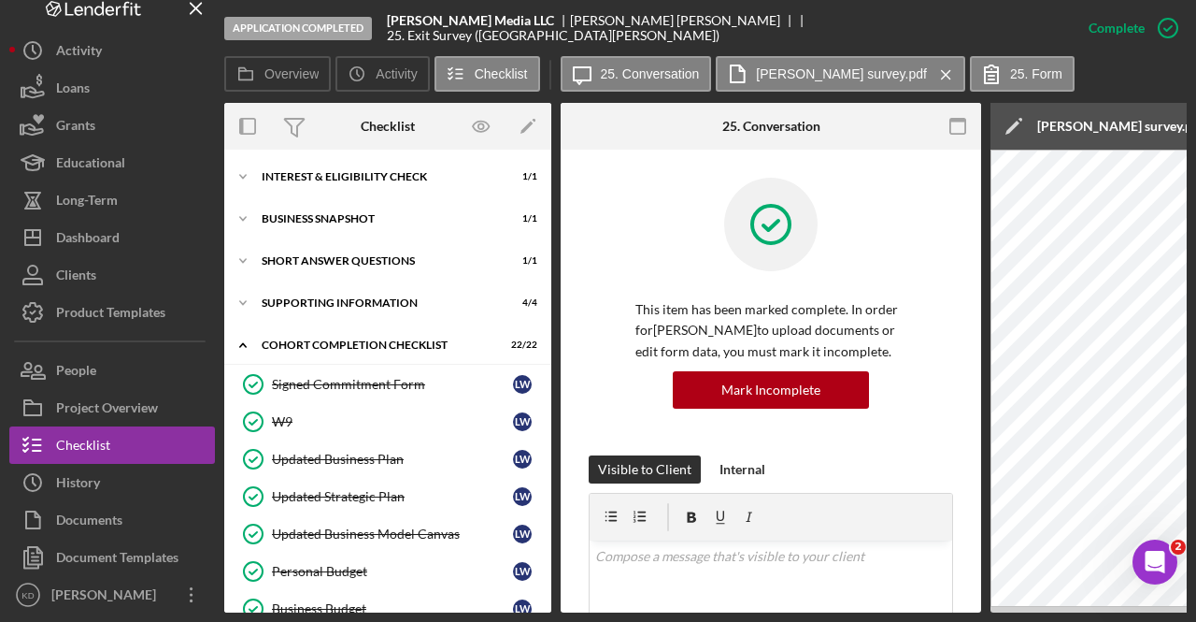
drag, startPoint x: 714, startPoint y: 613, endPoint x: 765, endPoint y: 602, distance: 51.7
click at [765, 602] on div "Application Completed [PERSON_NAME] Media LLC [PERSON_NAME] 25. Exit Survey ([P…" at bounding box center [598, 311] width 1196 height 622
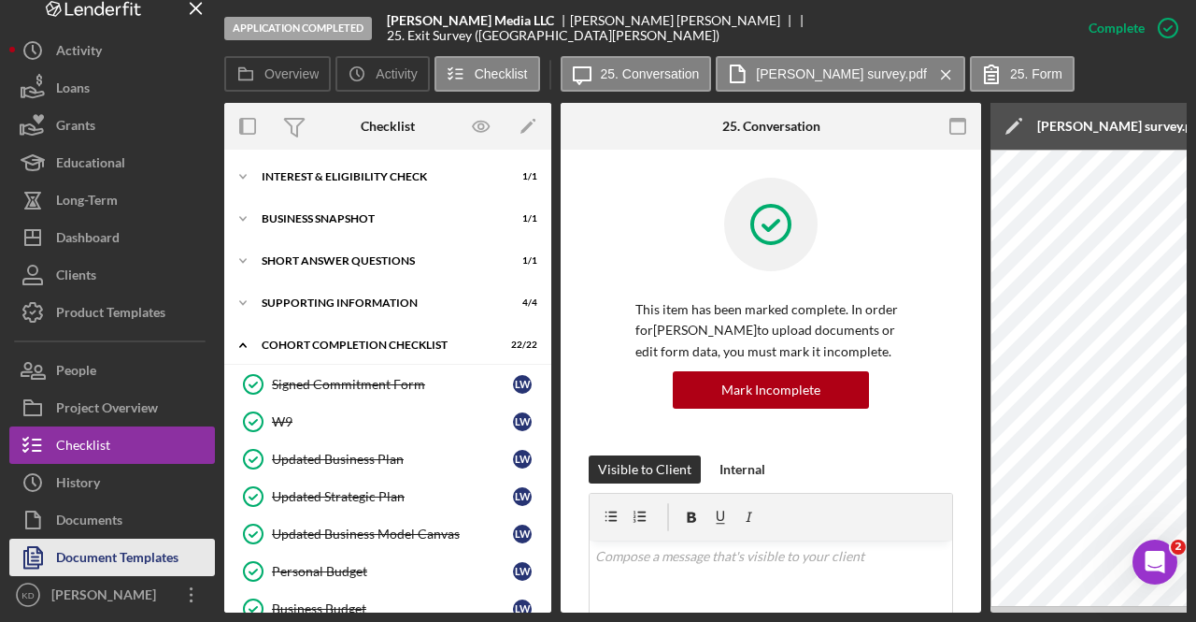
click at [77, 559] on div "Document Templates" at bounding box center [117, 559] width 122 height 42
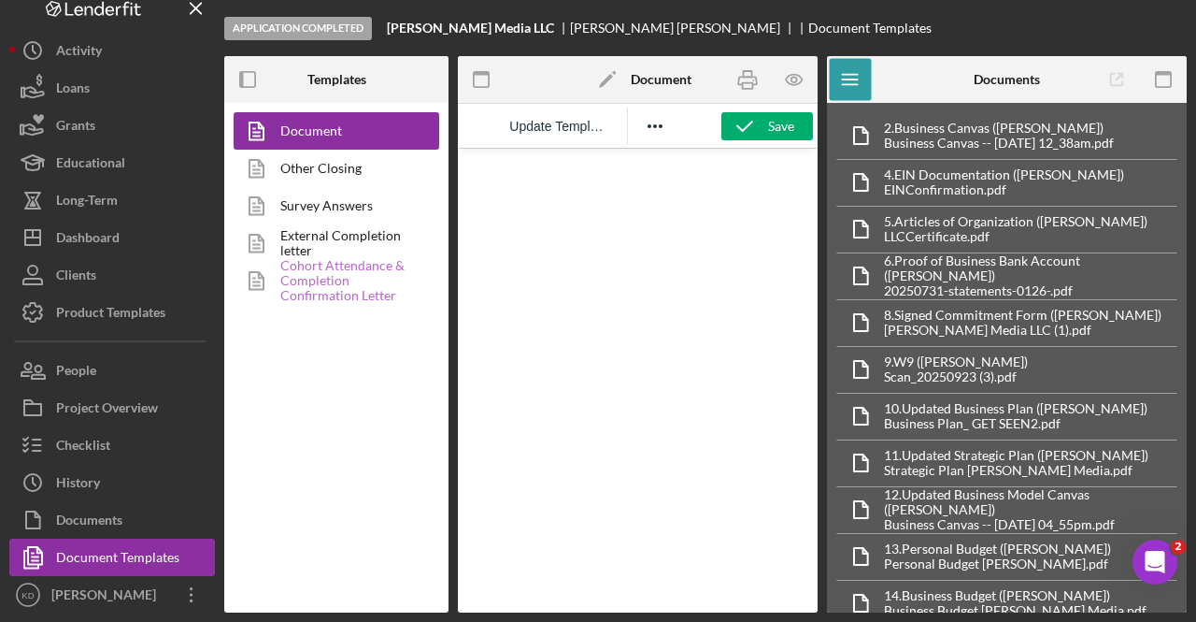
click at [364, 274] on link "Cohort Attendance & Completion Confirmation Letter" at bounding box center [332, 280] width 196 height 37
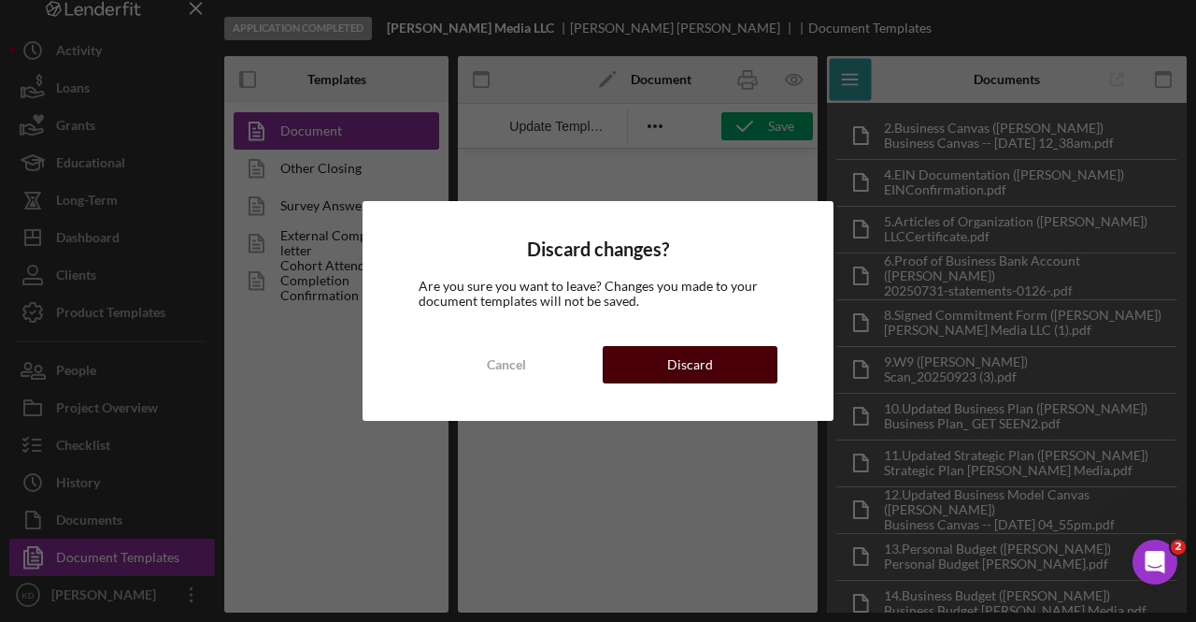
click at [632, 351] on button "Discard" at bounding box center [690, 364] width 175 height 37
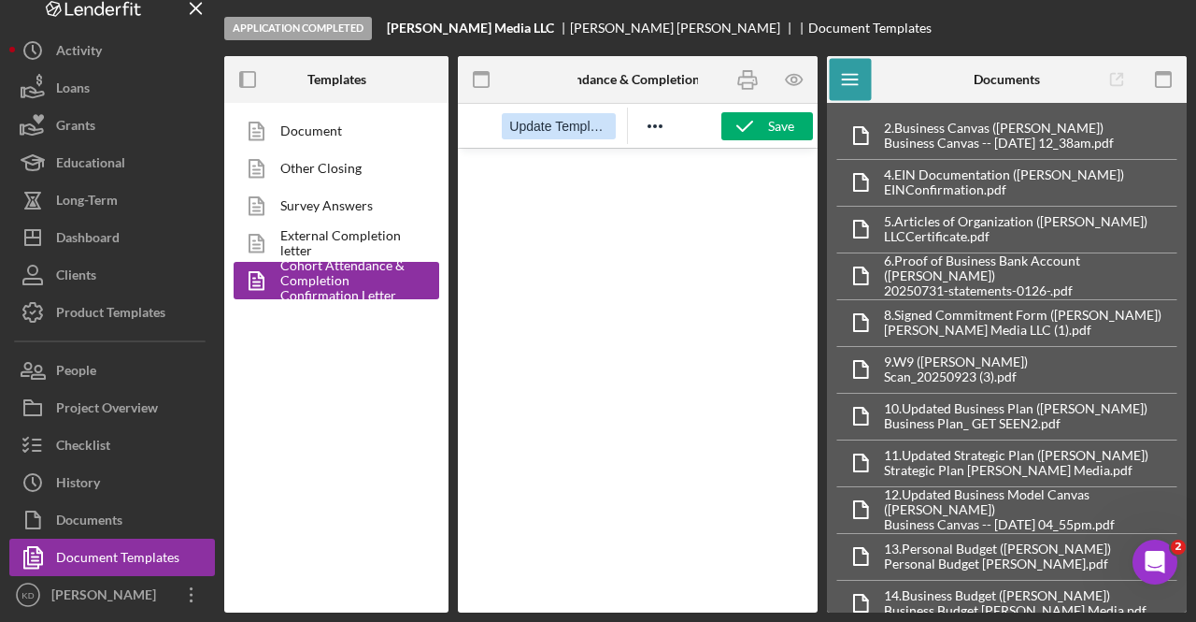
click at [553, 122] on span "Update Template" at bounding box center [558, 126] width 98 height 15
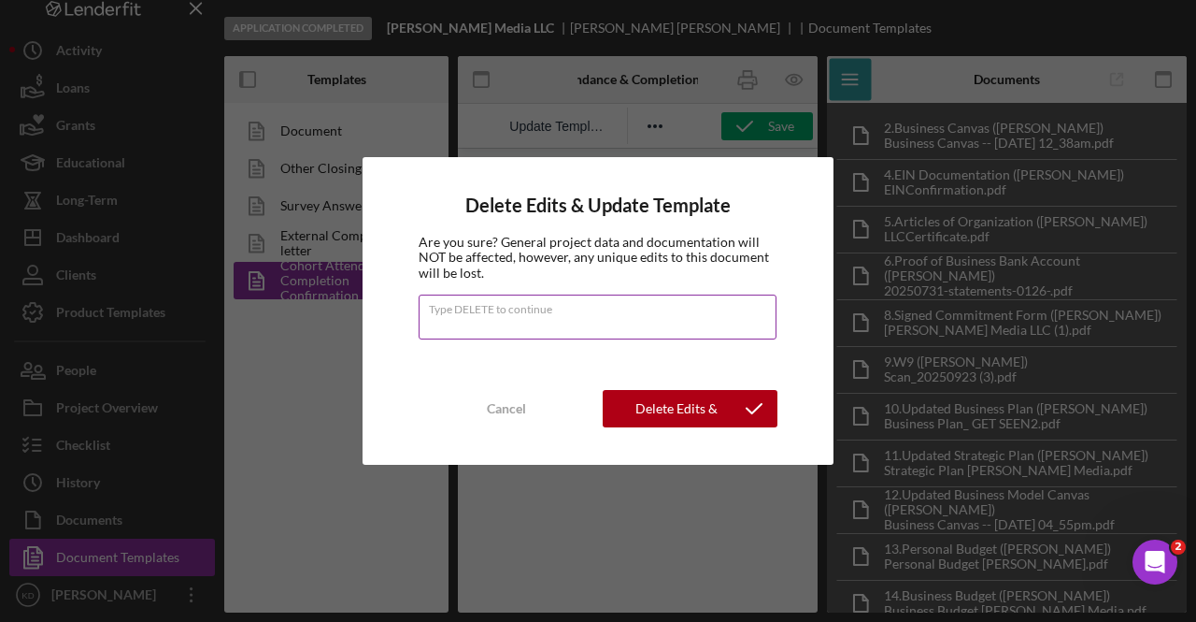
click at [654, 326] on input "Type DELETE to continue" at bounding box center [598, 316] width 358 height 45
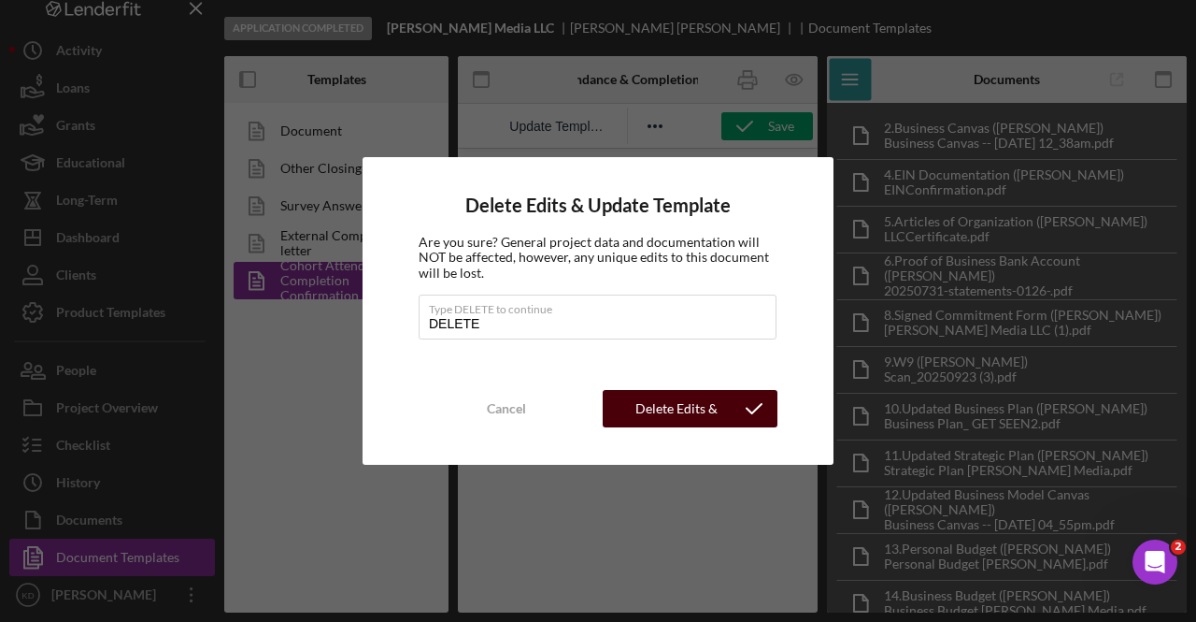
click at [680, 416] on div "Delete Edits & Update Template" at bounding box center [676, 408] width 109 height 37
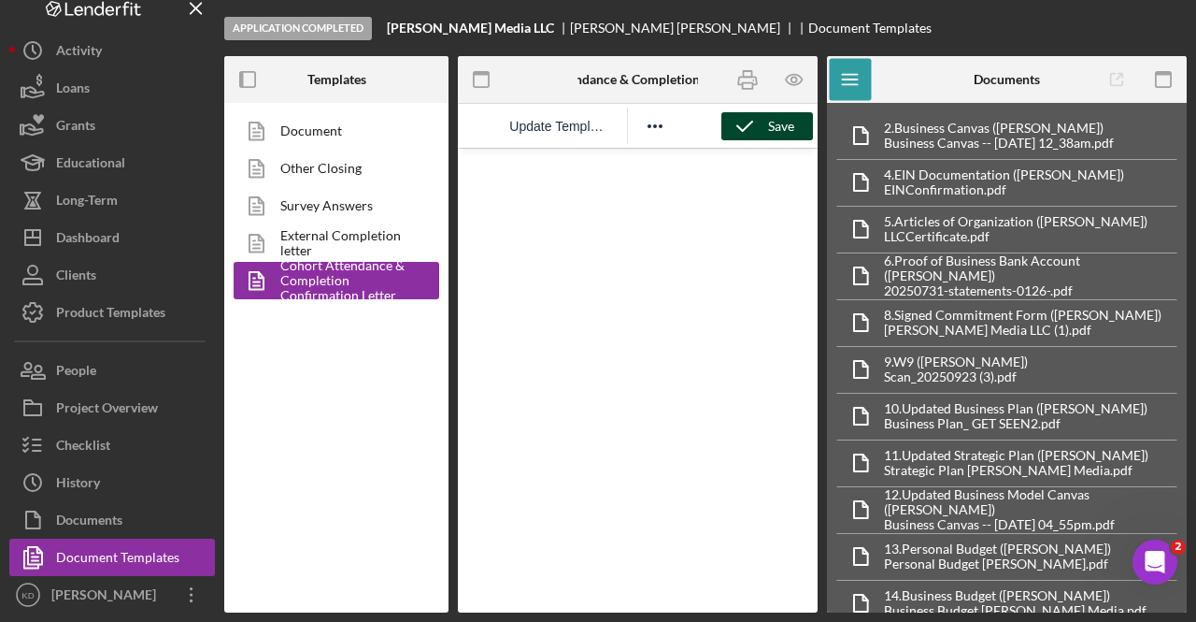
click at [746, 124] on icon "button" at bounding box center [745, 126] width 47 height 47
click at [758, 79] on icon "button" at bounding box center [747, 80] width 42 height 42
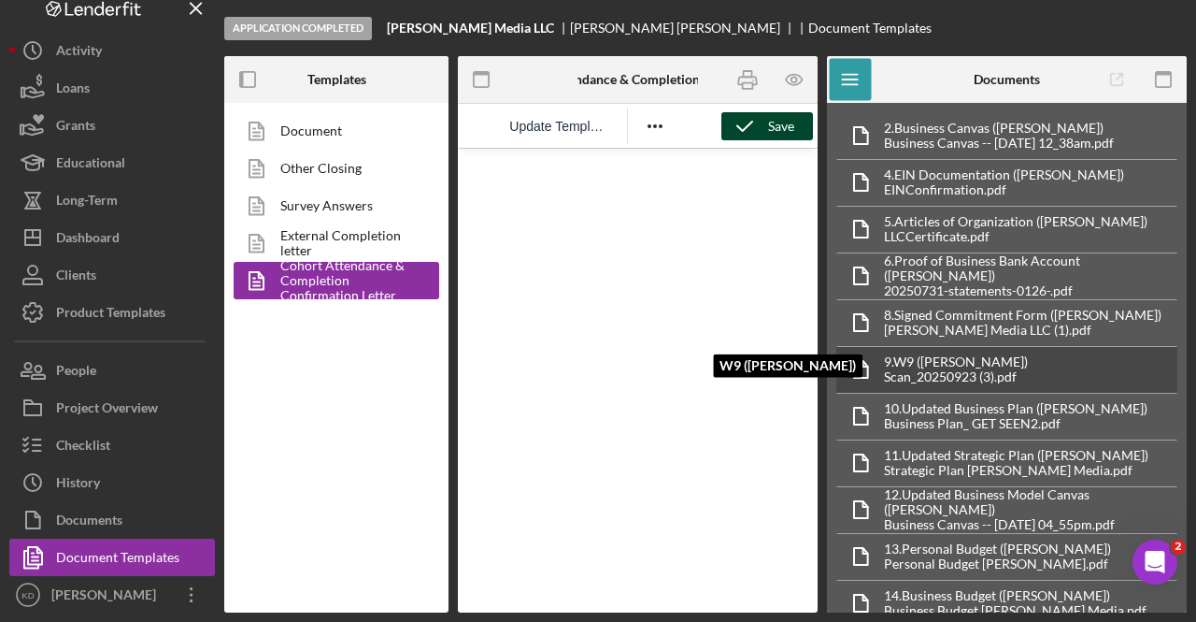
click at [980, 369] on div "Scan_20250923 (3).pdf" at bounding box center [956, 376] width 144 height 15
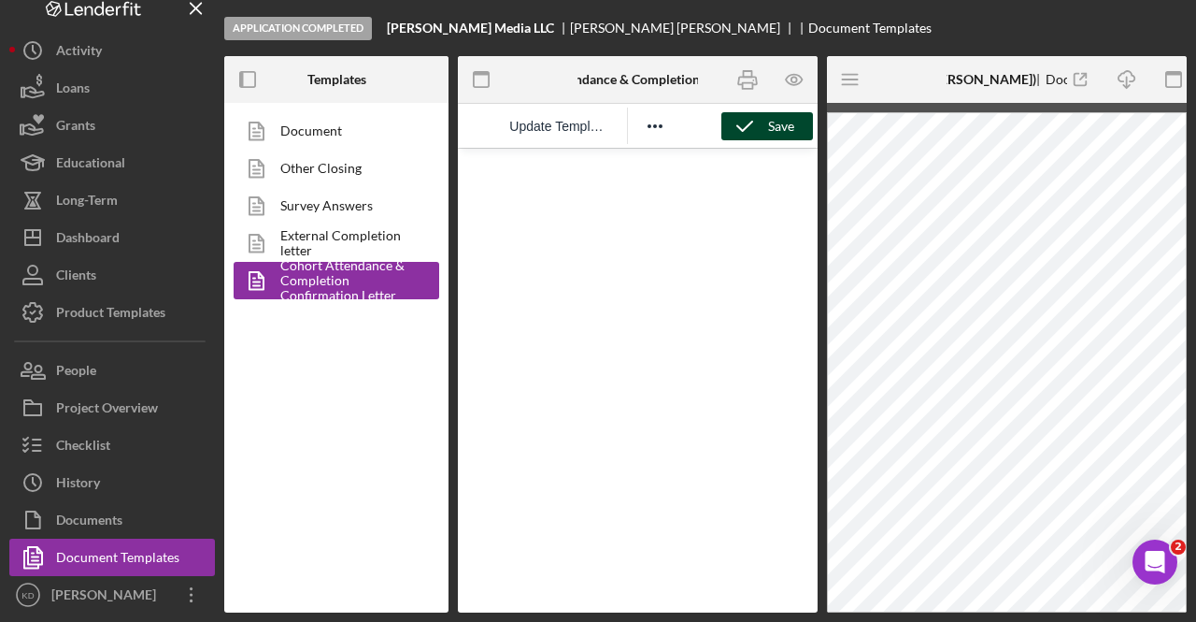
click at [1163, 35] on div "Application Completed [PERSON_NAME] Media LLC [PERSON_NAME] Document Templates" at bounding box center [705, 28] width 963 height 56
